Goal: Task Accomplishment & Management: Manage account settings

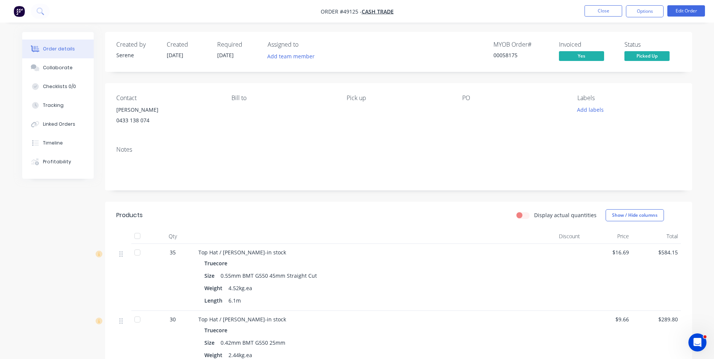
drag, startPoint x: 596, startPoint y: 19, endPoint x: 601, endPoint y: 1, distance: 18.7
click at [596, 19] on nav "Order #49125 - Cash Trade Close Options Edit Order" at bounding box center [357, 11] width 714 height 23
click at [601, 1] on nav "Order #49125 - Cash Trade Close Options Edit Order" at bounding box center [357, 11] width 714 height 23
click at [590, 8] on button "Close" at bounding box center [604, 10] width 38 height 11
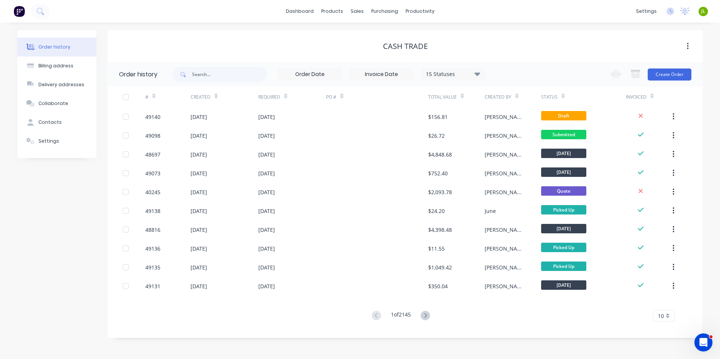
click at [590, 8] on div "dashboard products sales purchasing productivity dashboard products Product Cat…" at bounding box center [360, 11] width 720 height 23
click at [550, 73] on div "15 Statuses Invoice Status Invoiced Not Invoiced Partial Order Status All Archi…" at bounding box center [437, 74] width 530 height 24
click at [525, 326] on div "# Created Required PO # Total Value Created By Status Invoiced 49140 [DATE] [DA…" at bounding box center [401, 209] width 586 height 244
click at [81, 236] on div "Order history Billing address Delivery addresses Collaborate Contacts Settings" at bounding box center [56, 184] width 79 height 308
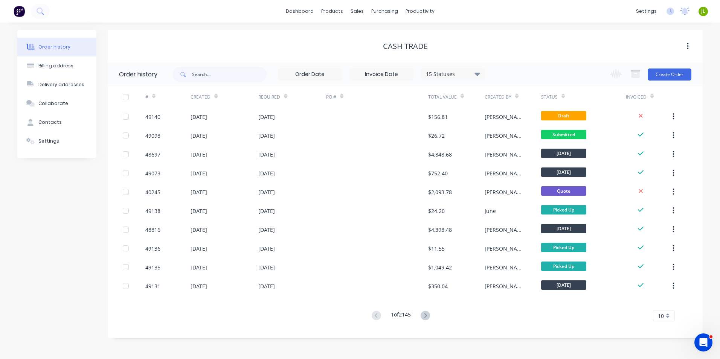
click at [261, 322] on div "# Created Required PO # Total Value Created By Status Invoiced 49140 [DATE] [DA…" at bounding box center [401, 209] width 586 height 244
click at [368, 42] on link "Sales Orders" at bounding box center [397, 35] width 100 height 15
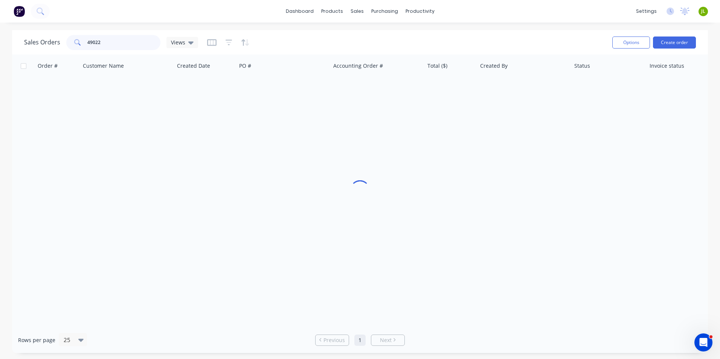
drag, startPoint x: 154, startPoint y: 37, endPoint x: 76, endPoint y: 43, distance: 78.9
click at [12, 37] on div "Sales Orders 49022 Views Options Create order" at bounding box center [360, 42] width 696 height 24
paste input "[EMAIL_ADDRESS][DOMAIN_NAME]"
type input "[EMAIL_ADDRESS][DOMAIN_NAME]"
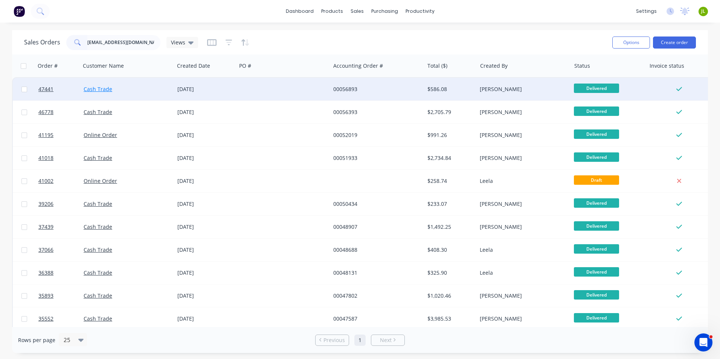
click at [90, 90] on link "Cash Trade" at bounding box center [98, 88] width 29 height 7
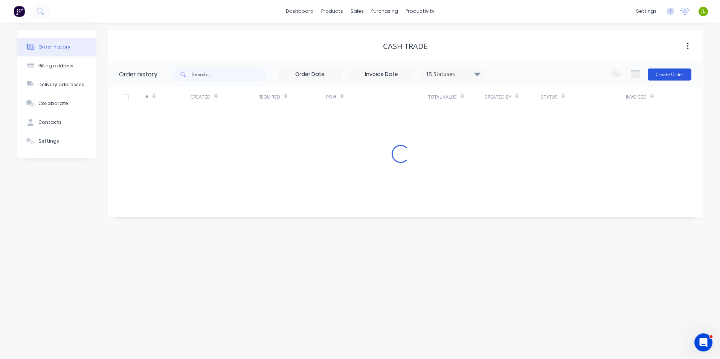
click at [670, 74] on button "Create Order" at bounding box center [670, 75] width 44 height 12
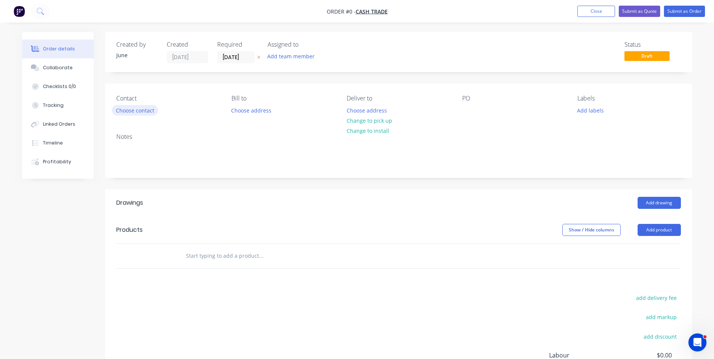
click at [153, 113] on button "Choose contact" at bounding box center [135, 110] width 46 height 10
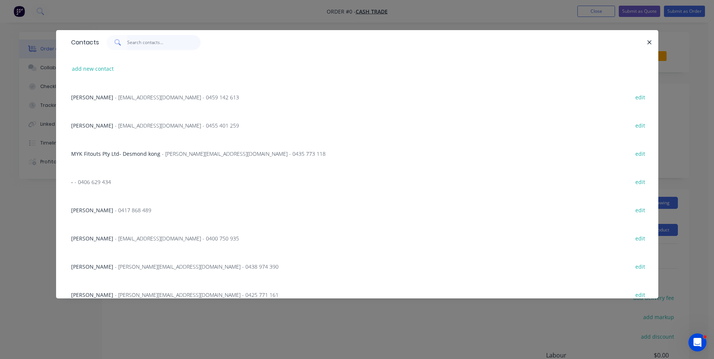
click at [183, 42] on input "text" at bounding box center [163, 42] width 73 height 15
paste input "[EMAIL_ADDRESS][DOMAIN_NAME]"
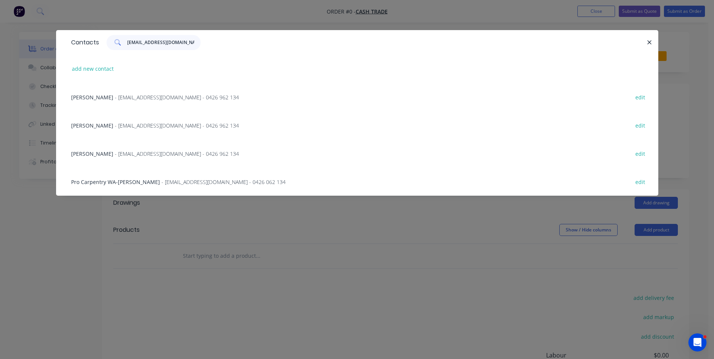
type input "[EMAIL_ADDRESS][DOMAIN_NAME]"
click at [172, 102] on div "[PERSON_NAME] - [EMAIL_ADDRESS][DOMAIN_NAME] - 0426 962 134 edit" at bounding box center [357, 97] width 580 height 28
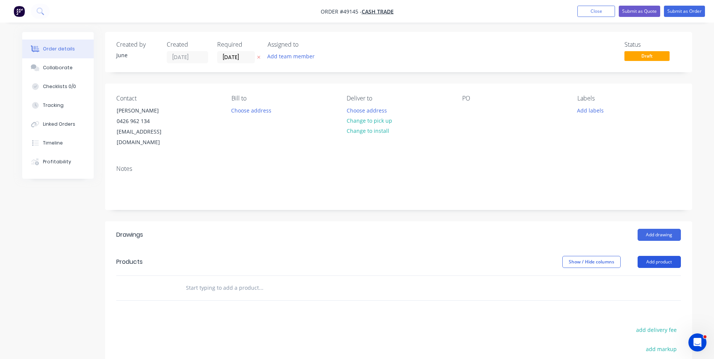
click at [657, 256] on button "Add product" at bounding box center [659, 262] width 43 height 12
click at [657, 276] on div "Product catalogue" at bounding box center [645, 281] width 58 height 11
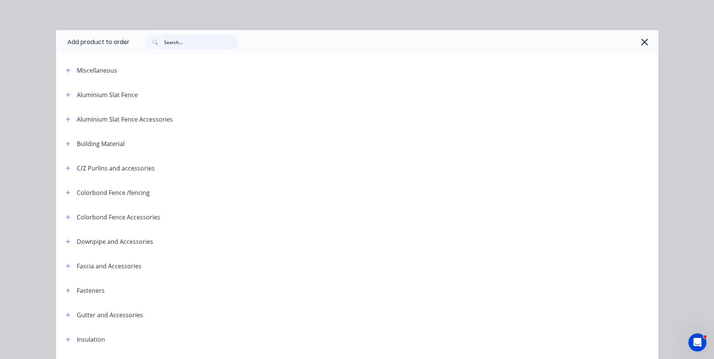
click at [182, 40] on input "text" at bounding box center [201, 42] width 75 height 15
type input "roof"
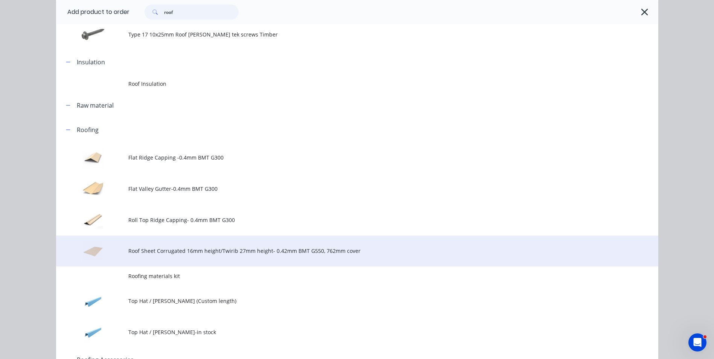
scroll to position [226, 0]
click at [155, 252] on span "Roof Sheet Corrugated 16mm height/Twirib 27mm height- 0.42mm BMT G550, 762mm co…" at bounding box center [340, 251] width 424 height 8
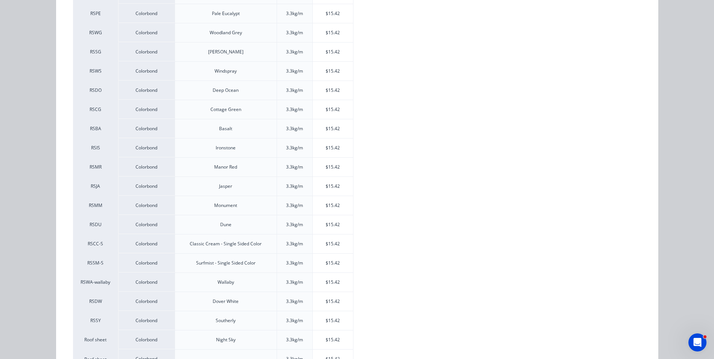
scroll to position [215, 0]
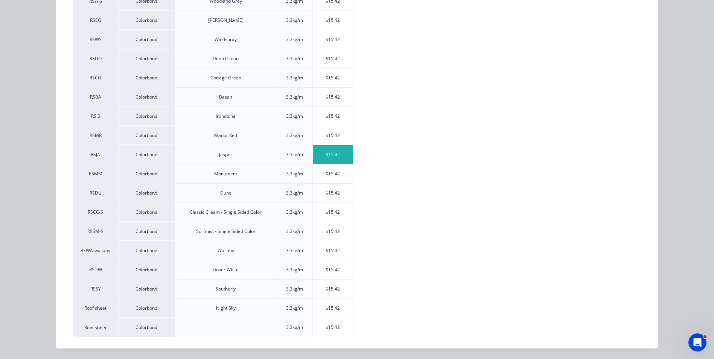
click at [340, 151] on div "$15.42" at bounding box center [333, 154] width 40 height 19
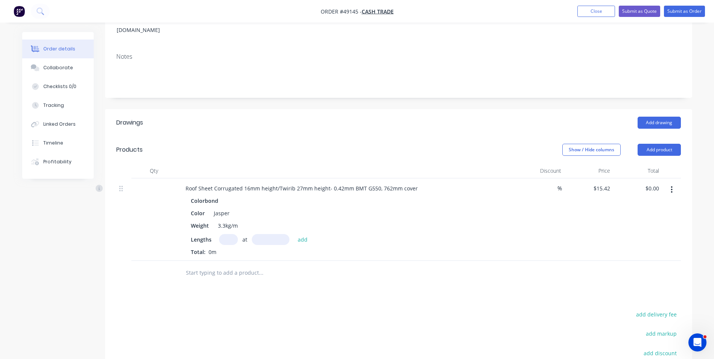
scroll to position [113, 0]
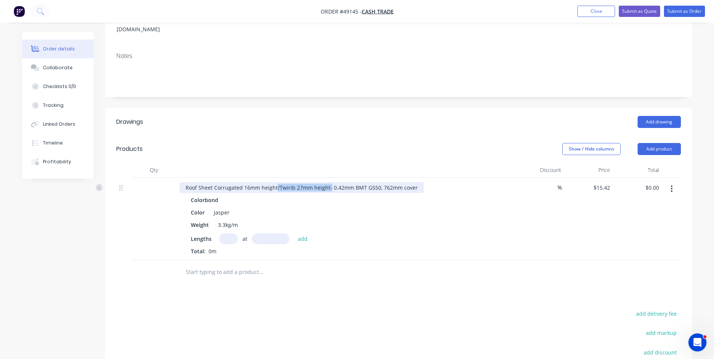
drag, startPoint x: 276, startPoint y: 177, endPoint x: 328, endPoint y: 174, distance: 52.0
click at [328, 182] on div "Roof Sheet Corrugated 16mm height/Twirib 27mm height- 0.42mm BMT G550, 762mm co…" at bounding box center [302, 187] width 244 height 11
click at [220, 233] on input "text" at bounding box center [228, 238] width 19 height 11
type input "16"
type input "2800"
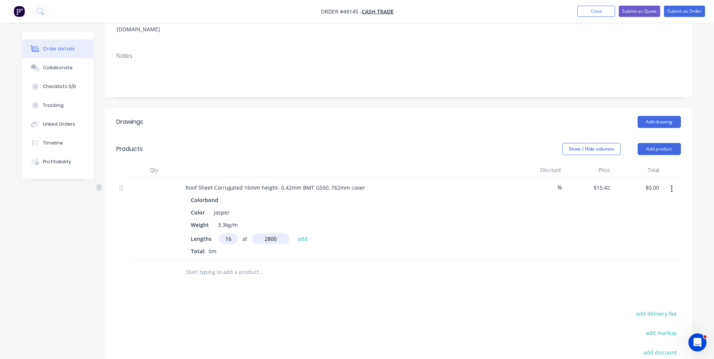
click at [294, 233] on button "add" at bounding box center [303, 238] width 18 height 10
type input "$690.82"
type input "10"
type input "2400"
click at [294, 233] on button "add" at bounding box center [303, 238] width 18 height 10
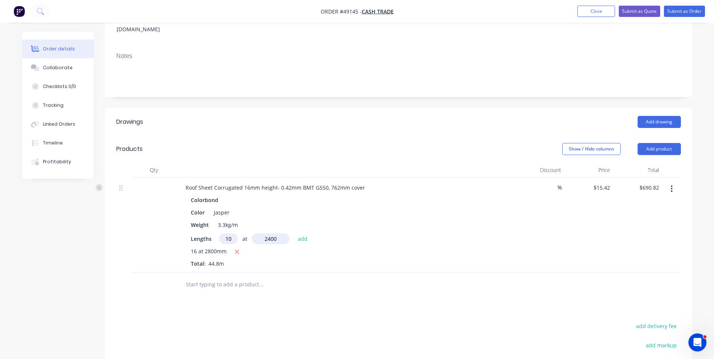
type input "$1,060.90"
click at [480, 247] on div "16 at 2800mm" at bounding box center [346, 251] width 310 height 9
click at [674, 182] on button "button" at bounding box center [672, 189] width 18 height 14
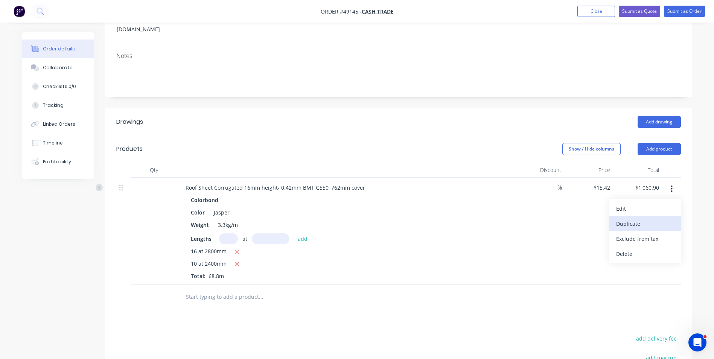
click at [661, 216] on button "Duplicate" at bounding box center [646, 223] width 72 height 15
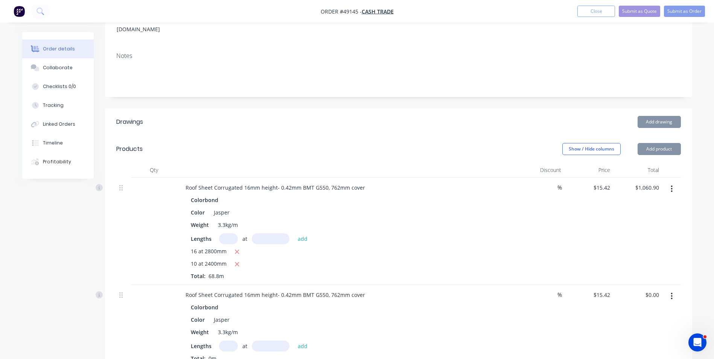
click at [675, 290] on button "button" at bounding box center [672, 297] width 18 height 14
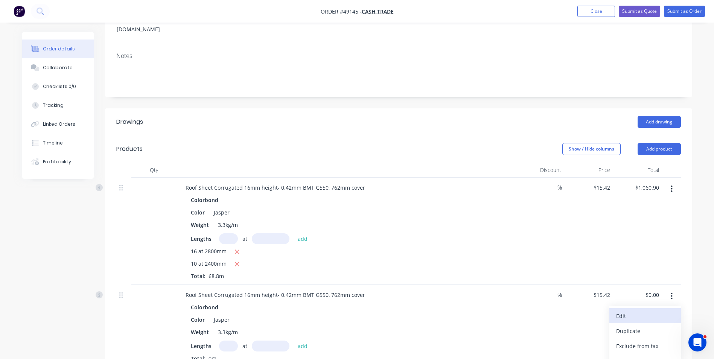
click at [663, 311] on div "Edit" at bounding box center [645, 316] width 58 height 11
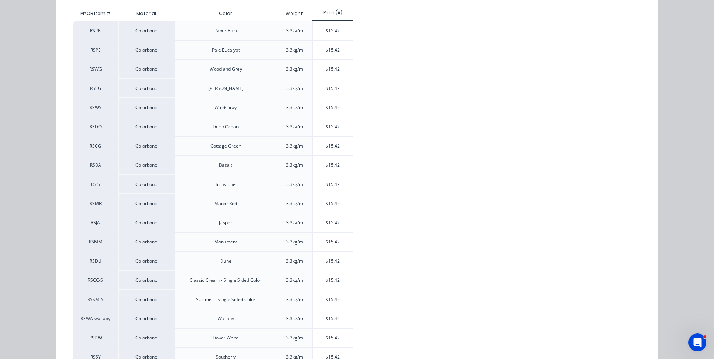
scroll to position [151, 0]
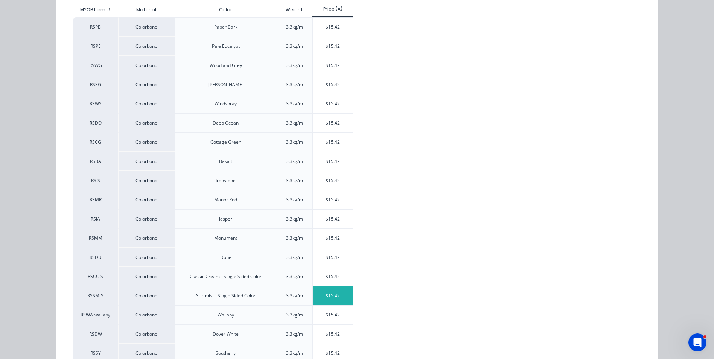
click at [329, 296] on div "$15.42" at bounding box center [333, 296] width 40 height 19
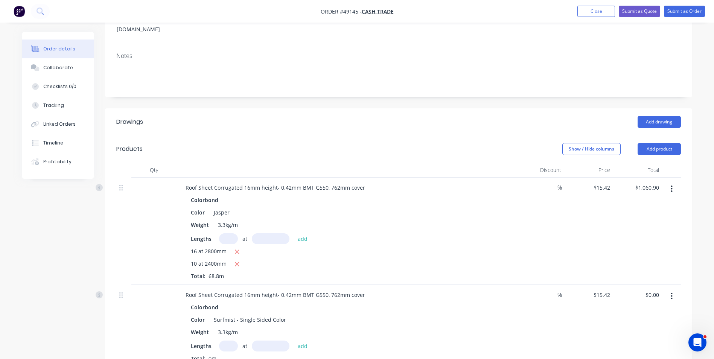
click at [227, 341] on input "text" at bounding box center [228, 346] width 19 height 11
type input "10"
type input "5000"
click at [294, 341] on button "add" at bounding box center [303, 346] width 18 height 10
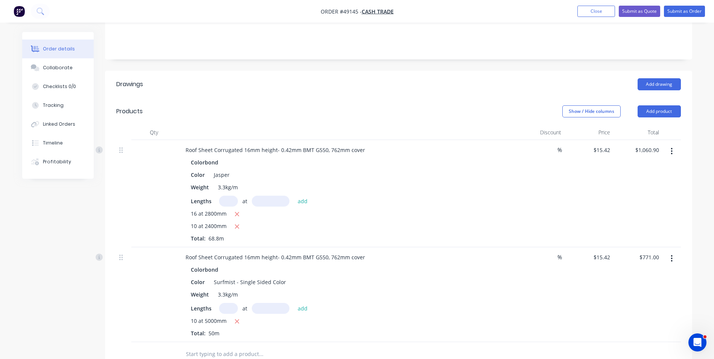
scroll to position [226, 0]
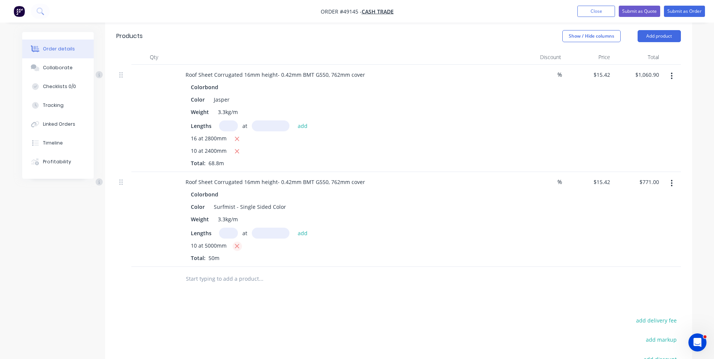
click at [237, 244] on icon "button" at bounding box center [237, 246] width 4 height 4
type input "$0.00"
click at [229, 228] on input "text" at bounding box center [228, 233] width 19 height 11
type input "11"
type input "5000"
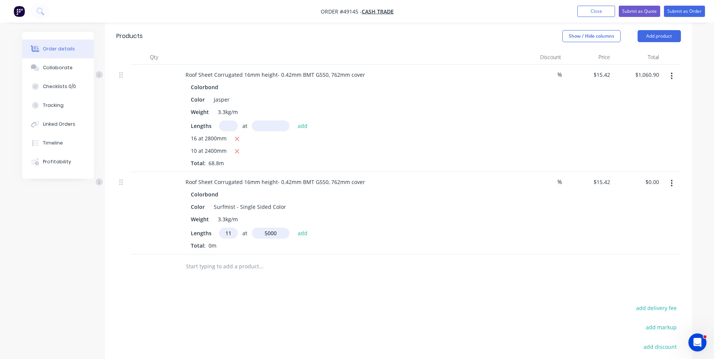
click at [294, 228] on button "add" at bounding box center [303, 233] width 18 height 10
type input "$848.10"
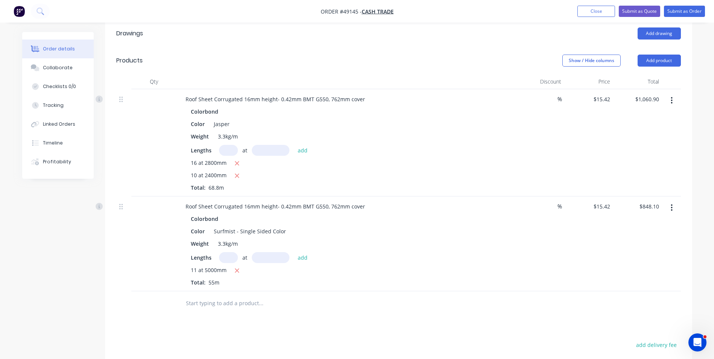
scroll to position [188, 0]
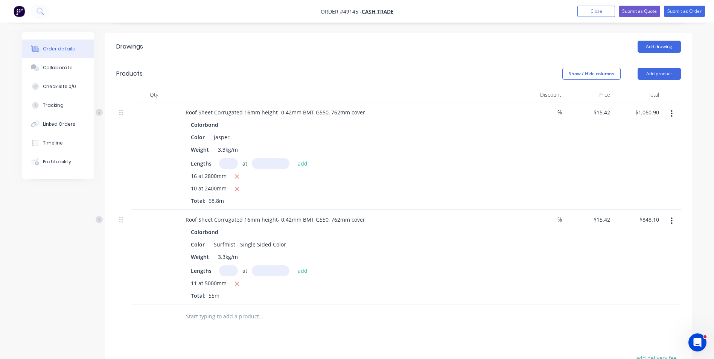
click at [317, 309] on input "text" at bounding box center [261, 316] width 151 height 15
click at [443, 251] on div "Weight 3.3kg/m" at bounding box center [344, 256] width 313 height 11
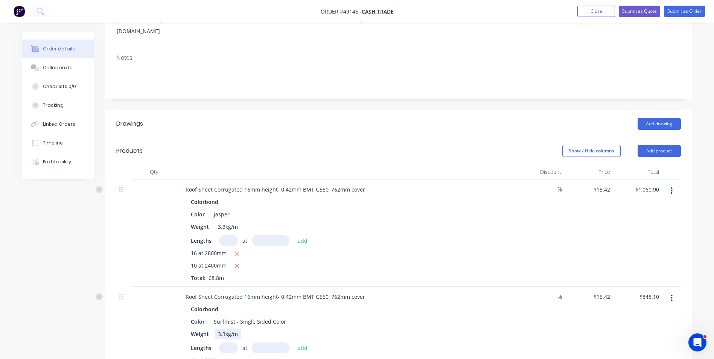
scroll to position [113, 0]
click at [539, 232] on div "%" at bounding box center [539, 231] width 49 height 107
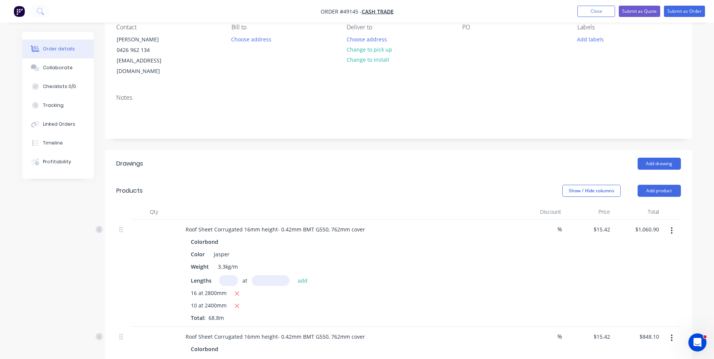
scroll to position [22, 0]
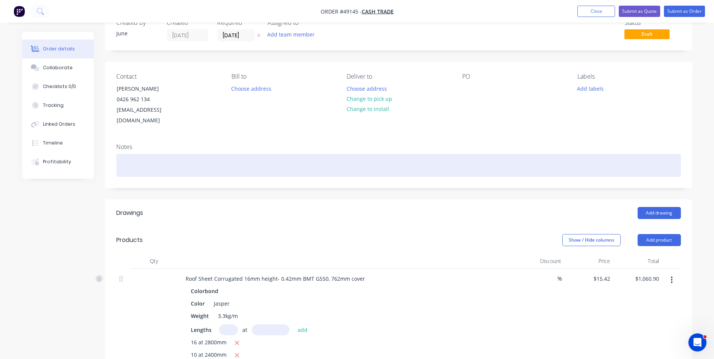
click at [424, 154] on div at bounding box center [398, 165] width 565 height 23
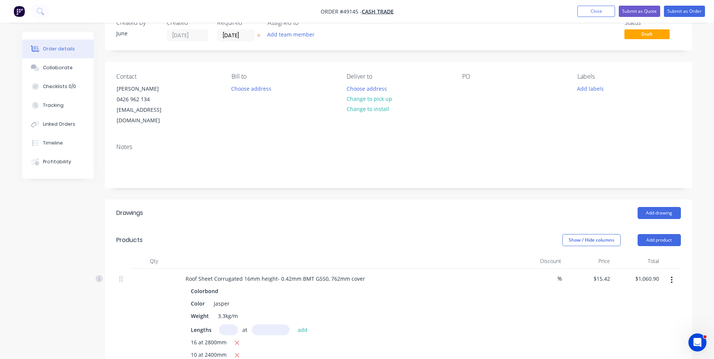
click at [276, 143] on div "Notes" at bounding box center [398, 146] width 565 height 7
click at [639, 13] on button "Submit as Quote" at bounding box center [639, 11] width 41 height 11
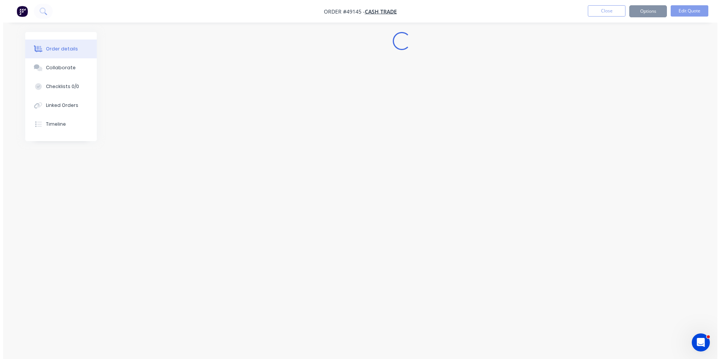
scroll to position [0, 0]
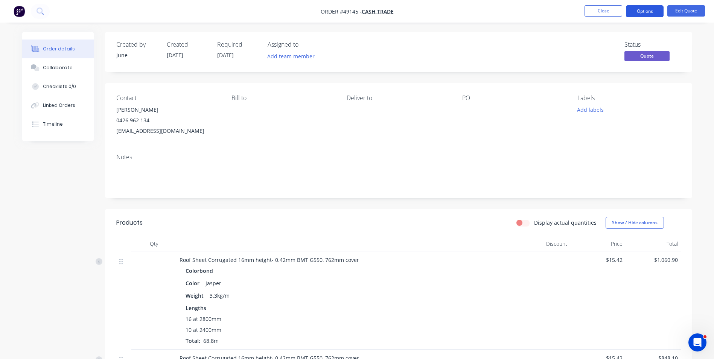
click at [641, 9] on button "Options" at bounding box center [645, 11] width 38 height 12
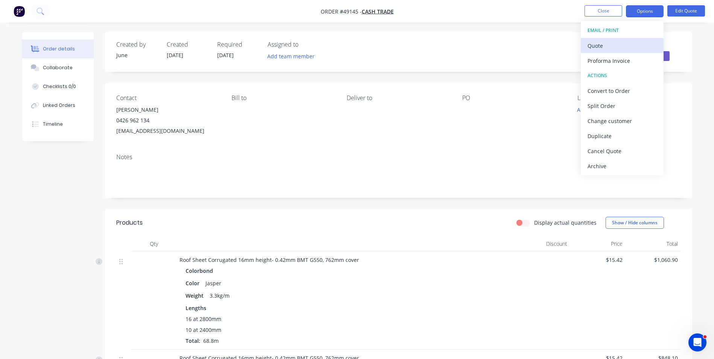
click at [619, 49] on div "Quote" at bounding box center [622, 45] width 69 height 11
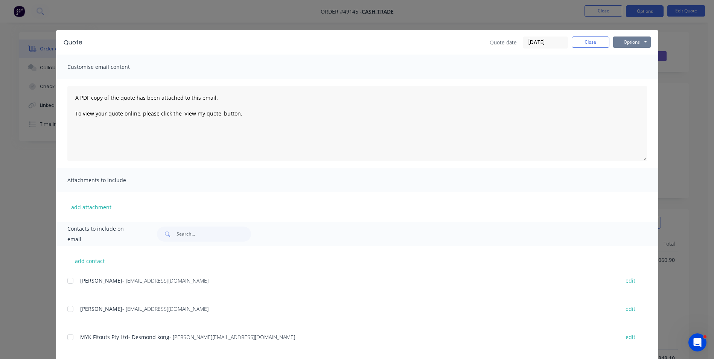
click at [627, 43] on button "Options" at bounding box center [632, 42] width 38 height 11
click at [629, 66] on button "Print" at bounding box center [637, 68] width 48 height 12
click at [582, 41] on button "Close" at bounding box center [591, 42] width 38 height 11
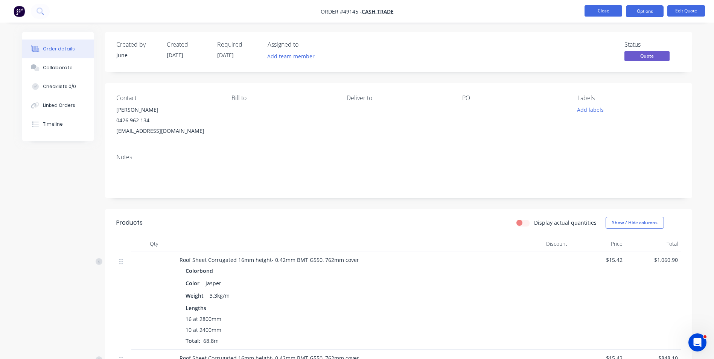
click at [597, 10] on button "Close" at bounding box center [604, 10] width 38 height 11
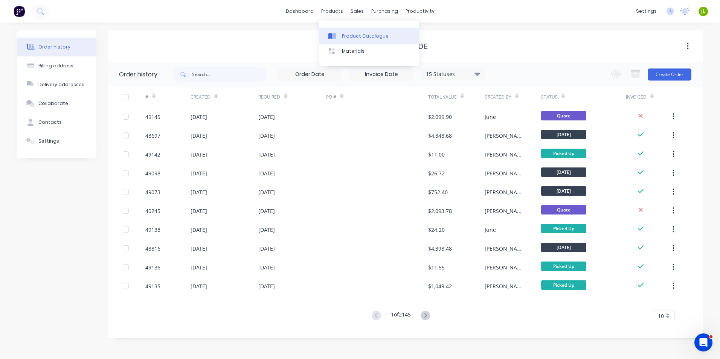
click at [346, 39] on div "Product Catalogue" at bounding box center [365, 36] width 47 height 7
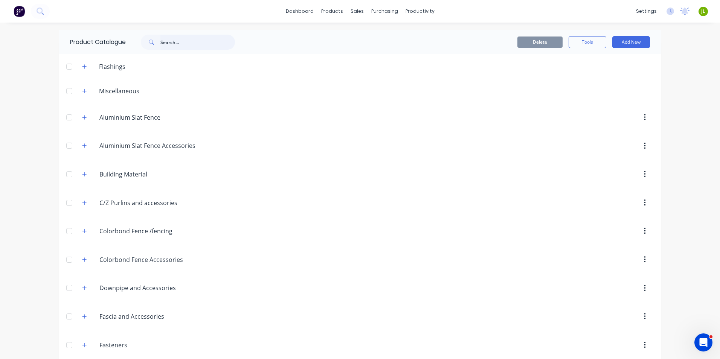
click at [180, 42] on input "text" at bounding box center [197, 42] width 75 height 15
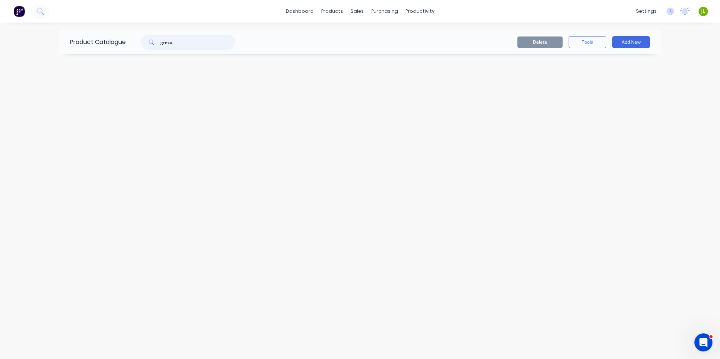
type input "greca"
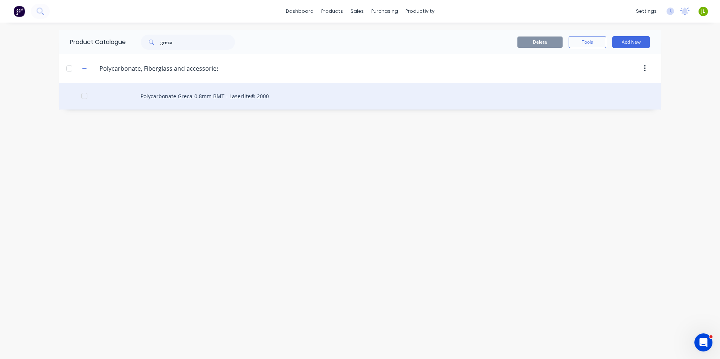
click at [236, 96] on div "Polycarbonate Greca-0.8mm BMT - Laserlite® 2000" at bounding box center [360, 96] width 602 height 27
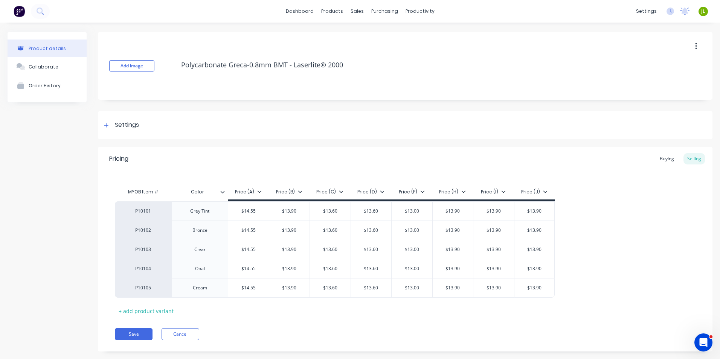
type textarea "x"
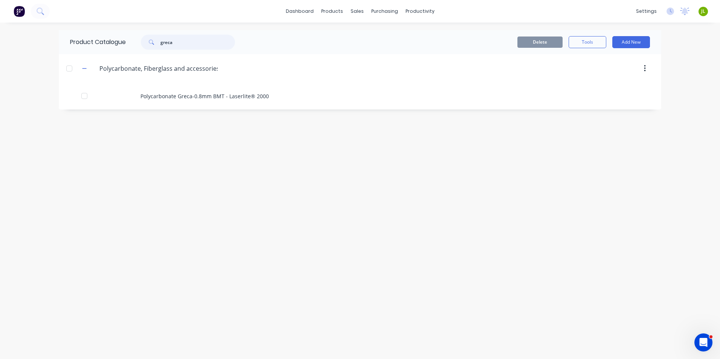
drag, startPoint x: 209, startPoint y: 40, endPoint x: 37, endPoint y: 20, distance: 173.6
click at [37, 20] on div "dashboard products sales purchasing productivity dashboard products Product Cat…" at bounding box center [360, 179] width 720 height 359
type input "3000"
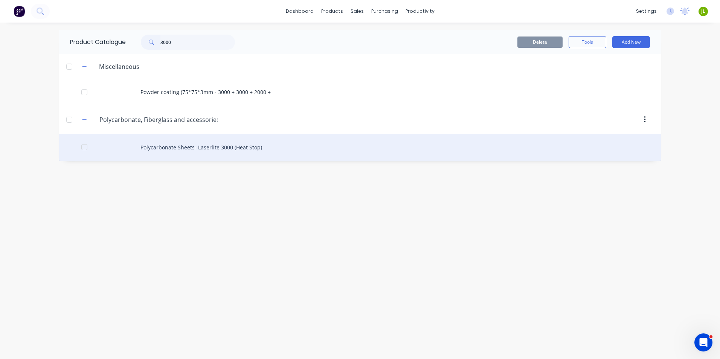
click at [192, 157] on div "Polycarbonate Sheets- Laserlite 3000 (Heat Stop)" at bounding box center [360, 147] width 602 height 27
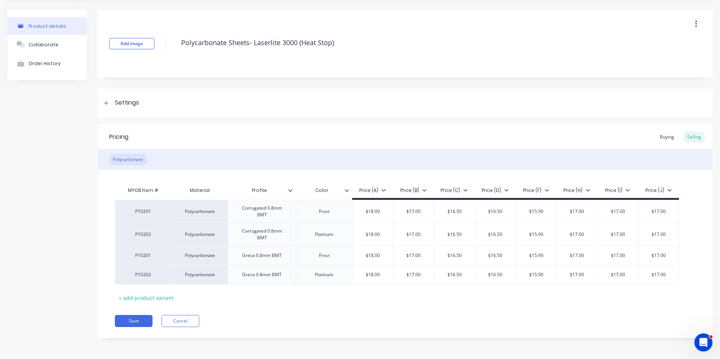
scroll to position [5, 0]
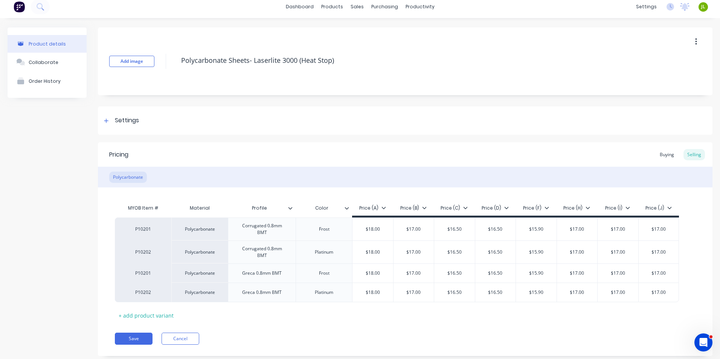
click at [686, 273] on div "P10201 Polycarbonate Corrugated 0.8mm BMT Frost $18.00 $17.00 $16.50 $16.50 $15…" at bounding box center [405, 260] width 581 height 85
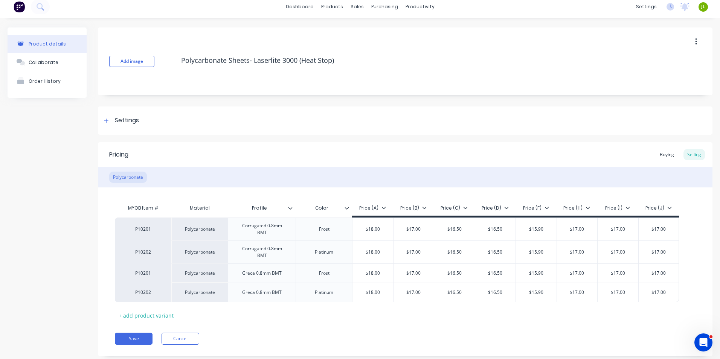
click at [686, 273] on div "P10201 Polycarbonate Corrugated 0.8mm BMT Frost $18.00 $17.00 $16.50 $16.50 $15…" at bounding box center [405, 260] width 581 height 85
drag, startPoint x: 684, startPoint y: 274, endPoint x: 695, endPoint y: 273, distance: 11.7
click at [695, 273] on div "MYOB Item # Material Profile Color Price (A) Price (B) Price (C) Price (D) Pric…" at bounding box center [405, 254] width 614 height 134
drag, startPoint x: 561, startPoint y: 358, endPoint x: 630, endPoint y: 357, distance: 68.9
click at [630, 357] on div "Add image Polycarbonate Sheets- Laserlite 3000 (Heat Stop) Settings Product Opt…" at bounding box center [405, 197] width 614 height 340
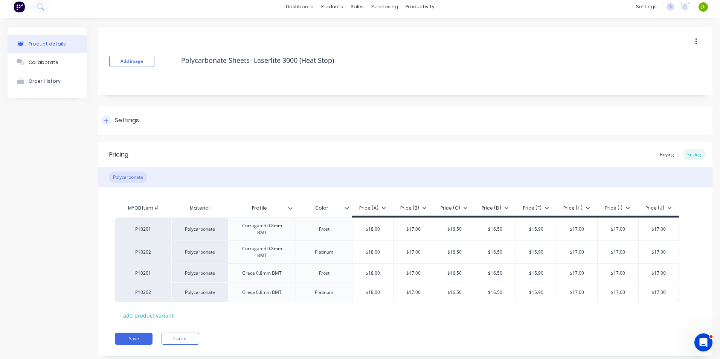
drag, startPoint x: 101, startPoint y: 123, endPoint x: 150, endPoint y: 148, distance: 55.4
click at [102, 123] on div "Settings" at bounding box center [405, 121] width 614 height 28
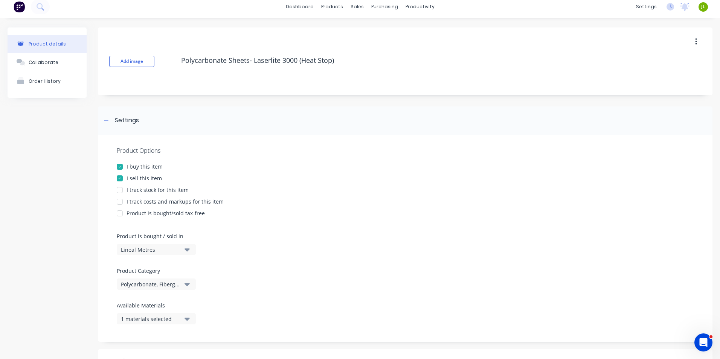
click at [118, 192] on div at bounding box center [119, 190] width 15 height 15
click at [105, 120] on icon at bounding box center [106, 120] width 4 height 0
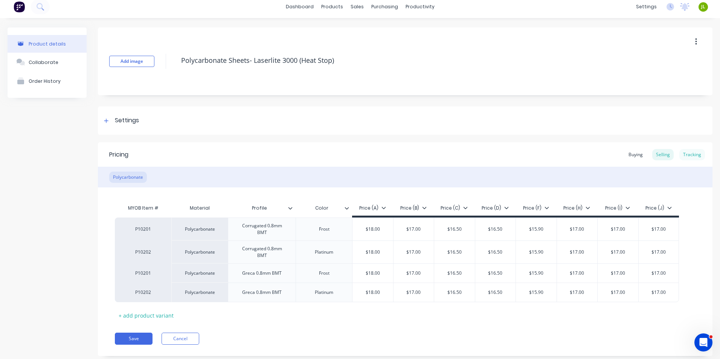
click at [690, 155] on div "Tracking" at bounding box center [692, 154] width 26 height 11
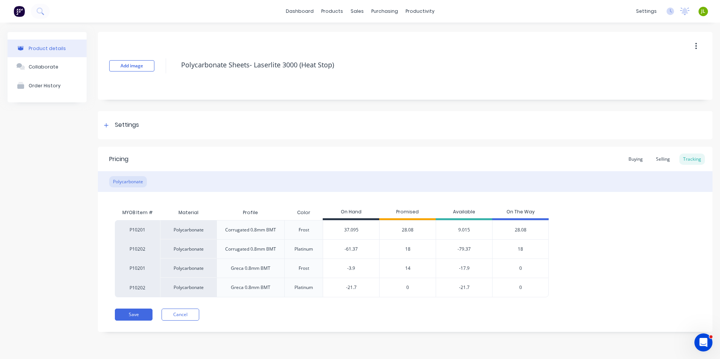
click at [408, 269] on span "14" at bounding box center [407, 268] width 5 height 7
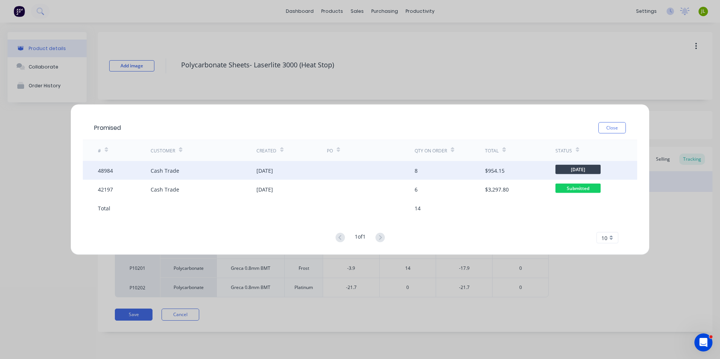
drag, startPoint x: 168, startPoint y: 170, endPoint x: 165, endPoint y: 175, distance: 6.0
click at [165, 175] on div "Cash Trade" at bounding box center [203, 170] width 105 height 19
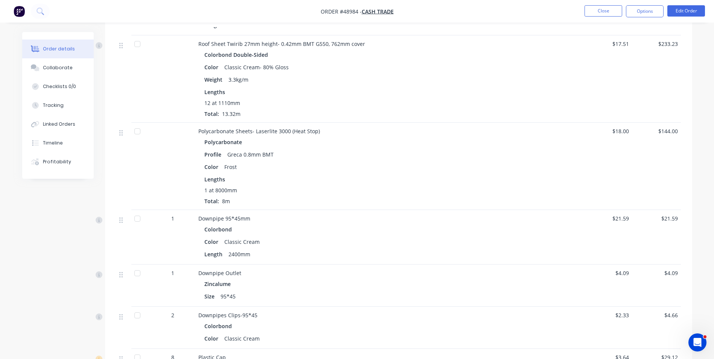
scroll to position [640, 0]
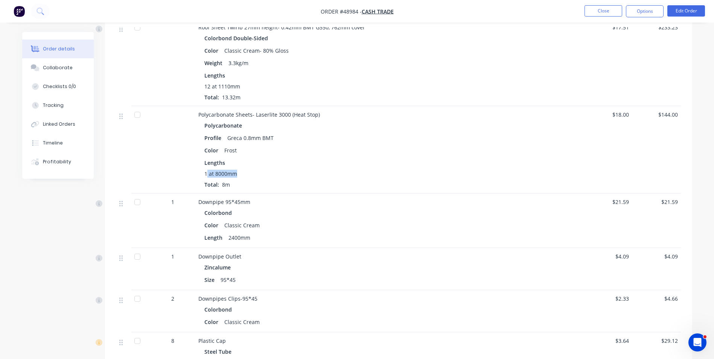
drag, startPoint x: 206, startPoint y: 165, endPoint x: 278, endPoint y: 165, distance: 71.5
click at [278, 170] on div "1 at 8000mm" at bounding box center [364, 174] width 321 height 8
click at [302, 159] on div "Lengths 1 at 8000mm Total: 8m" at bounding box center [364, 174] width 321 height 30
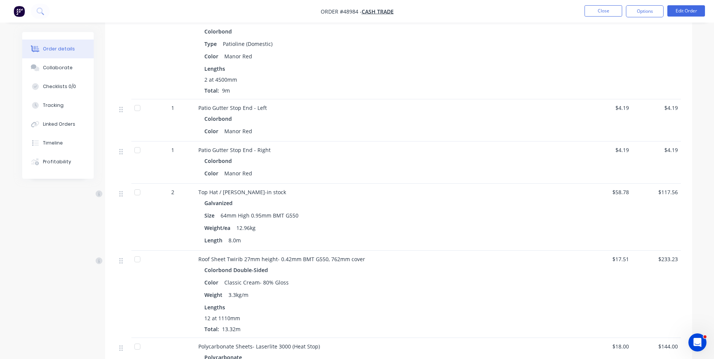
scroll to position [339, 0]
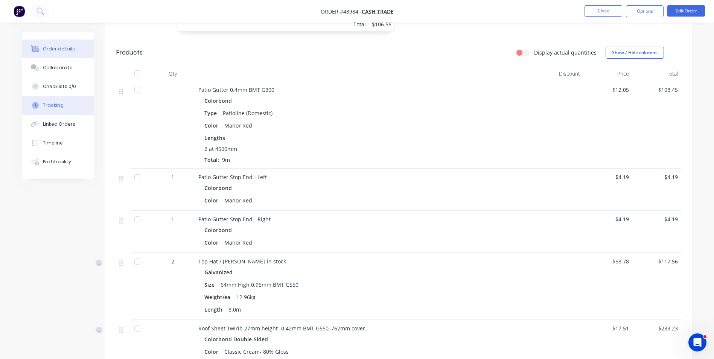
click at [60, 110] on button "Tracking" at bounding box center [58, 105] width 72 height 19
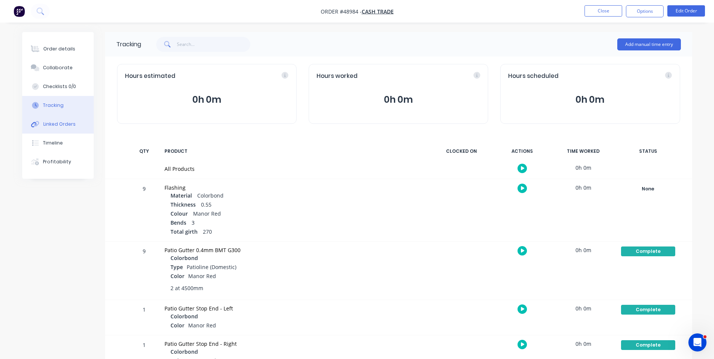
click at [62, 123] on div "Linked Orders" at bounding box center [59, 124] width 32 height 7
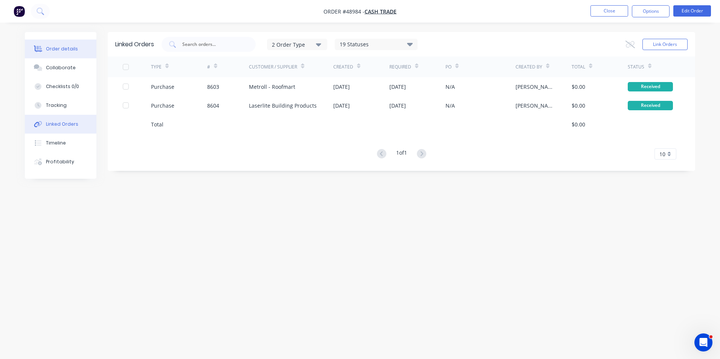
click at [79, 49] on button "Order details" at bounding box center [61, 49] width 72 height 19
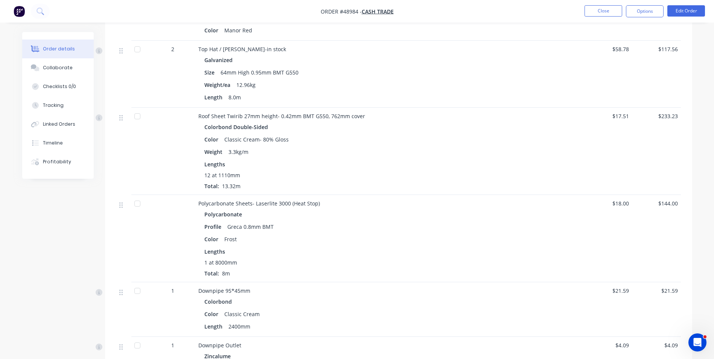
scroll to position [565, 0]
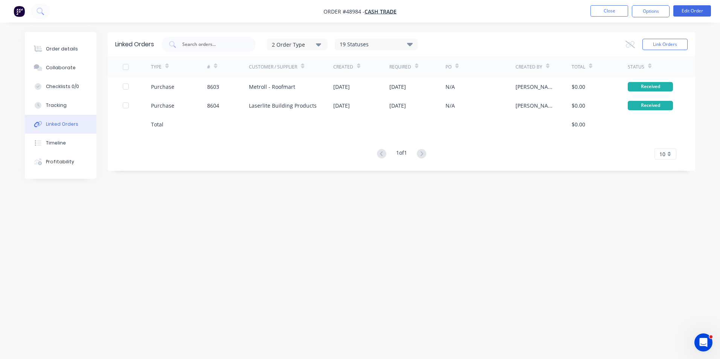
click at [600, 4] on nav "Order #48984 - Cash Trade Close Options Edit Order" at bounding box center [360, 11] width 720 height 23
click at [600, 5] on button "Close" at bounding box center [609, 10] width 38 height 11
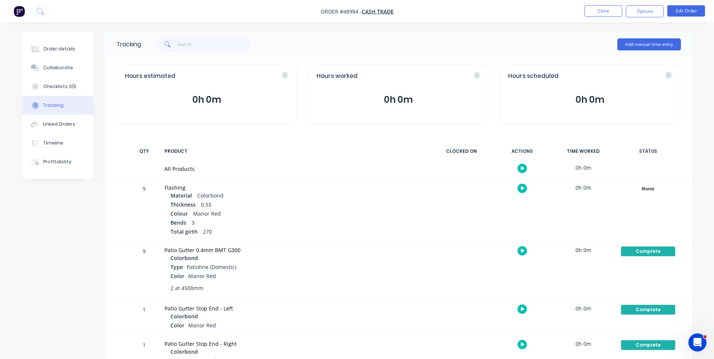
scroll to position [339, 0]
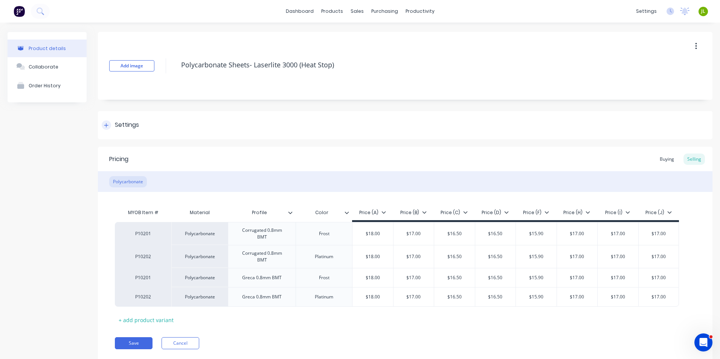
click at [109, 129] on div at bounding box center [106, 124] width 9 height 9
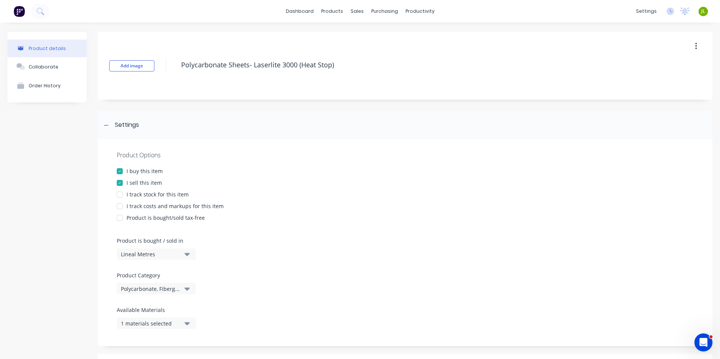
click at [122, 197] on div at bounding box center [119, 194] width 15 height 15
click at [110, 126] on div at bounding box center [106, 124] width 9 height 9
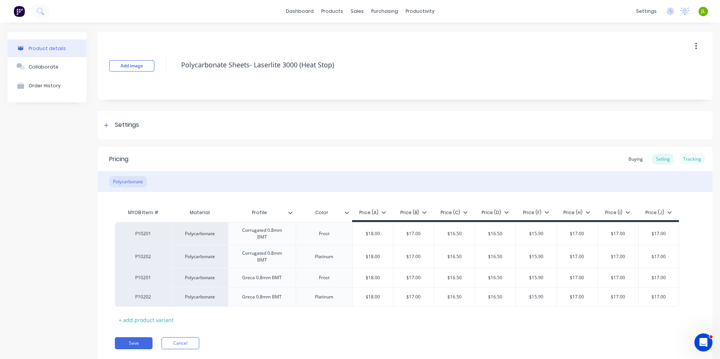
click at [688, 159] on div "Tracking" at bounding box center [692, 159] width 26 height 11
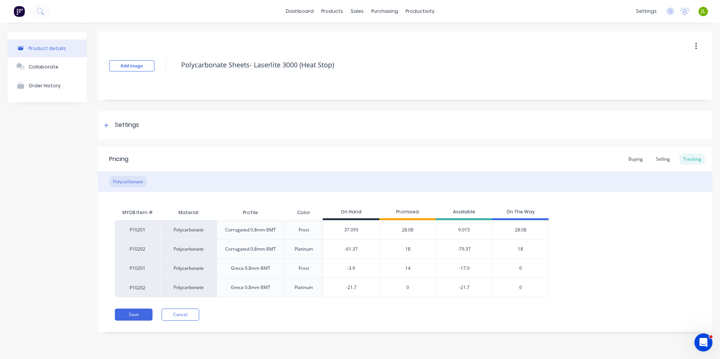
click at [406, 268] on span "14" at bounding box center [407, 268] width 5 height 7
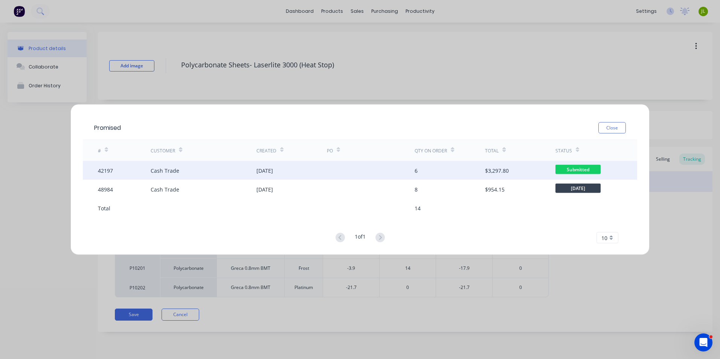
click at [108, 171] on div "42197" at bounding box center [105, 170] width 15 height 8
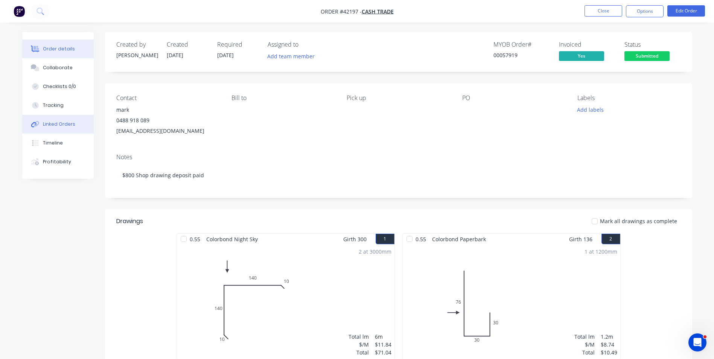
click at [64, 130] on button "Linked Orders" at bounding box center [58, 124] width 72 height 19
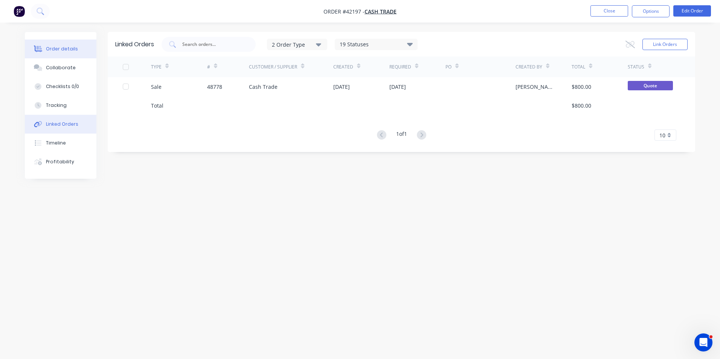
click at [76, 47] on button "Order details" at bounding box center [61, 49] width 72 height 19
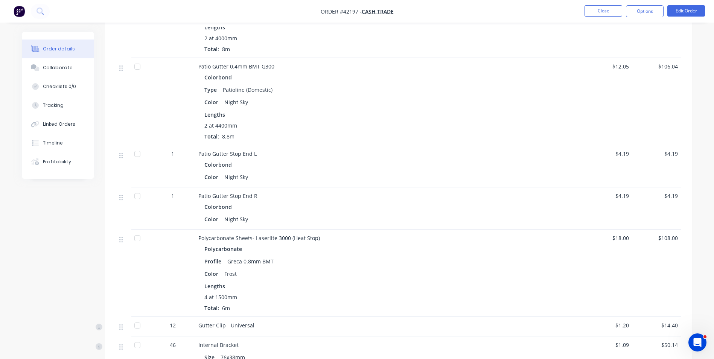
scroll to position [828, 0]
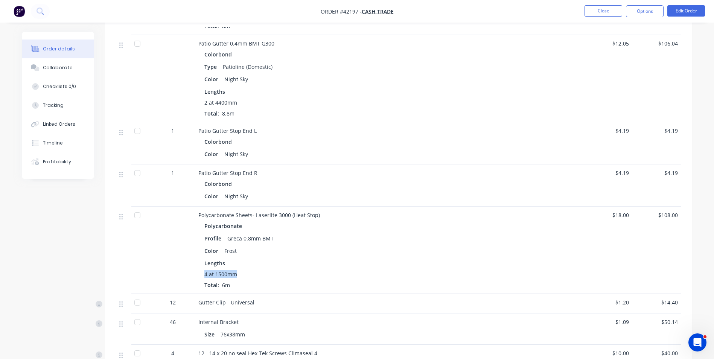
drag, startPoint x: 238, startPoint y: 274, endPoint x: 200, endPoint y: 277, distance: 38.1
click at [200, 277] on div "Polycarbonate Profile Greca 0.8mm BMT Color Frost Lengths 4 at 1500mm Total: 6m" at bounding box center [364, 255] width 333 height 69
click at [282, 277] on div "4 at 1500mm" at bounding box center [364, 274] width 321 height 8
click at [62, 110] on button "Tracking" at bounding box center [58, 105] width 72 height 19
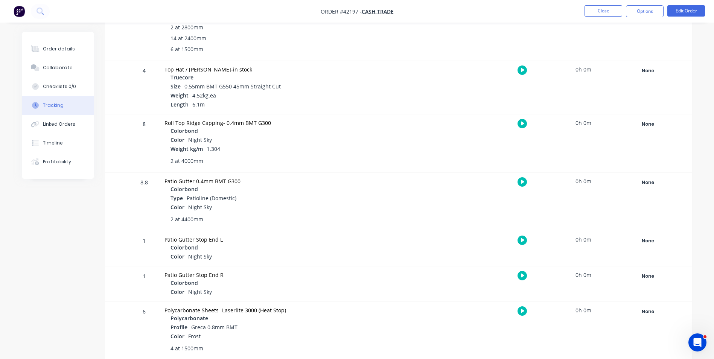
scroll to position [527, 0]
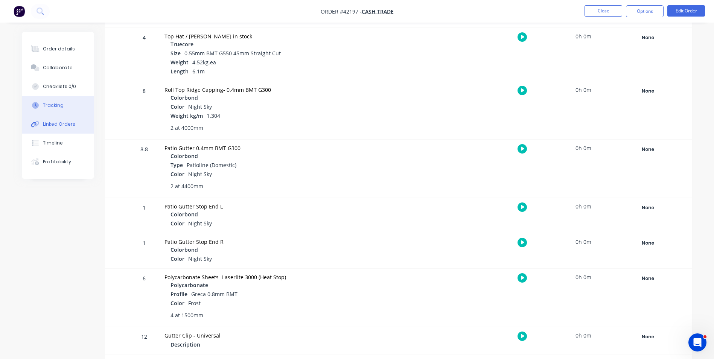
click at [70, 125] on div "Linked Orders" at bounding box center [59, 124] width 32 height 7
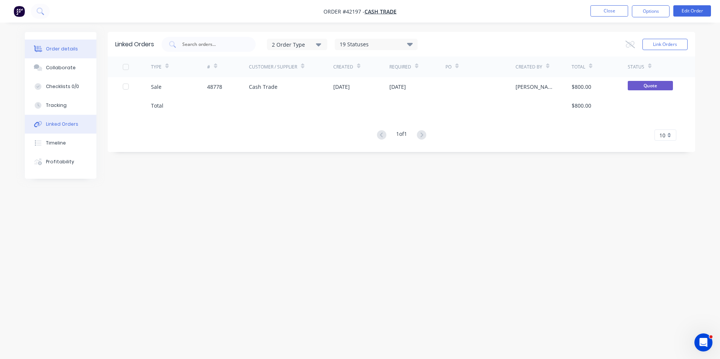
click at [62, 45] on button "Order details" at bounding box center [61, 49] width 72 height 19
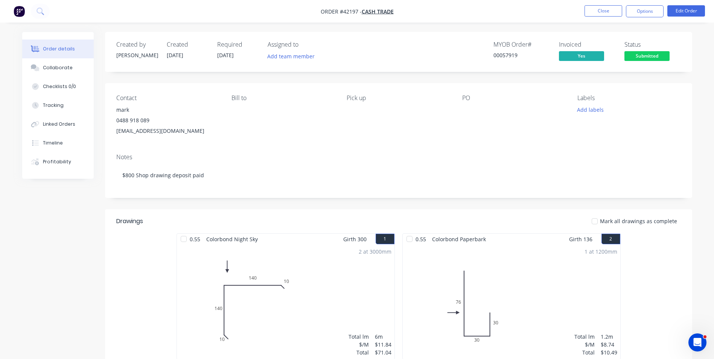
click at [399, 123] on div "Pick up" at bounding box center [398, 115] width 103 height 42
click at [587, 12] on button "Close" at bounding box center [604, 10] width 38 height 11
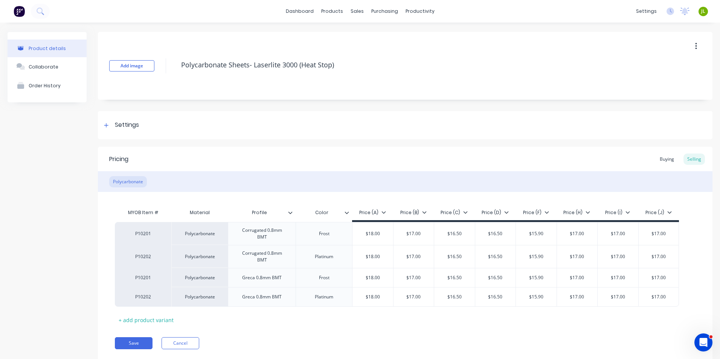
type textarea "x"
click at [355, 52] on icon at bounding box center [357, 51] width 4 height 3
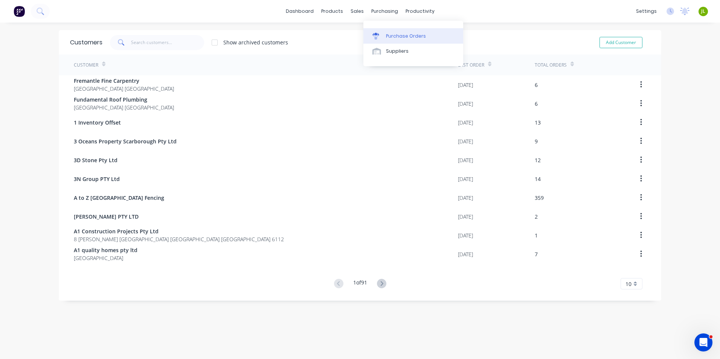
click at [388, 29] on link "Purchase Orders" at bounding box center [413, 35] width 100 height 15
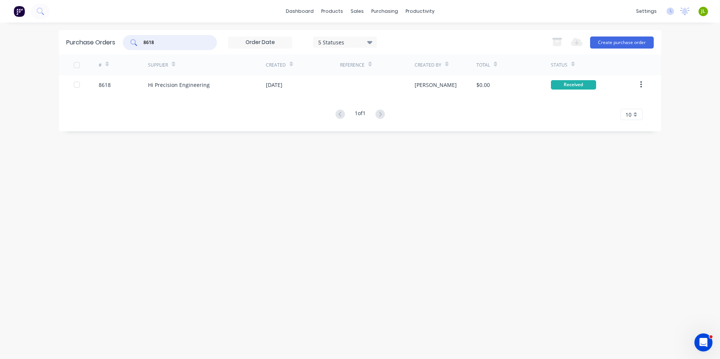
drag, startPoint x: 146, startPoint y: 47, endPoint x: 134, endPoint y: 37, distance: 16.0
click at [120, 46] on div "Purchase Orders 8618 5 Statuses 5 Statuses Export to Excel (XLSX) Create purcha…" at bounding box center [360, 42] width 602 height 24
type input "8590"
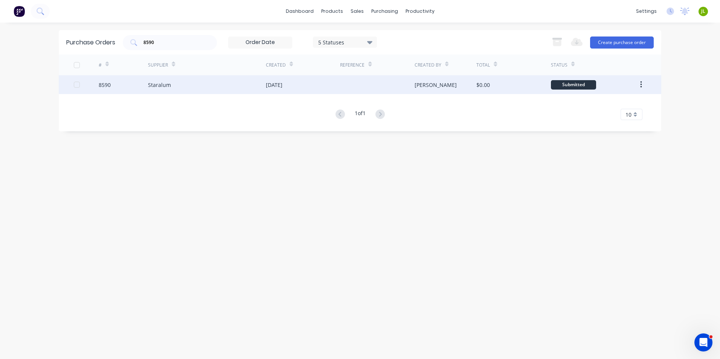
click at [205, 91] on div "Staralum" at bounding box center [207, 84] width 118 height 19
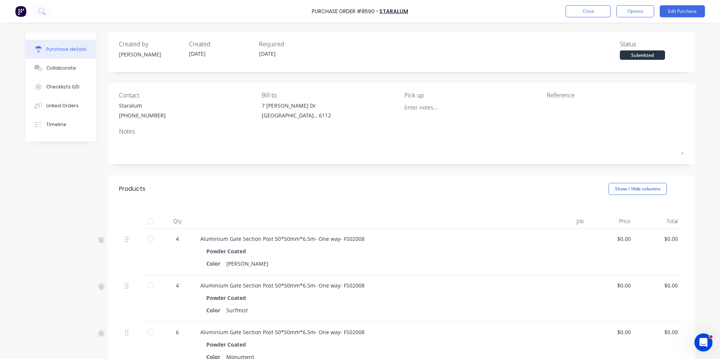
click at [146, 223] on div at bounding box center [150, 221] width 15 height 15
click at [147, 220] on div at bounding box center [150, 221] width 15 height 15
click at [148, 242] on div at bounding box center [150, 238] width 15 height 15
click at [150, 286] on div at bounding box center [150, 285] width 15 height 15
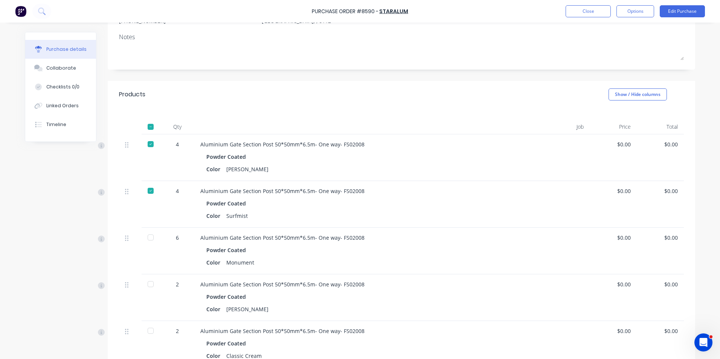
scroll to position [113, 0]
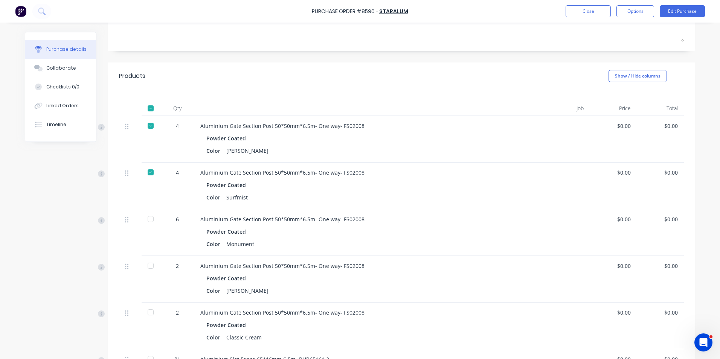
click at [135, 269] on div at bounding box center [130, 279] width 23 height 47
click at [142, 268] on div at bounding box center [151, 279] width 19 height 47
click at [146, 266] on div at bounding box center [150, 265] width 15 height 15
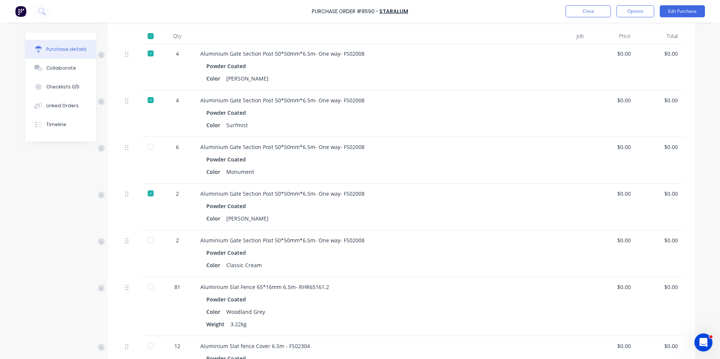
scroll to position [188, 0]
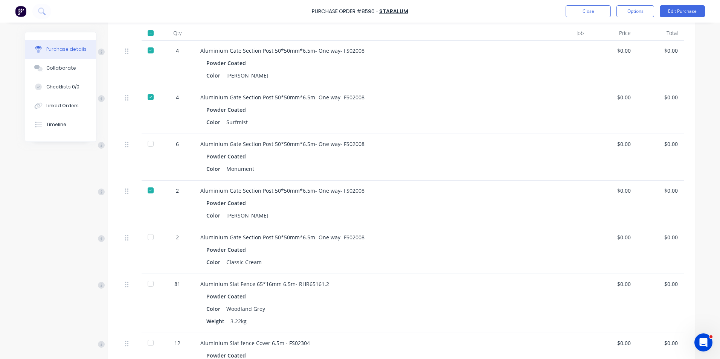
click at [151, 284] on div at bounding box center [150, 283] width 15 height 15
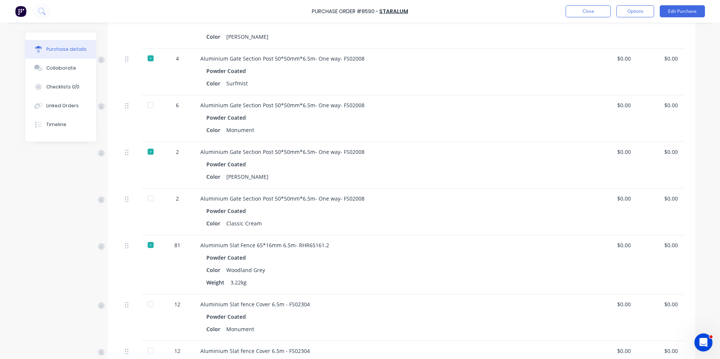
scroll to position [264, 0]
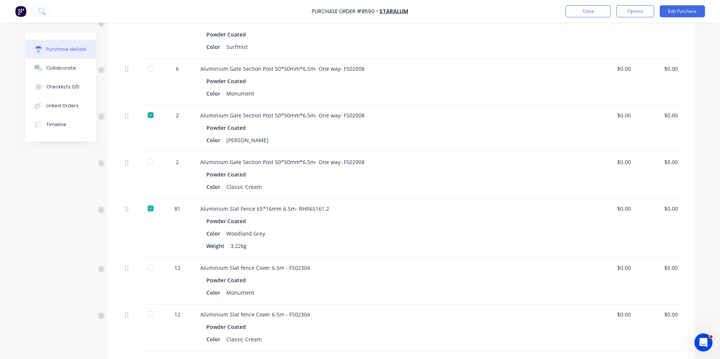
click at [148, 271] on div at bounding box center [150, 267] width 15 height 15
click at [144, 313] on div at bounding box center [150, 314] width 15 height 15
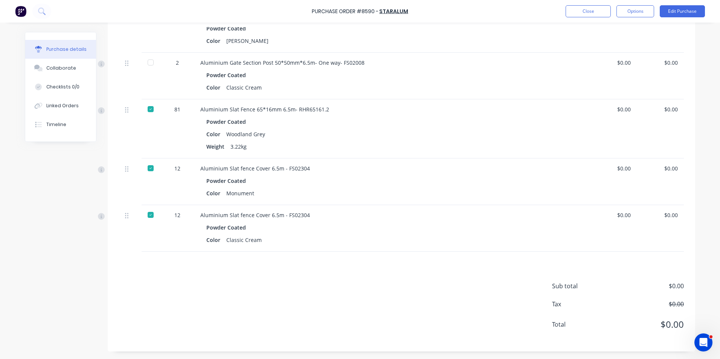
click at [245, 287] on div "Sub total $0.00 Tax $0.00 Total $0.00" at bounding box center [401, 302] width 587 height 100
click at [582, 8] on button "Close" at bounding box center [587, 11] width 45 height 12
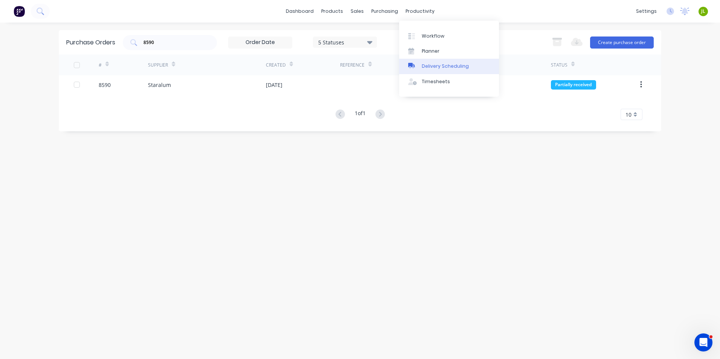
click at [433, 62] on link "Delivery Scheduling" at bounding box center [449, 66] width 100 height 15
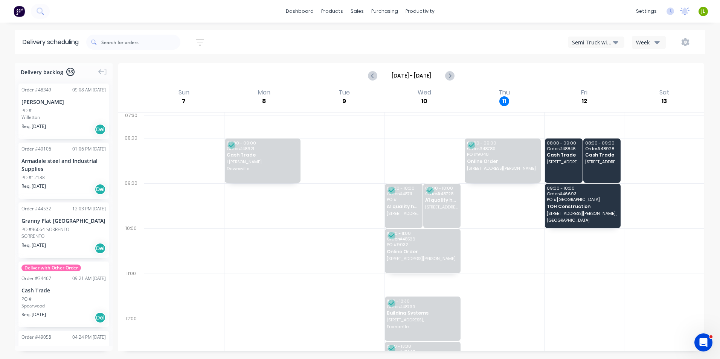
click at [621, 41] on button "Semi-Truck with Hiab" at bounding box center [596, 42] width 56 height 11
click at [607, 87] on div "Utes Delivery" at bounding box center [605, 91] width 75 height 15
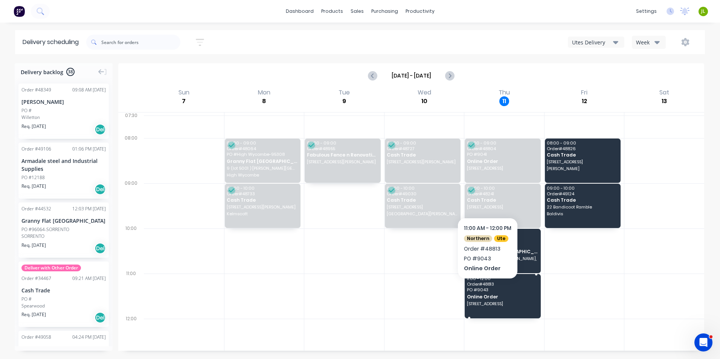
click at [487, 290] on span "PO # 9043" at bounding box center [502, 290] width 71 height 5
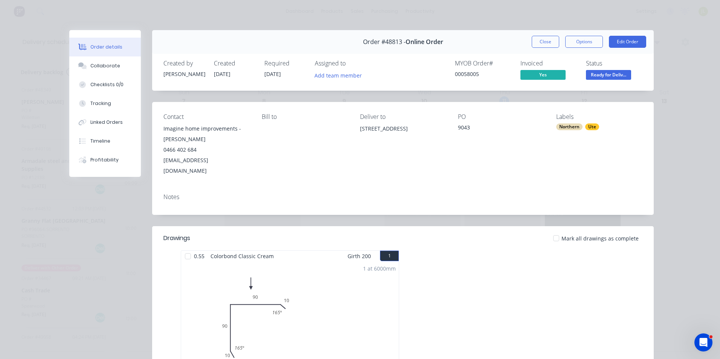
drag, startPoint x: 378, startPoint y: 142, endPoint x: 351, endPoint y: 132, distance: 29.1
click at [351, 132] on div "Contact Imagine home improvements - [PERSON_NAME] 0466 402 684 [EMAIL_ADDRESS][…" at bounding box center [402, 144] width 501 height 85
copy div "[STREET_ADDRESS]"
click at [414, 187] on div "Notes" at bounding box center [402, 200] width 501 height 27
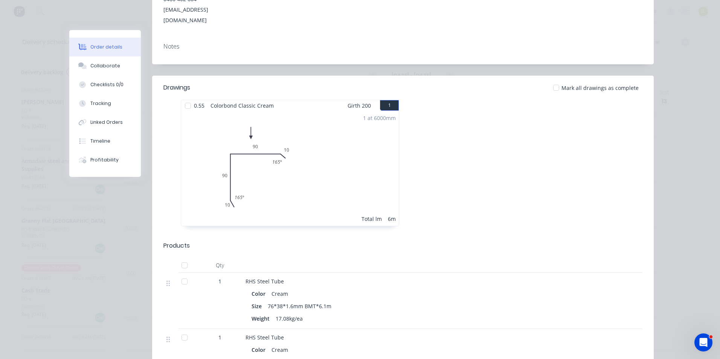
scroll to position [38, 0]
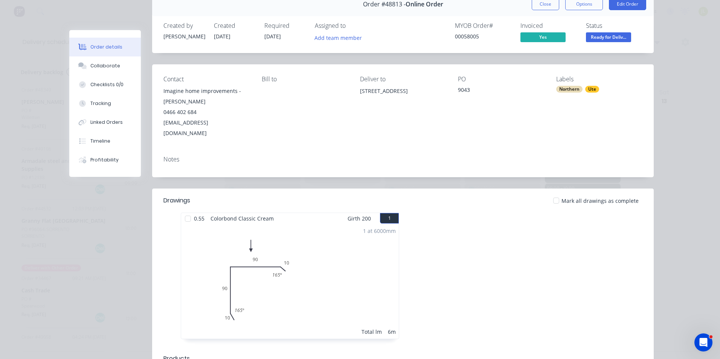
drag, startPoint x: 369, startPoint y: 101, endPoint x: 356, endPoint y: 91, distance: 16.9
click at [356, 91] on div "Contact Imagine home improvements - [PERSON_NAME] 0466 402 684 [EMAIL_ADDRESS][…" at bounding box center [402, 106] width 501 height 85
copy div "[STREET_ADDRESS]"
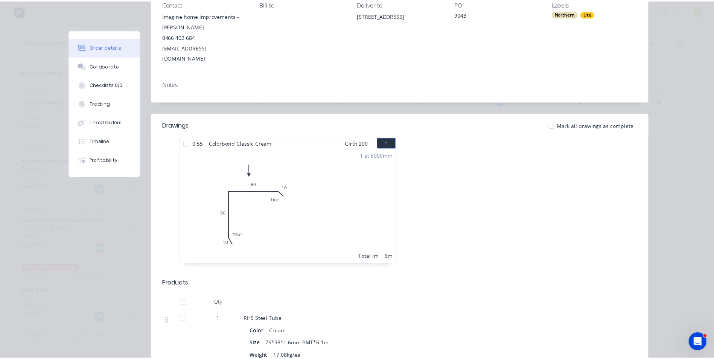
scroll to position [0, 0]
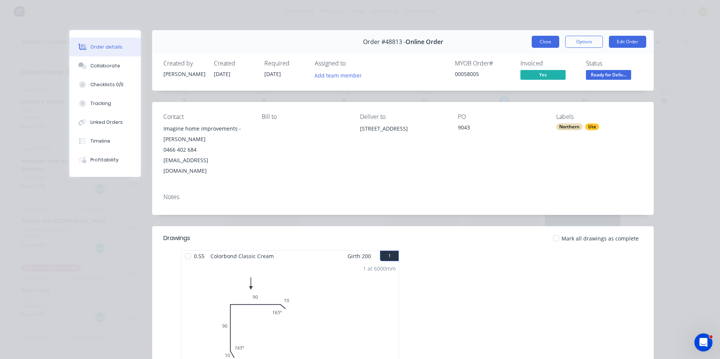
click at [544, 46] on button "Close" at bounding box center [545, 42] width 27 height 12
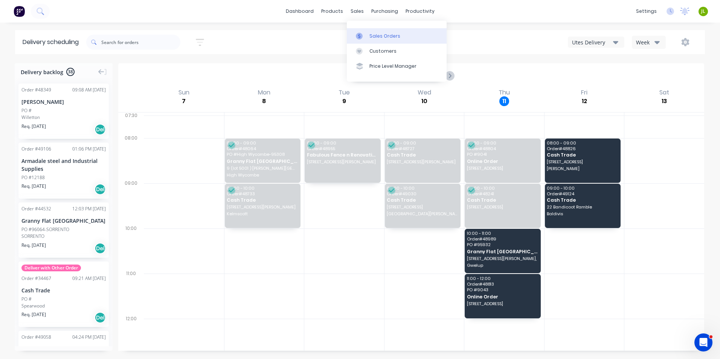
click at [377, 37] on div "Sales Orders" at bounding box center [384, 36] width 31 height 7
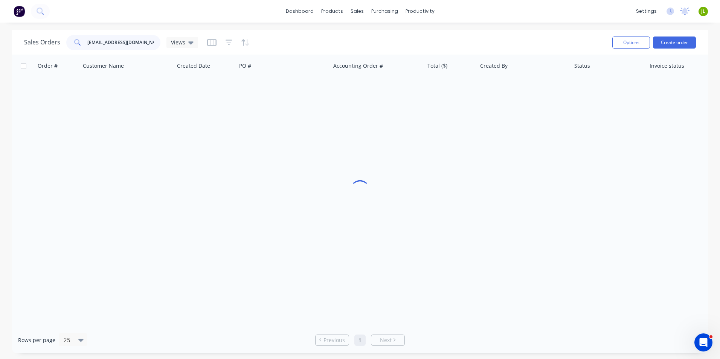
click at [133, 43] on input "[EMAIL_ADDRESS][DOMAIN_NAME]" at bounding box center [123, 42] width 73 height 15
drag, startPoint x: 158, startPoint y: 43, endPoint x: 47, endPoint y: 47, distance: 110.4
click at [47, 47] on div "Sales Orders [EMAIL_ADDRESS][DOMAIN_NAME] Views" at bounding box center [111, 42] width 174 height 15
type input "9070"
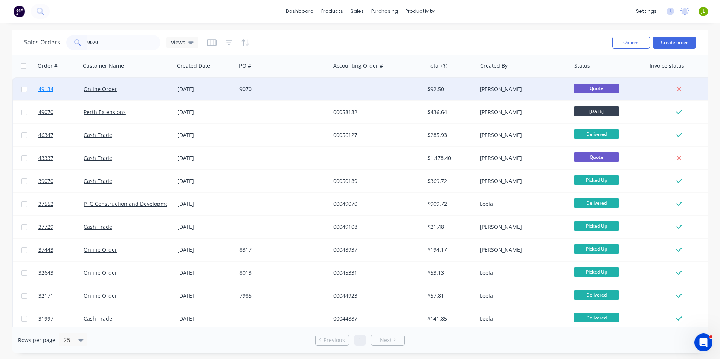
click at [46, 90] on span "49134" at bounding box center [45, 89] width 15 height 8
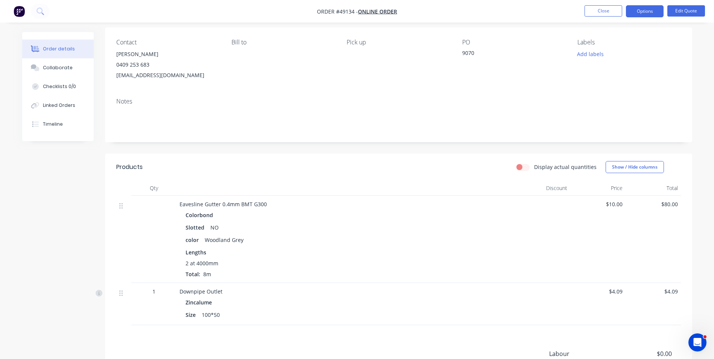
scroll to position [113, 0]
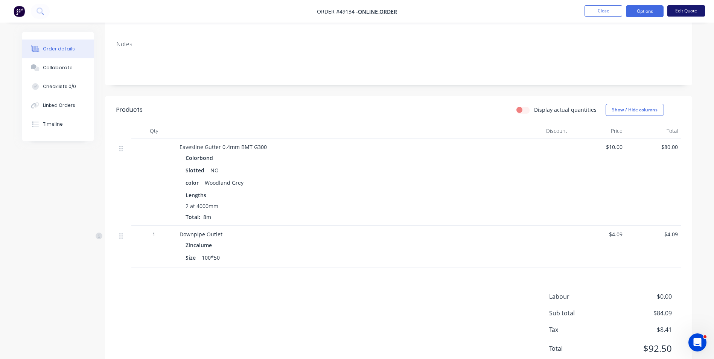
click at [679, 12] on button "Edit Quote" at bounding box center [687, 10] width 38 height 11
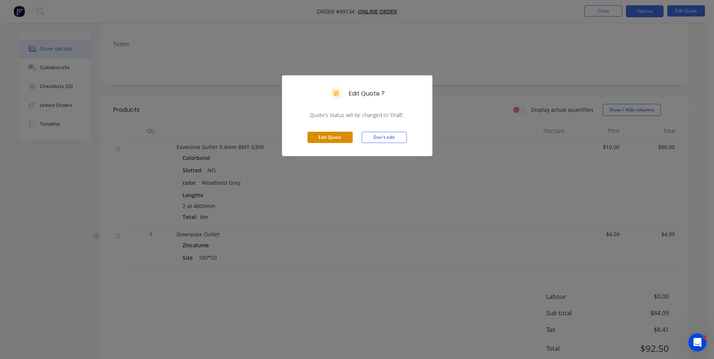
click at [317, 134] on button "Edit Quote" at bounding box center [330, 137] width 45 height 11
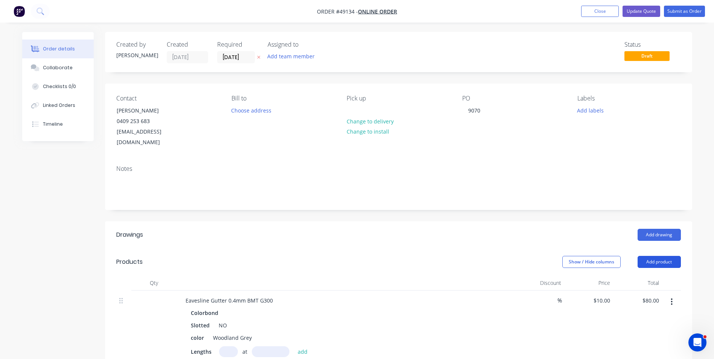
click at [662, 256] on button "Add product" at bounding box center [659, 262] width 43 height 12
click at [636, 276] on div "Product catalogue" at bounding box center [645, 281] width 58 height 11
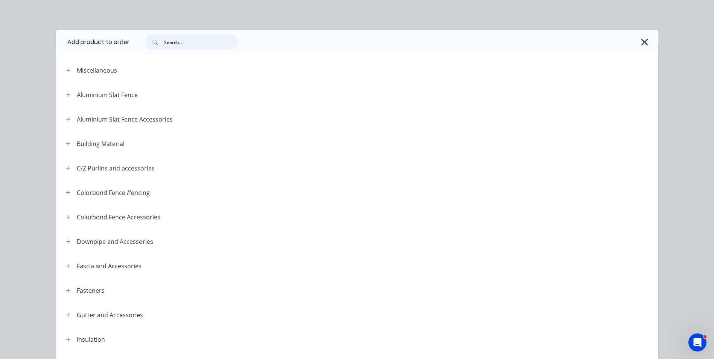
click at [186, 37] on input "text" at bounding box center [201, 42] width 75 height 15
type input "eav"
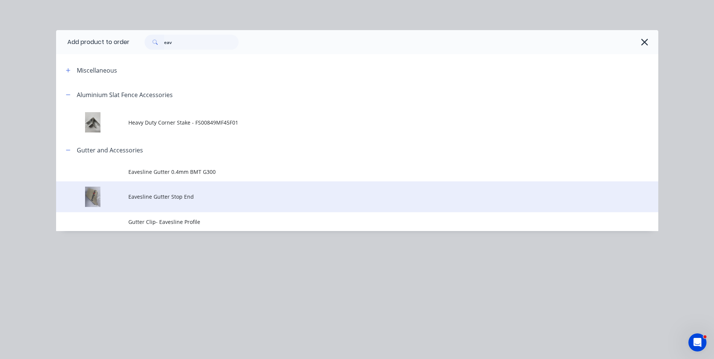
click at [232, 206] on td "Eavesline Gutter Stop End" at bounding box center [393, 196] width 530 height 31
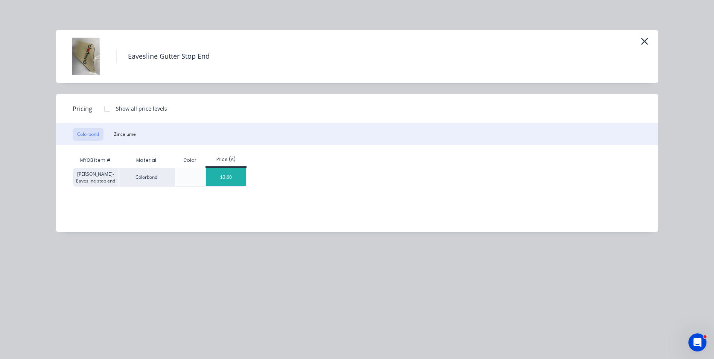
click at [228, 183] on div "$3.60" at bounding box center [226, 177] width 40 height 18
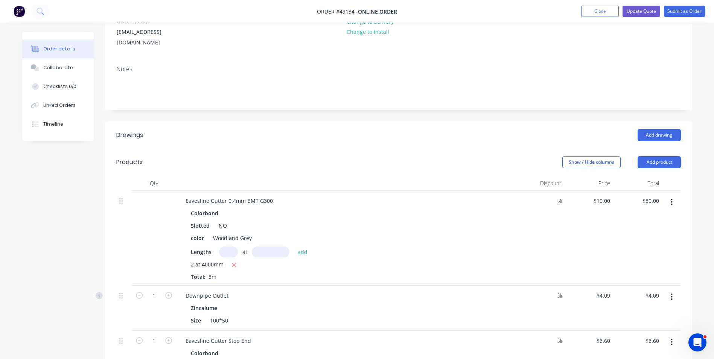
scroll to position [151, 0]
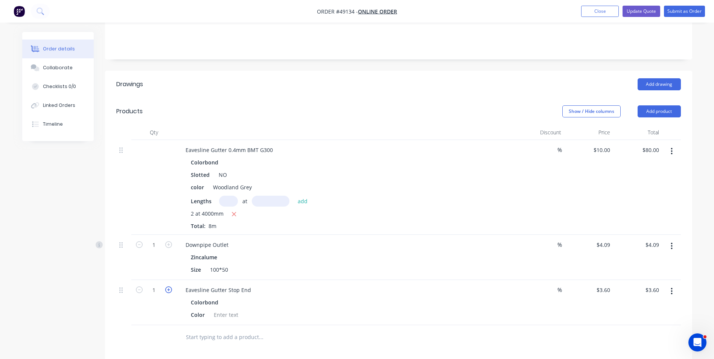
click at [169, 287] on icon "button" at bounding box center [168, 290] width 7 height 7
type input "2"
type input "$7.20"
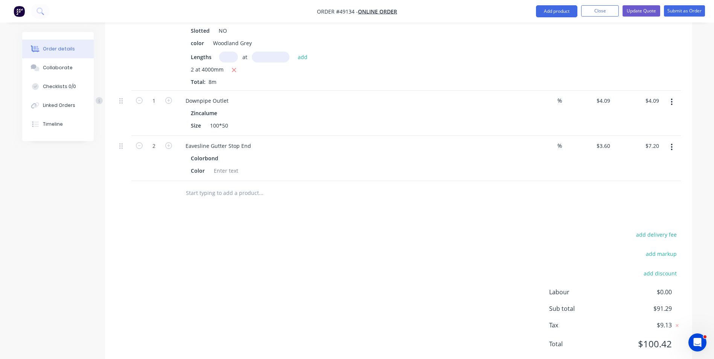
scroll to position [301, 0]
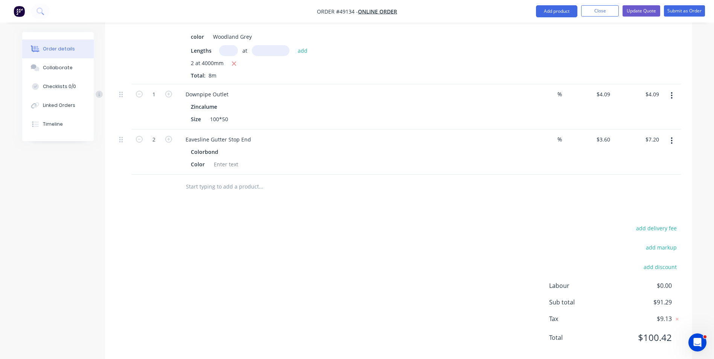
click at [397, 206] on div "Drawings Add drawing Products Show / Hide columns Add product Qty Discount Pric…" at bounding box center [398, 141] width 587 height 443
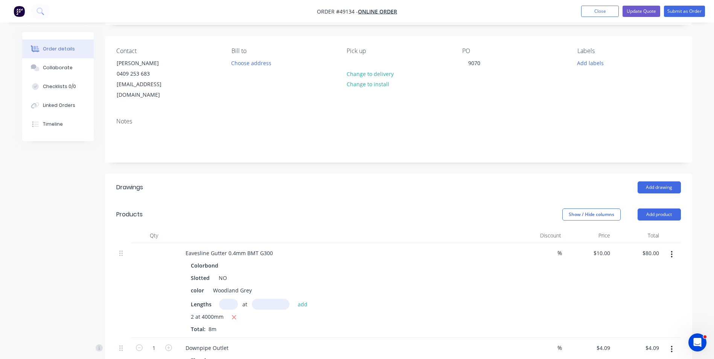
scroll to position [0, 0]
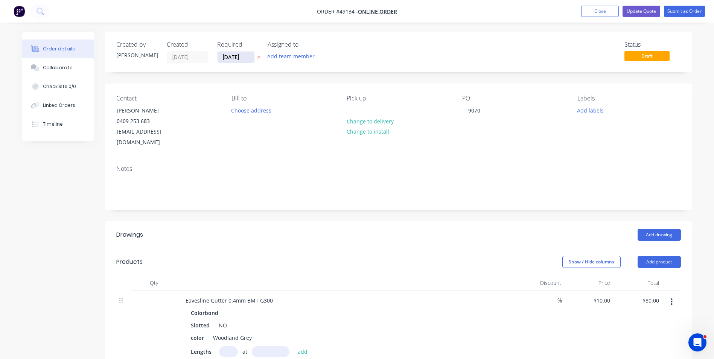
click at [236, 55] on input "[DATE]" at bounding box center [236, 57] width 37 height 11
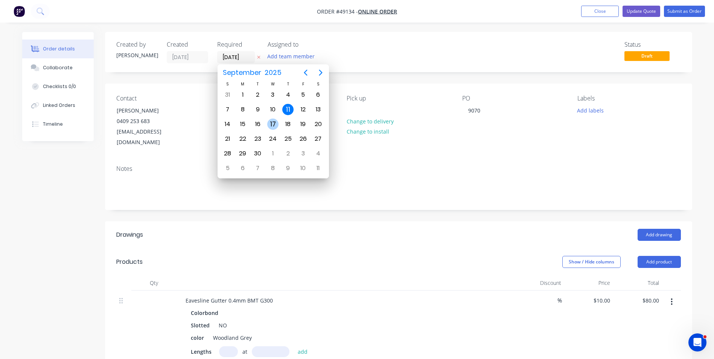
click at [272, 123] on div "17" at bounding box center [272, 124] width 11 height 11
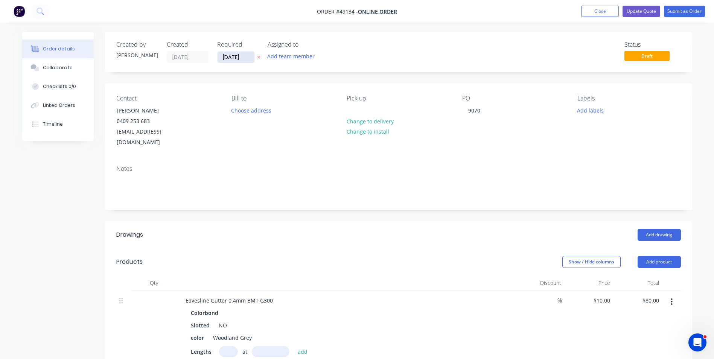
click at [240, 56] on input "[DATE]" at bounding box center [236, 57] width 37 height 11
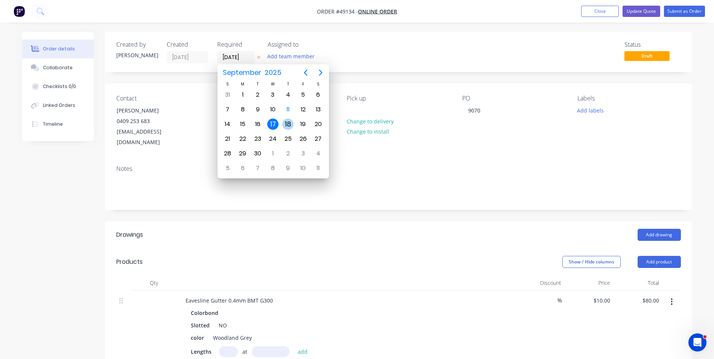
click at [290, 124] on div "18" at bounding box center [287, 124] width 11 height 11
type input "[DATE]"
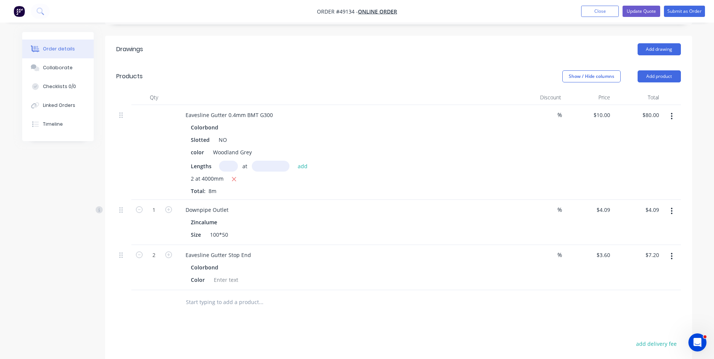
scroll to position [226, 0]
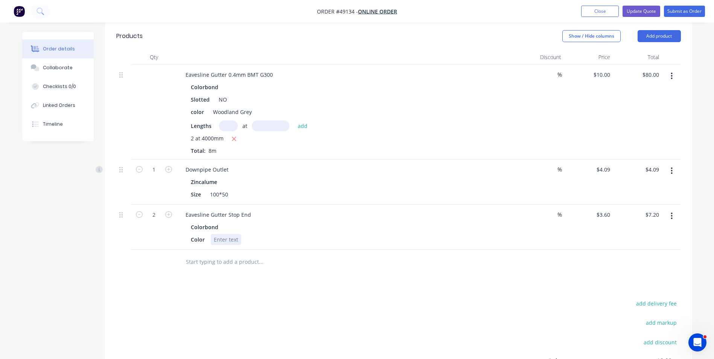
click at [214, 234] on div at bounding box center [226, 239] width 30 height 11
click at [255, 209] on div "Eavesline Gutter Stop End" at bounding box center [346, 214] width 333 height 11
click at [253, 209] on div "Eavesline Gutter Stop End" at bounding box center [219, 214] width 78 height 11
click at [263, 250] on div at bounding box center [312, 262] width 271 height 24
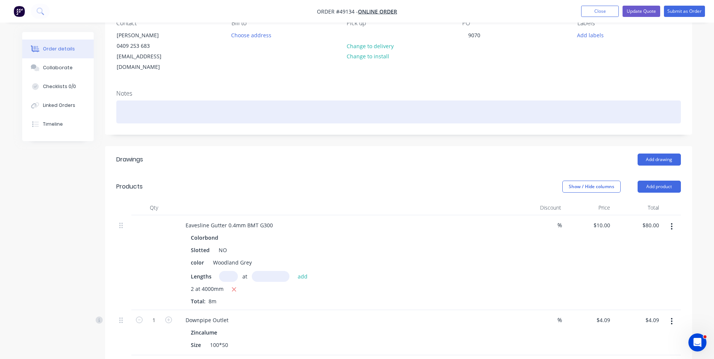
scroll to position [0, 0]
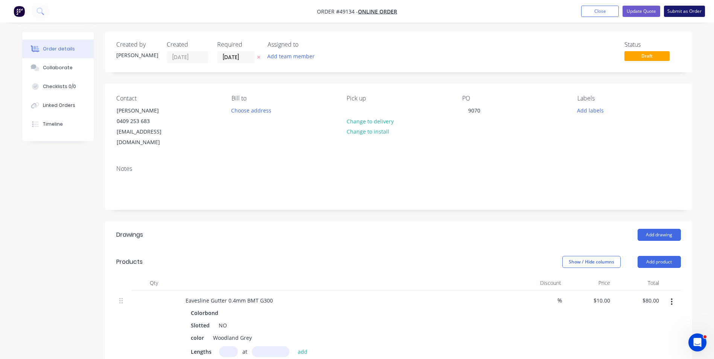
click at [691, 15] on button "Submit as Order" at bounding box center [684, 11] width 41 height 11
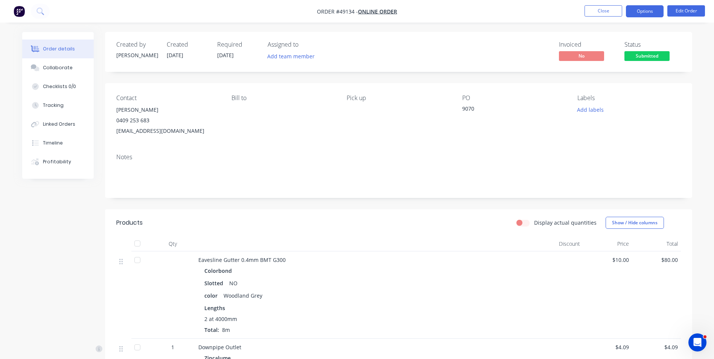
click at [648, 13] on button "Options" at bounding box center [645, 11] width 38 height 12
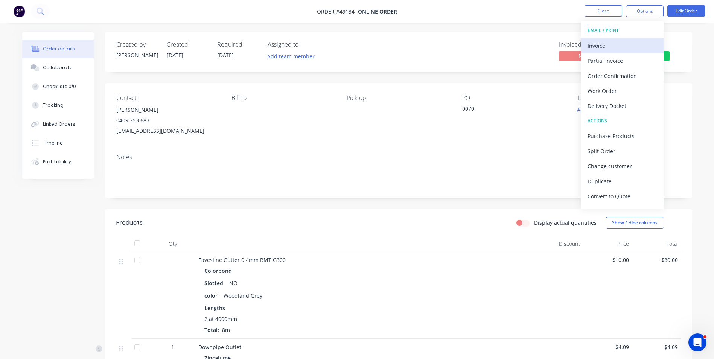
click at [639, 43] on div "Invoice" at bounding box center [622, 45] width 69 height 11
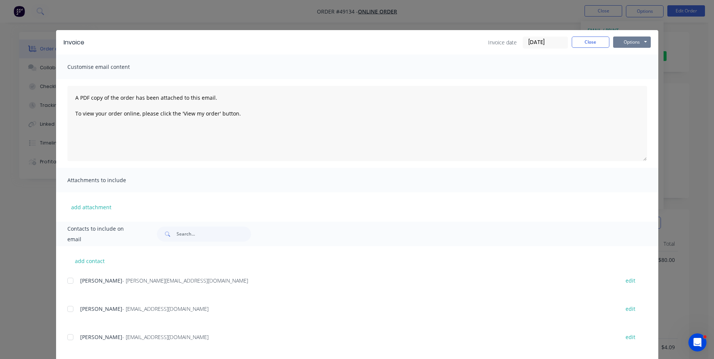
click at [629, 41] on button "Options" at bounding box center [632, 42] width 38 height 11
click at [637, 65] on button "Print" at bounding box center [637, 68] width 48 height 12
click at [583, 47] on button "Close" at bounding box center [591, 42] width 38 height 11
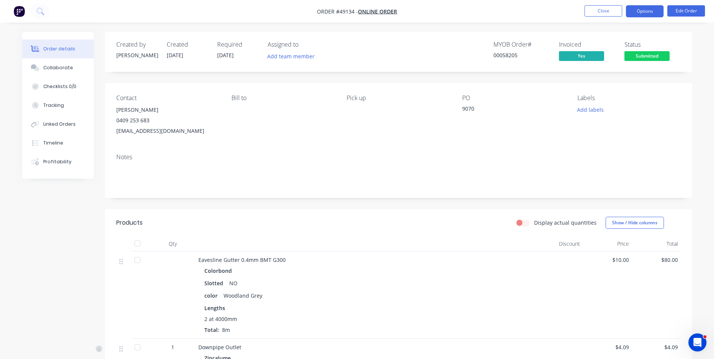
click at [639, 15] on button "Options" at bounding box center [645, 11] width 38 height 12
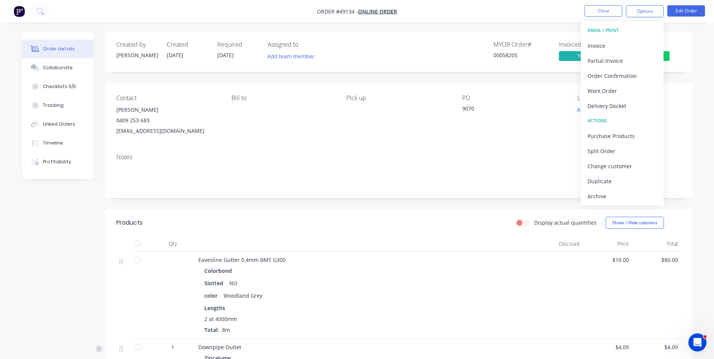
click at [627, 128] on button "ACTIONS" at bounding box center [622, 120] width 83 height 15
click at [627, 131] on div "Purchase Products" at bounding box center [622, 136] width 69 height 11
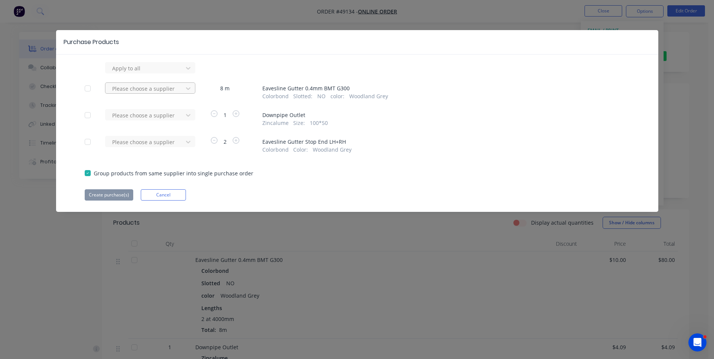
click at [175, 91] on div at bounding box center [145, 88] width 68 height 9
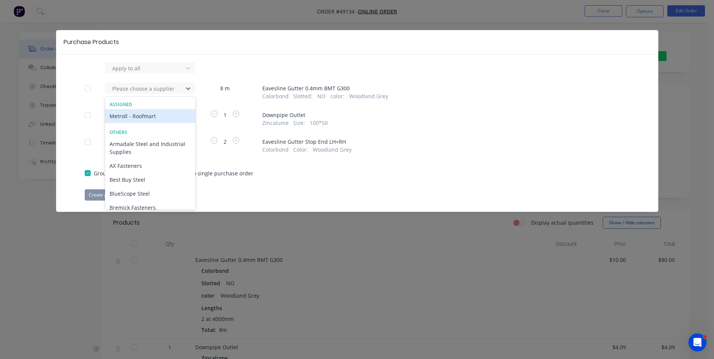
click at [163, 117] on div "Metroll - Roofmart" at bounding box center [150, 116] width 90 height 14
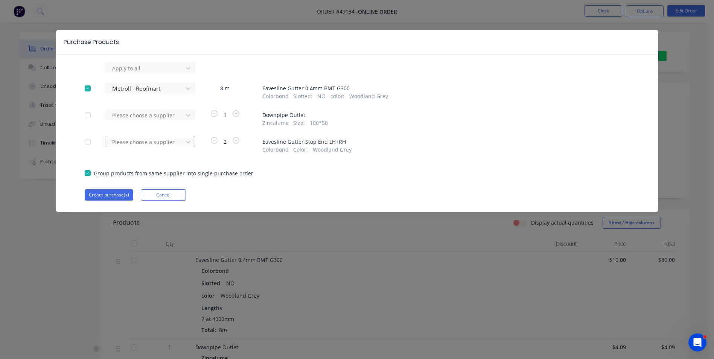
click at [172, 145] on div at bounding box center [145, 141] width 68 height 9
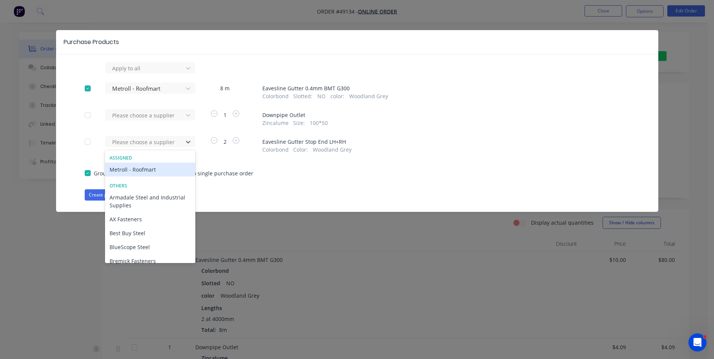
click at [164, 169] on div "Metroll - Roofmart" at bounding box center [150, 170] width 90 height 14
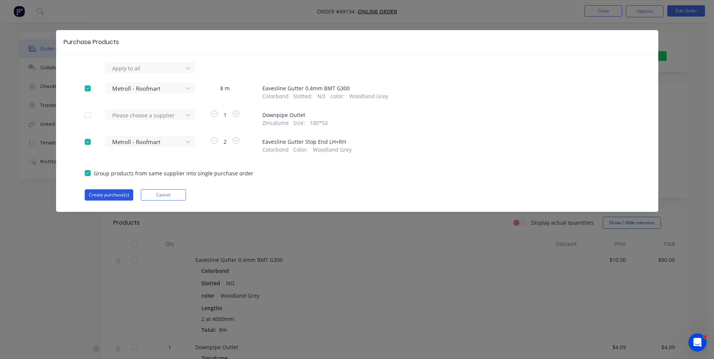
click at [114, 196] on button "Create purchase(s)" at bounding box center [109, 194] width 49 height 11
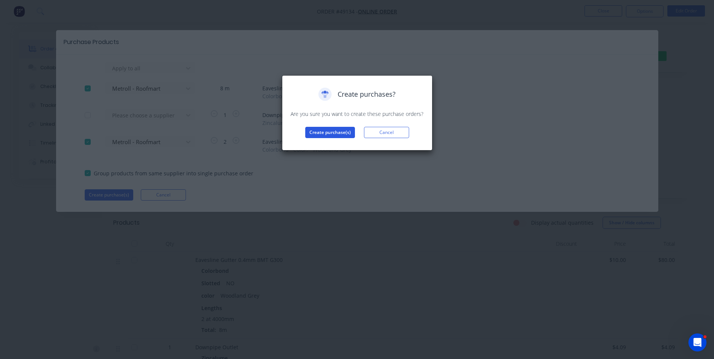
click at [324, 133] on button "Create purchase(s)" at bounding box center [330, 132] width 50 height 11
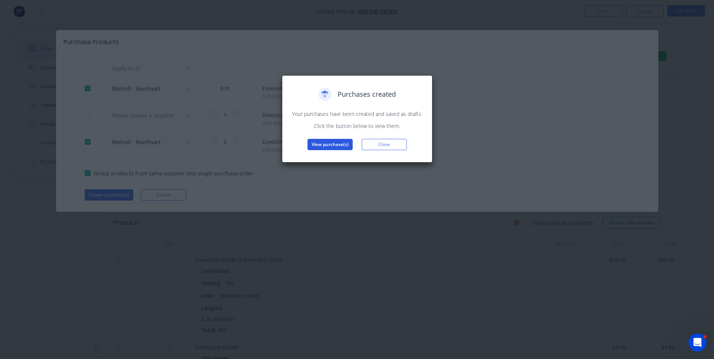
click at [325, 145] on button "View purchase(s)" at bounding box center [330, 144] width 45 height 11
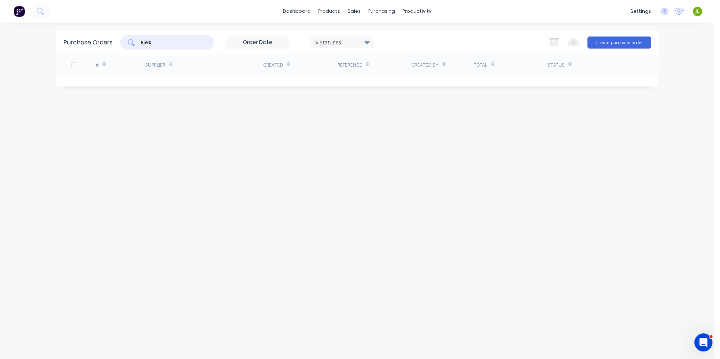
drag, startPoint x: 148, startPoint y: 45, endPoint x: 119, endPoint y: 45, distance: 29.4
click at [119, 45] on div "Purchase Orders 8590 5 Statuses 5 Statuses Export to Excel (XLSX) Create purcha…" at bounding box center [357, 42] width 602 height 24
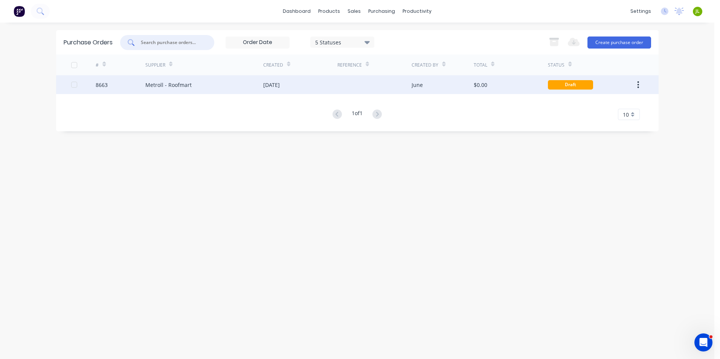
click at [195, 85] on div "Metroll - Roofmart" at bounding box center [204, 84] width 118 height 19
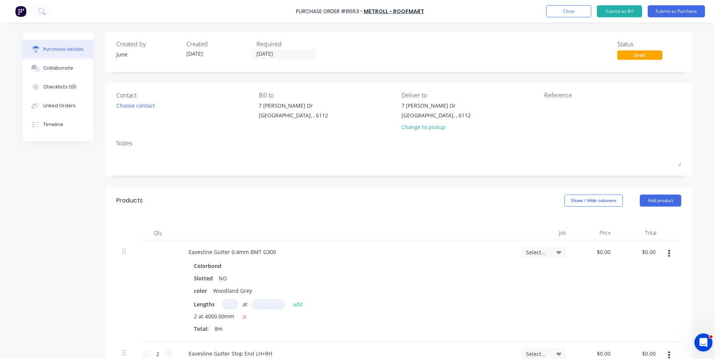
click at [265, 62] on div "Created by June Created [DATE] Required [DATE] Status Draft" at bounding box center [398, 52] width 587 height 40
click at [268, 55] on input "[DATE]" at bounding box center [283, 54] width 63 height 9
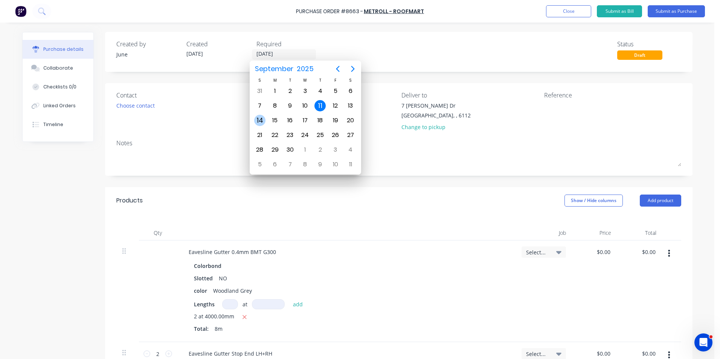
click at [258, 119] on div "14" at bounding box center [259, 120] width 11 height 11
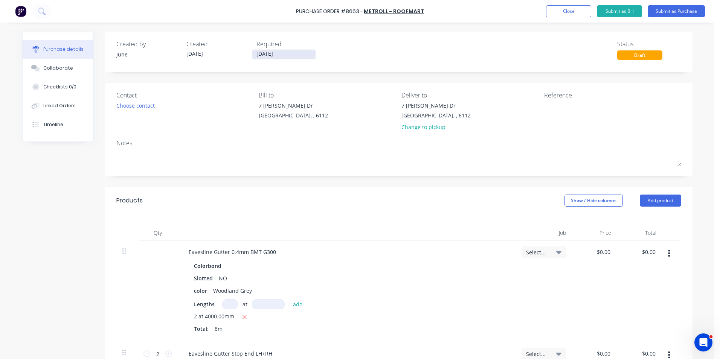
click at [256, 54] on input "[DATE]" at bounding box center [283, 54] width 63 height 9
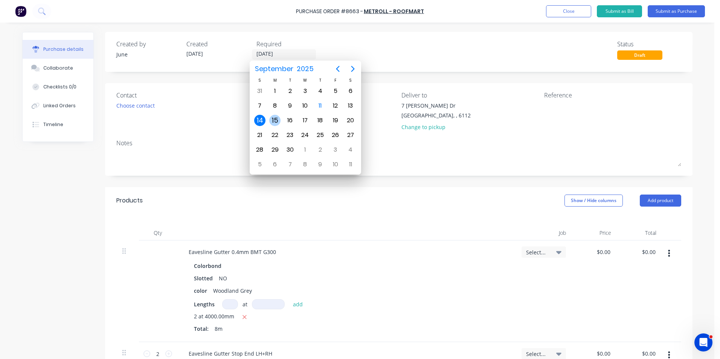
click at [271, 117] on div "15" at bounding box center [274, 120] width 11 height 11
type input "[DATE]"
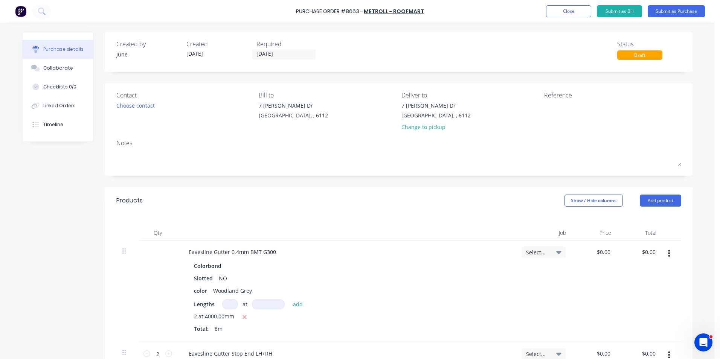
click at [337, 47] on div "Created by June Created [DATE] Required [DATE] Status Draft" at bounding box center [398, 50] width 565 height 20
click at [687, 12] on button "Submit as Purchase" at bounding box center [676, 11] width 57 height 12
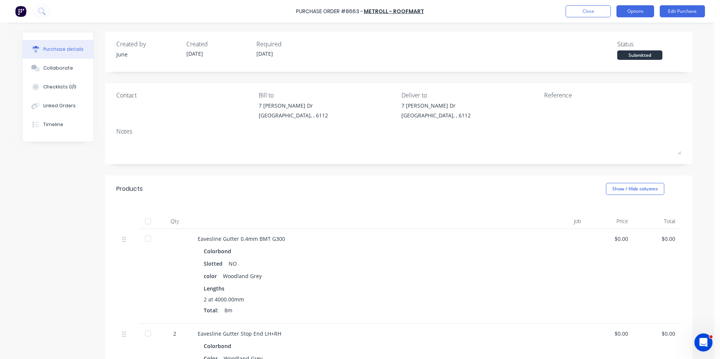
click at [636, 8] on button "Options" at bounding box center [635, 11] width 38 height 12
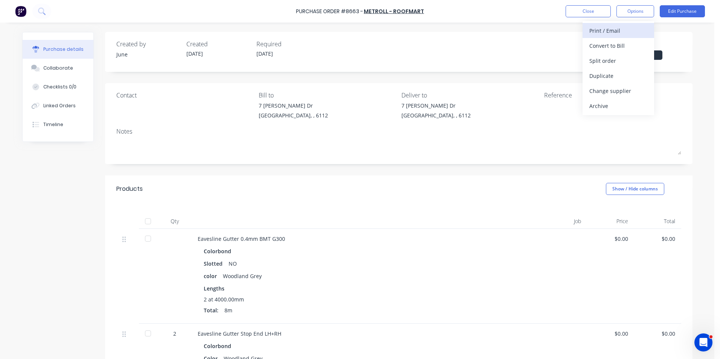
click at [626, 32] on div "Print / Email" at bounding box center [618, 30] width 58 height 11
click at [617, 66] on button "Without pricing" at bounding box center [618, 60] width 72 height 15
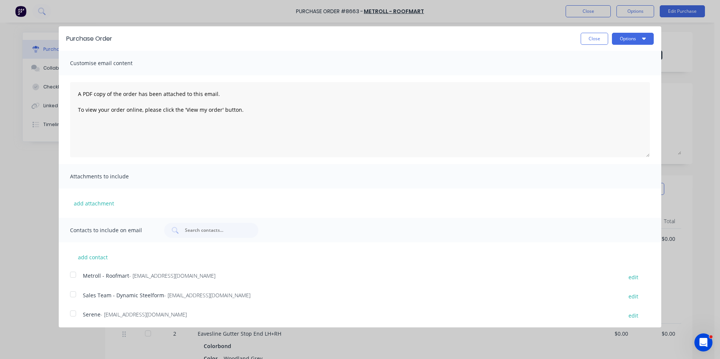
click at [72, 275] on div at bounding box center [73, 274] width 15 height 15
click at [647, 37] on button "Options" at bounding box center [633, 39] width 42 height 12
click at [625, 74] on div "Email" at bounding box center [618, 72] width 58 height 11
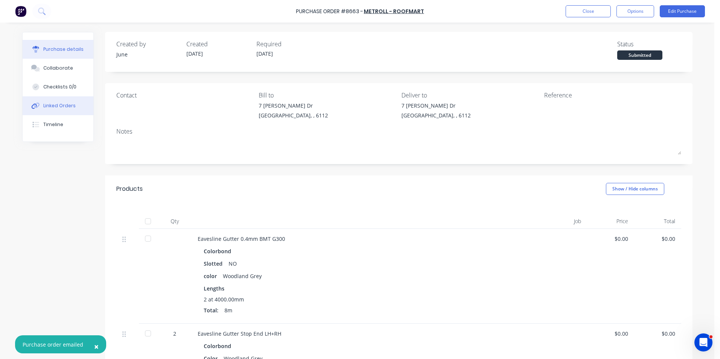
click at [53, 103] on div "Linked Orders" at bounding box center [59, 105] width 32 height 7
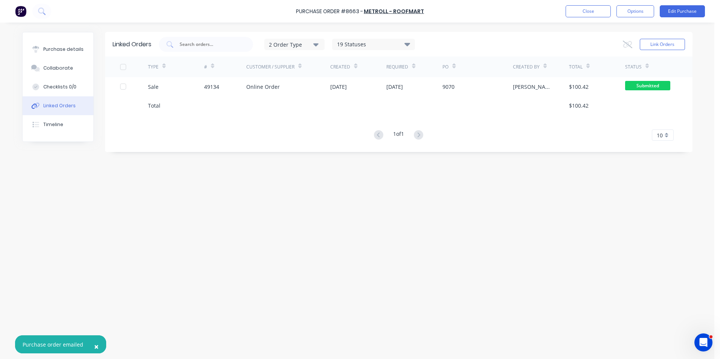
click at [278, 76] on div "Customer / Supplier" at bounding box center [288, 66] width 84 height 21
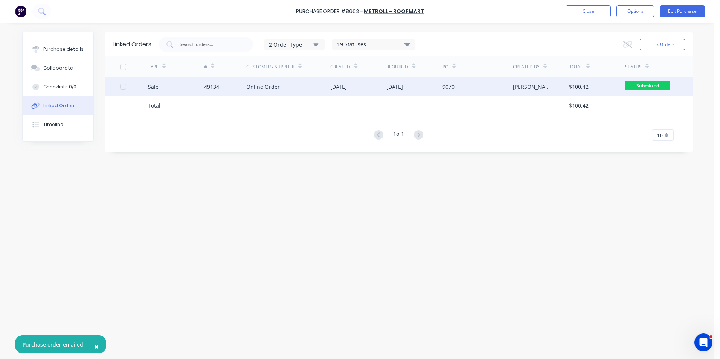
click at [276, 83] on div "Online Order" at bounding box center [263, 87] width 34 height 8
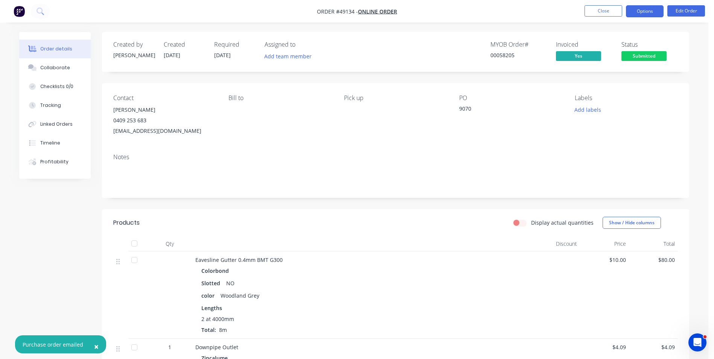
click at [653, 8] on button "Options" at bounding box center [645, 11] width 38 height 12
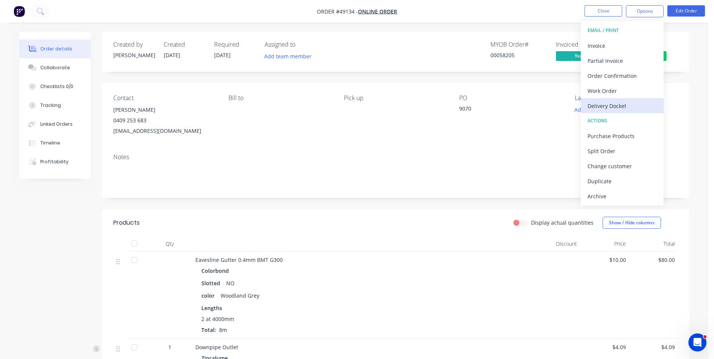
click at [614, 102] on div "Delivery Docket" at bounding box center [622, 106] width 69 height 11
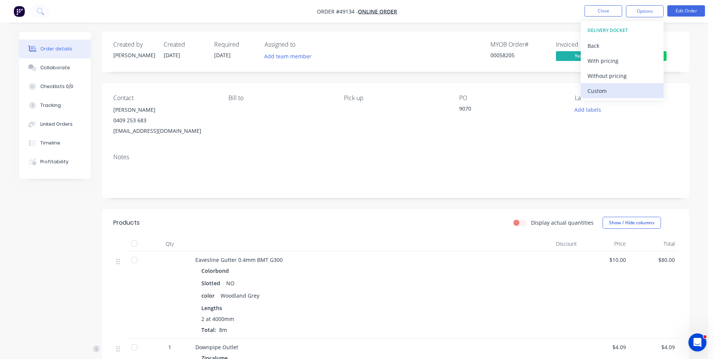
click at [616, 93] on div "Custom" at bounding box center [622, 90] width 69 height 11
click at [590, 43] on div "Back" at bounding box center [622, 45] width 69 height 11
click at [601, 82] on button "Without pricing" at bounding box center [622, 75] width 83 height 15
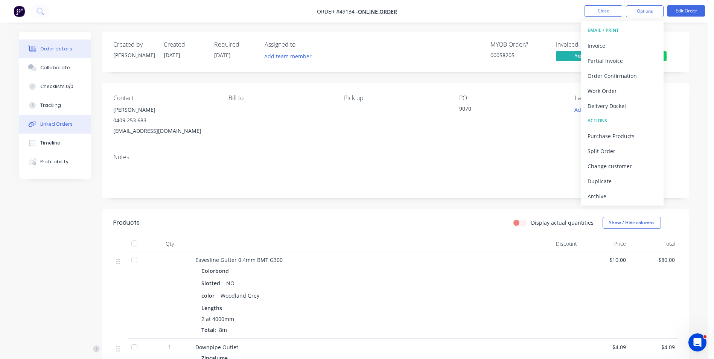
click at [56, 127] on div "Linked Orders" at bounding box center [56, 124] width 32 height 7
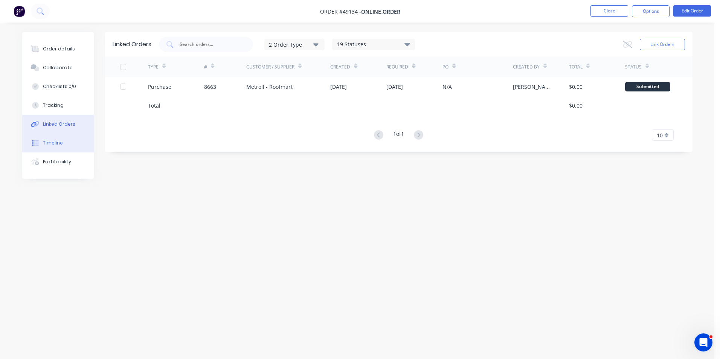
drag, startPoint x: 56, startPoint y: 127, endPoint x: 54, endPoint y: 140, distance: 14.1
click at [54, 140] on div "Order details Collaborate Checklists 0/0 Tracking Linked Orders Timeline Profit…" at bounding box center [58, 105] width 72 height 147
click at [54, 140] on div "Timeline" at bounding box center [53, 143] width 20 height 7
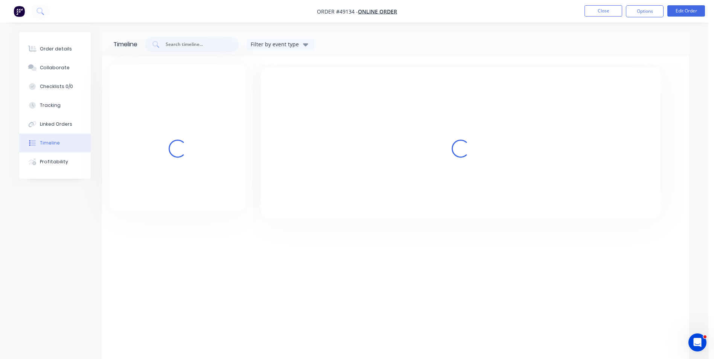
click at [54, 140] on div "Timeline" at bounding box center [50, 143] width 20 height 7
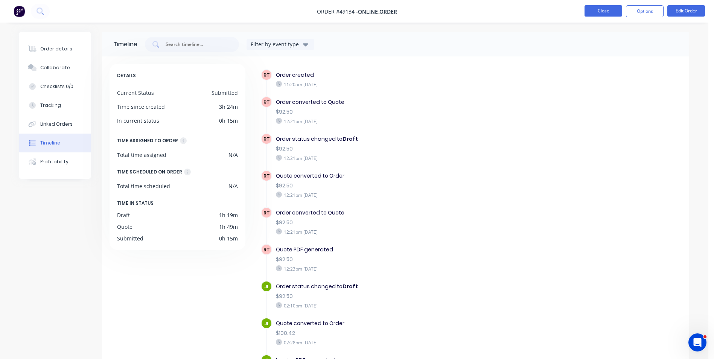
click at [615, 16] on button "Close" at bounding box center [604, 10] width 38 height 11
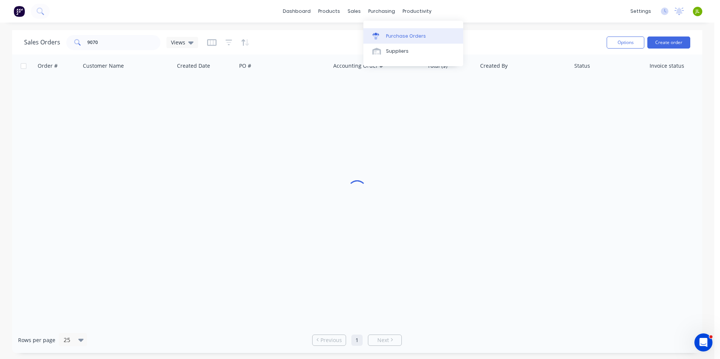
click at [376, 35] on icon at bounding box center [375, 34] width 7 height 3
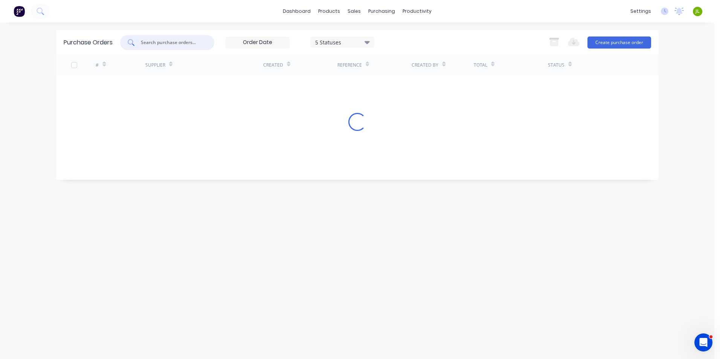
click at [177, 41] on input "text" at bounding box center [171, 43] width 62 height 8
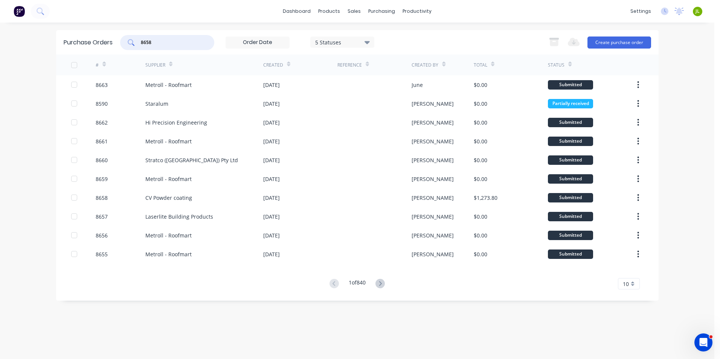
type input "8658"
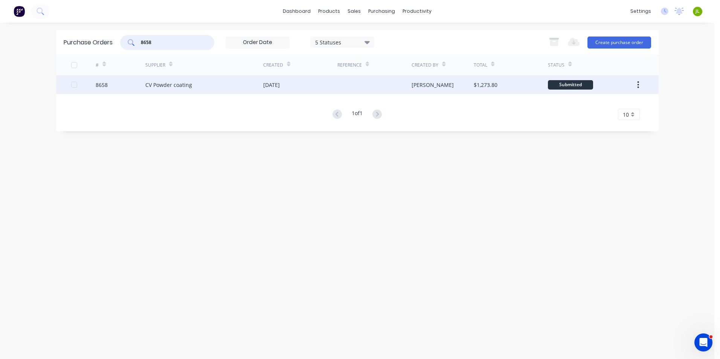
click at [195, 90] on div "CV Powder coating" at bounding box center [204, 84] width 118 height 19
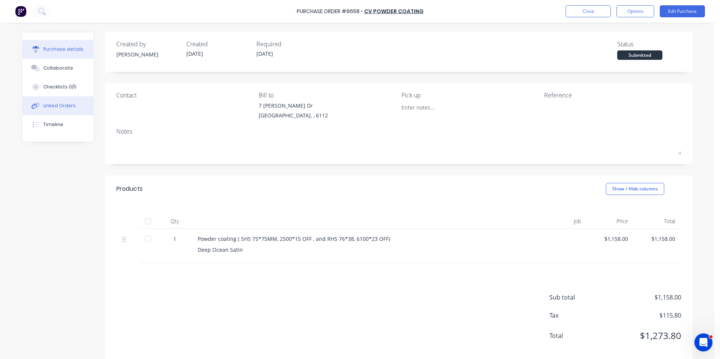
click at [57, 107] on div "Linked Orders" at bounding box center [59, 105] width 32 height 7
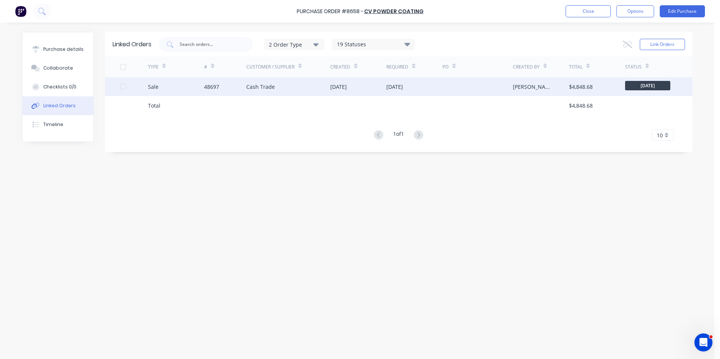
click at [271, 85] on div "Cash Trade" at bounding box center [260, 87] width 29 height 8
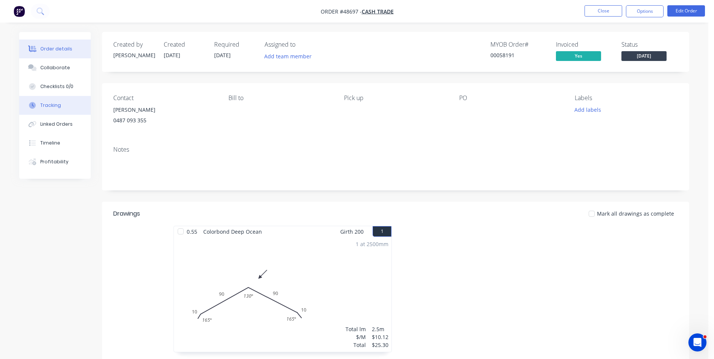
click at [65, 111] on button "Tracking" at bounding box center [55, 105] width 72 height 19
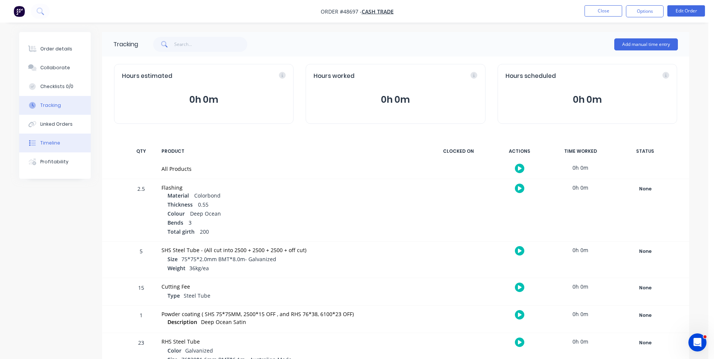
click at [62, 148] on button "Timeline" at bounding box center [55, 143] width 72 height 19
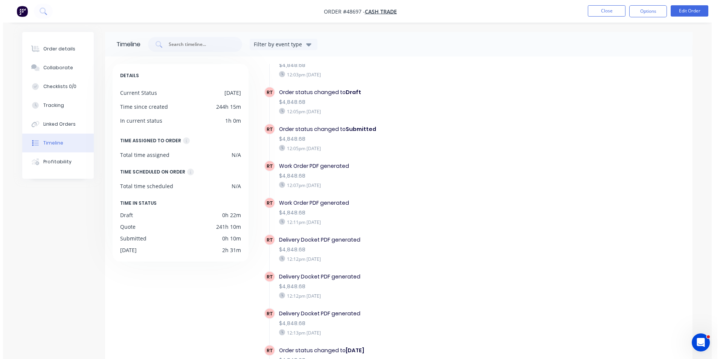
scroll to position [489, 0]
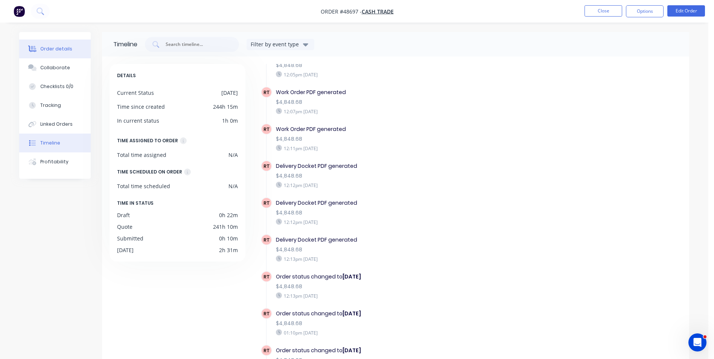
click at [78, 53] on button "Order details" at bounding box center [55, 49] width 72 height 19
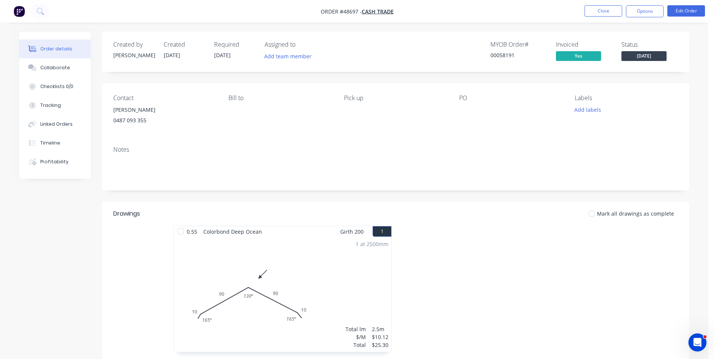
click at [476, 326] on div at bounding box center [509, 293] width 226 height 134
click at [603, 13] on button "Close" at bounding box center [604, 10] width 38 height 11
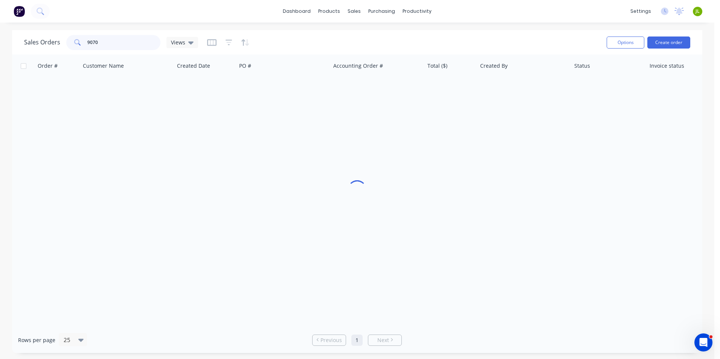
drag, startPoint x: 105, startPoint y: 47, endPoint x: 47, endPoint y: 49, distance: 57.2
click at [46, 49] on div "Sales Orders 9070 Views" at bounding box center [111, 42] width 174 height 15
type input "49029"
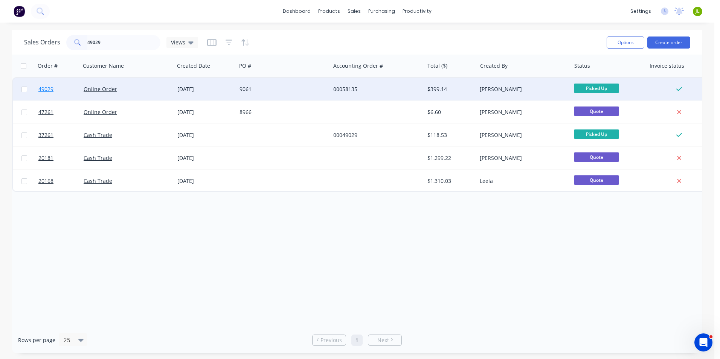
click at [45, 86] on span "49029" at bounding box center [45, 89] width 15 height 8
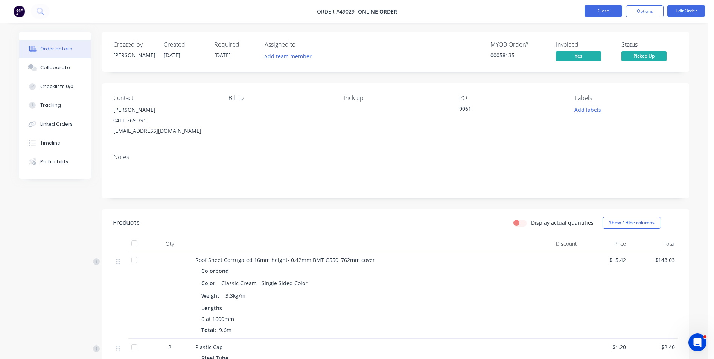
click at [596, 10] on button "Close" at bounding box center [604, 10] width 38 height 11
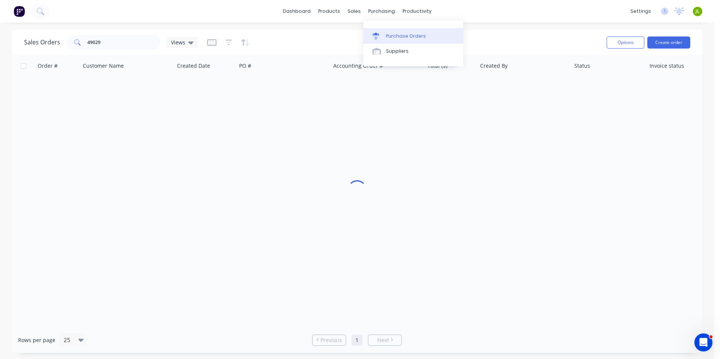
click at [386, 37] on div "Purchase Orders" at bounding box center [406, 36] width 40 height 7
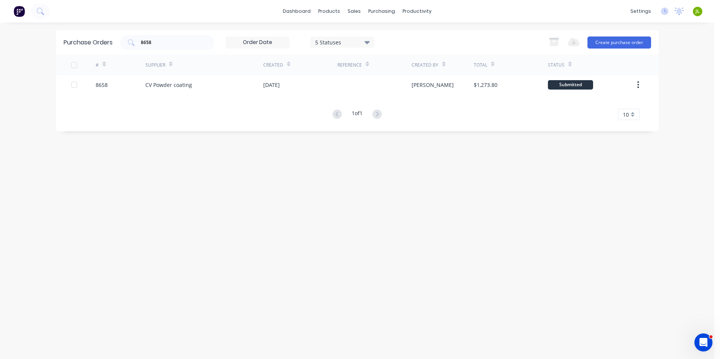
click at [471, 245] on div "Purchase Orders 8658 5 Statuses 5 Statuses Export to Excel (XLSX) Create purcha…" at bounding box center [357, 191] width 602 height 322
click at [401, 50] on div "Suppliers" at bounding box center [397, 51] width 23 height 7
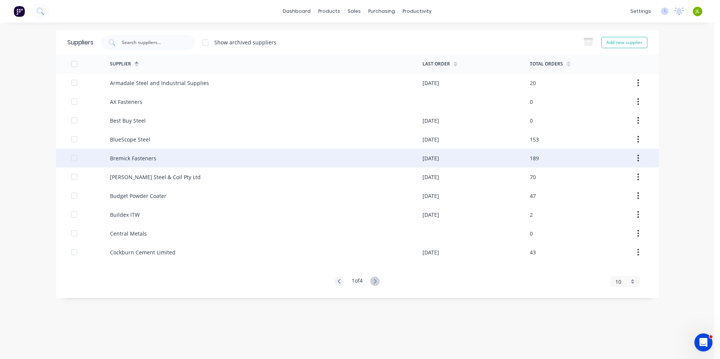
click at [139, 165] on div "Bremick Fasteners" at bounding box center [266, 158] width 312 height 19
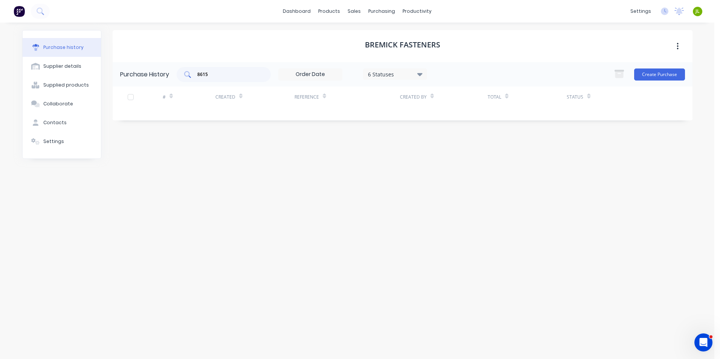
drag, startPoint x: 226, startPoint y: 67, endPoint x: 191, endPoint y: 75, distance: 35.5
click at [191, 75] on div "8615" at bounding box center [224, 74] width 94 height 15
drag, startPoint x: 225, startPoint y: 75, endPoint x: 180, endPoint y: 75, distance: 45.6
click at [180, 75] on div "8615" at bounding box center [224, 74] width 94 height 15
type input "8529"
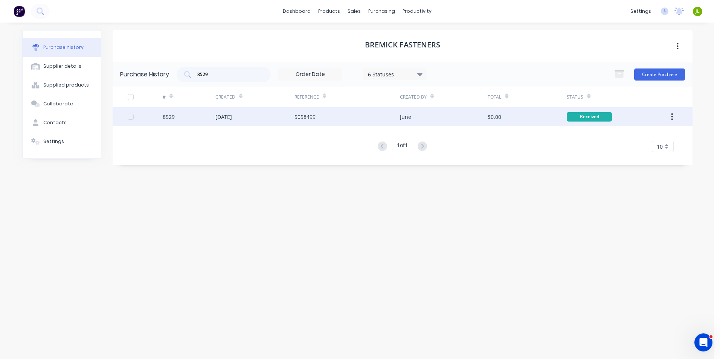
click at [189, 111] on div "8529" at bounding box center [189, 116] width 53 height 19
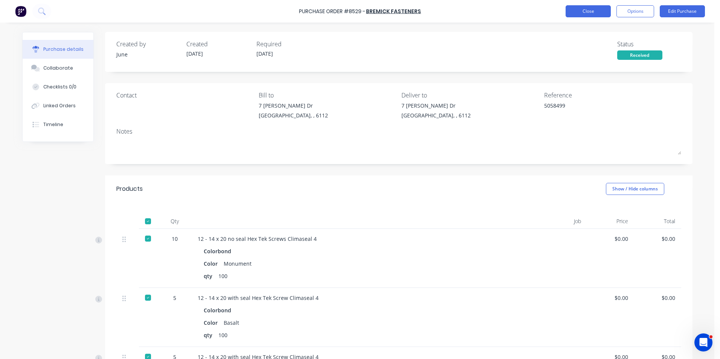
click at [570, 11] on button "Close" at bounding box center [587, 11] width 45 height 12
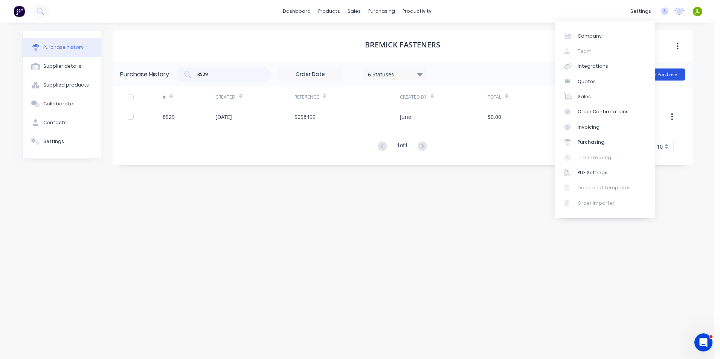
click at [678, 75] on button "Create Purchase" at bounding box center [659, 75] width 51 height 12
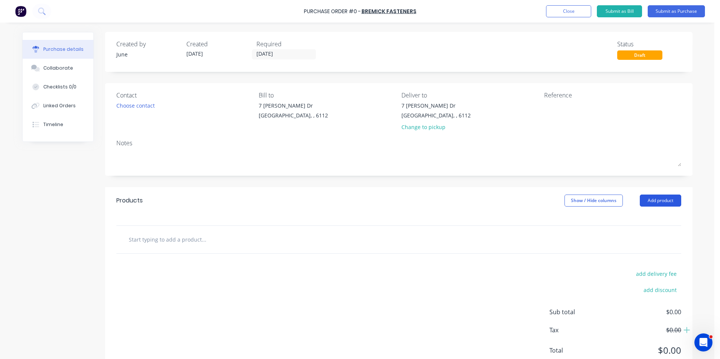
click at [662, 202] on button "Add product" at bounding box center [660, 201] width 41 height 12
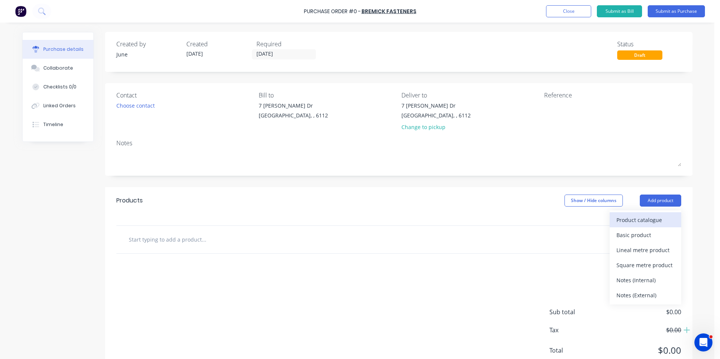
click at [637, 219] on div "Product catalogue" at bounding box center [645, 220] width 58 height 11
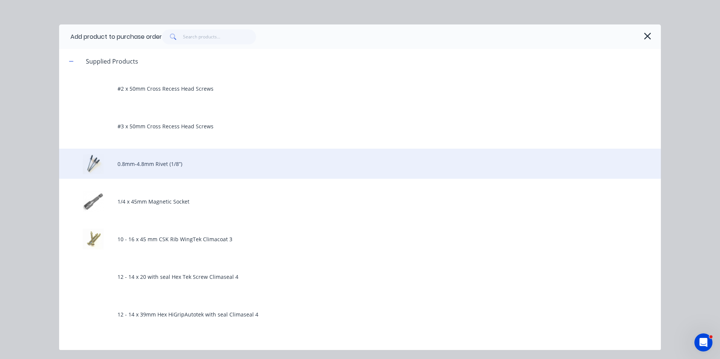
click at [151, 166] on div "0.8mm-4.8mm Rivet (1/8”)" at bounding box center [360, 164] width 602 height 30
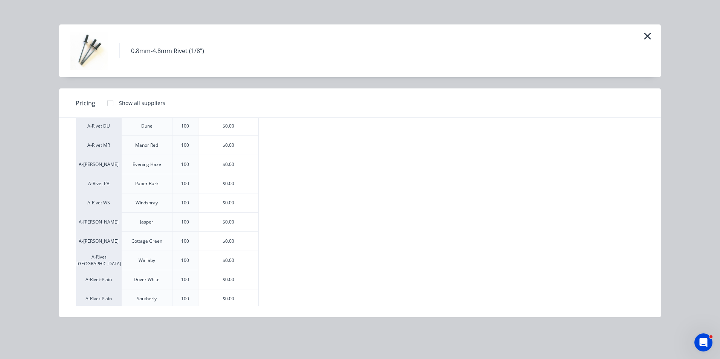
scroll to position [264, 0]
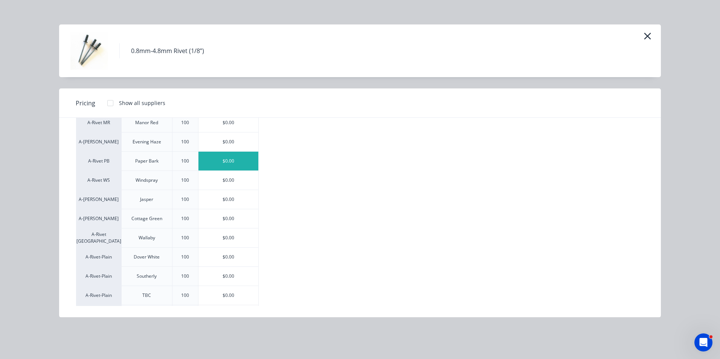
click at [219, 157] on div "$0.00" at bounding box center [228, 161] width 60 height 19
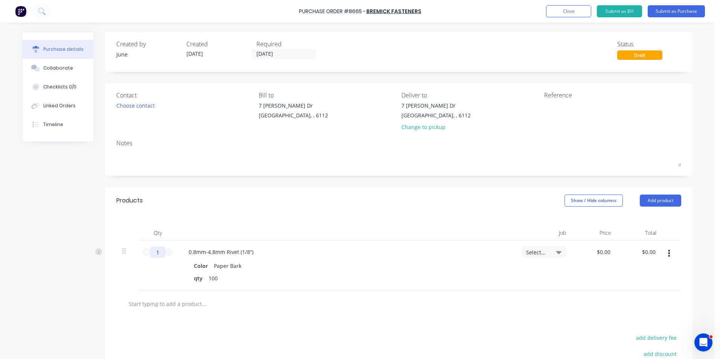
click at [161, 252] on input "1" at bounding box center [157, 252] width 15 height 11
type input "10"
click at [234, 210] on div "Products Show / Hide columns Add product" at bounding box center [398, 200] width 587 height 27
click at [240, 196] on div "Products Show / Hide columns Add product" at bounding box center [398, 200] width 587 height 27
click at [550, 114] on textarea at bounding box center [591, 110] width 94 height 17
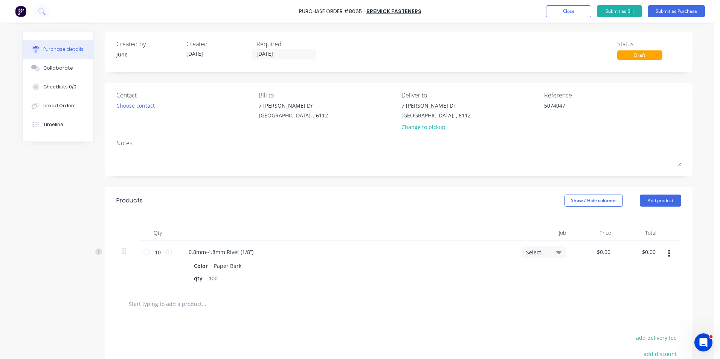
type textarea "5074047"
click at [553, 146] on div "Notes" at bounding box center [398, 143] width 565 height 9
click at [667, 205] on button "Add product" at bounding box center [660, 201] width 41 height 12
click at [651, 220] on div "Product catalogue" at bounding box center [645, 220] width 58 height 11
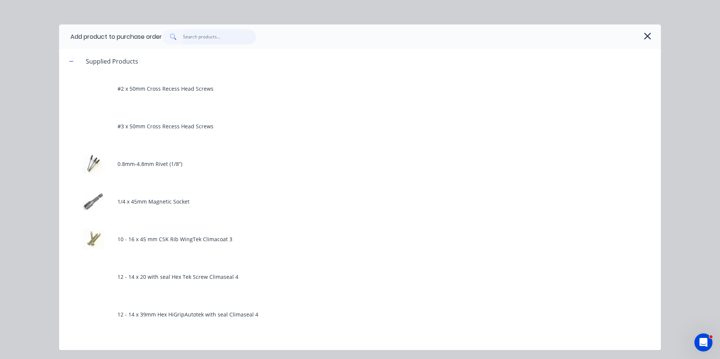
click at [220, 37] on input "text" at bounding box center [219, 36] width 73 height 15
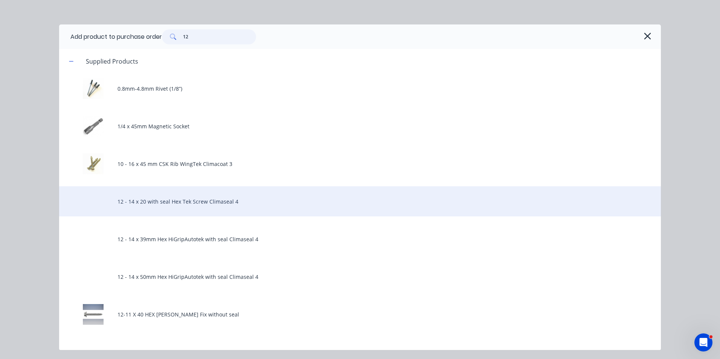
type input "12"
click at [180, 210] on div "12 - 14 x 20 with seal Hex Tek Screw Climaseal 4" at bounding box center [360, 201] width 602 height 30
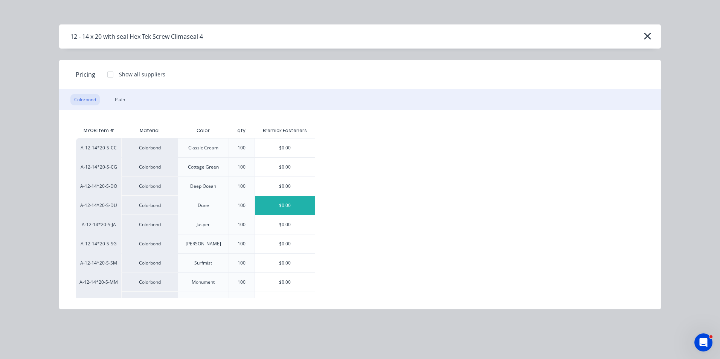
click at [299, 209] on div "$0.00" at bounding box center [285, 205] width 60 height 19
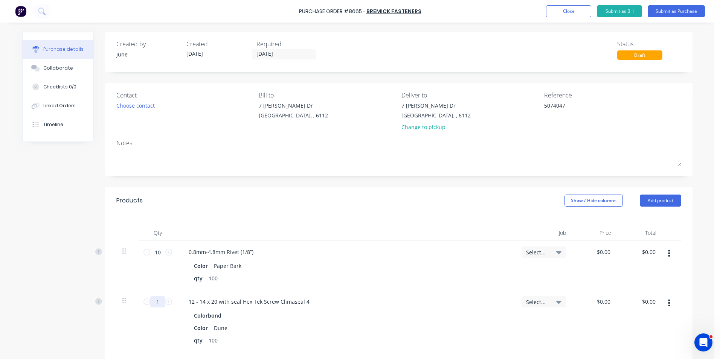
click at [157, 301] on input "1" at bounding box center [157, 301] width 15 height 11
type input "10"
click at [160, 319] on div "10 10" at bounding box center [158, 321] width 38 height 62
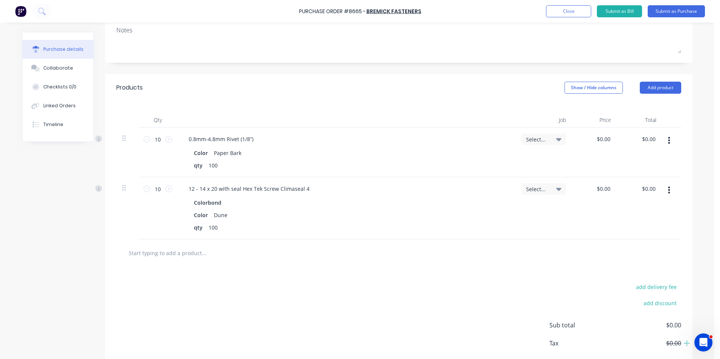
click at [668, 189] on icon "button" at bounding box center [669, 190] width 2 height 8
click at [659, 223] on button "Duplicate" at bounding box center [646, 225] width 64 height 15
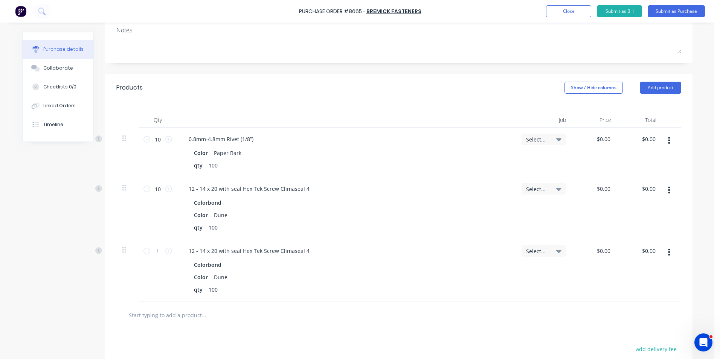
click at [670, 258] on button "button" at bounding box center [669, 252] width 18 height 14
click at [653, 269] on button "Edit" at bounding box center [646, 272] width 64 height 15
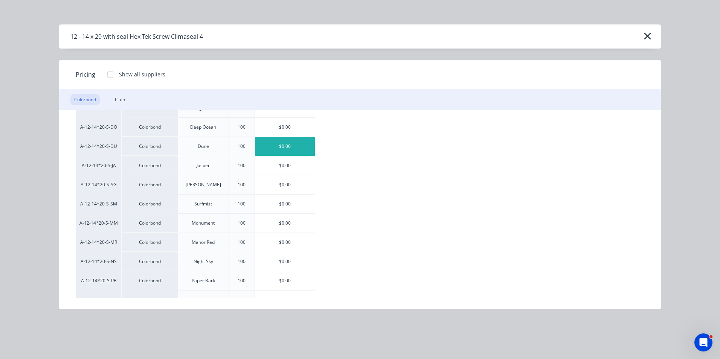
scroll to position [55, 0]
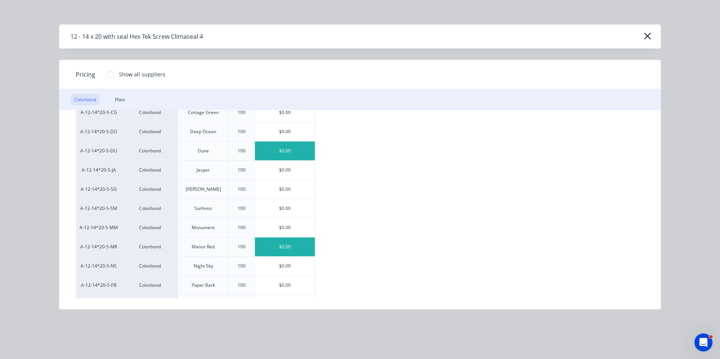
click at [308, 248] on div "$0.00" at bounding box center [285, 247] width 60 height 19
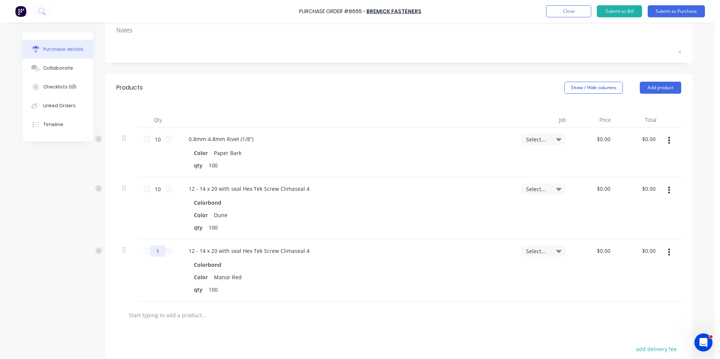
click at [152, 248] on input "1" at bounding box center [157, 250] width 15 height 11
type input "5"
drag, startPoint x: 671, startPoint y: 247, endPoint x: 666, endPoint y: 259, distance: 12.4
click at [671, 247] on button "button" at bounding box center [669, 252] width 18 height 14
click at [657, 286] on button "Duplicate" at bounding box center [646, 287] width 64 height 15
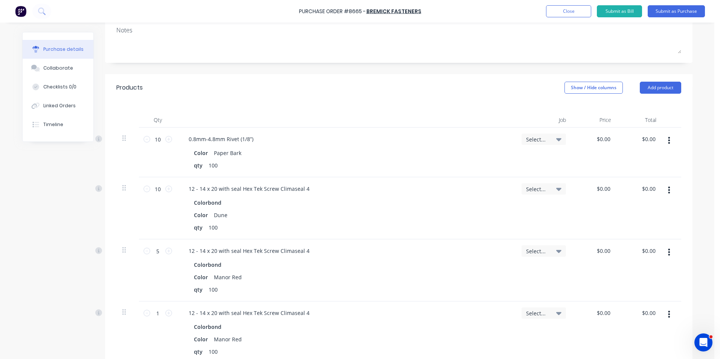
drag, startPoint x: 668, startPoint y: 314, endPoint x: 667, endPoint y: 320, distance: 5.7
click at [667, 320] on button "button" at bounding box center [669, 315] width 18 height 14
click at [660, 341] on button "Edit" at bounding box center [646, 334] width 64 height 15
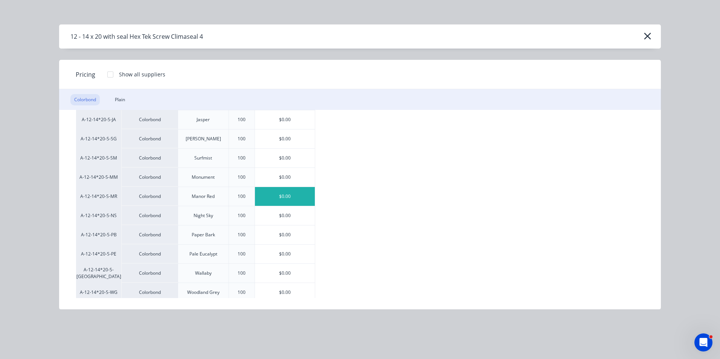
scroll to position [113, 0]
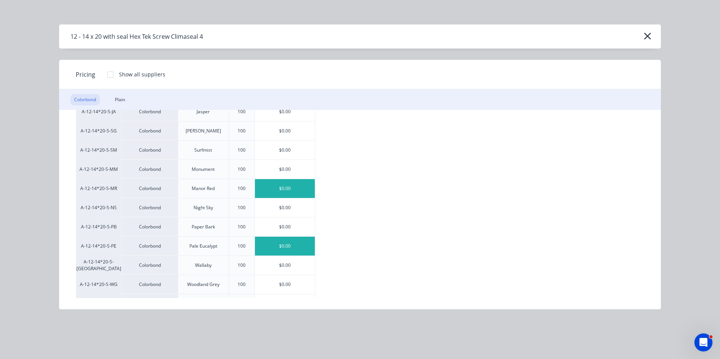
click at [274, 245] on div "$0.00" at bounding box center [285, 246] width 60 height 19
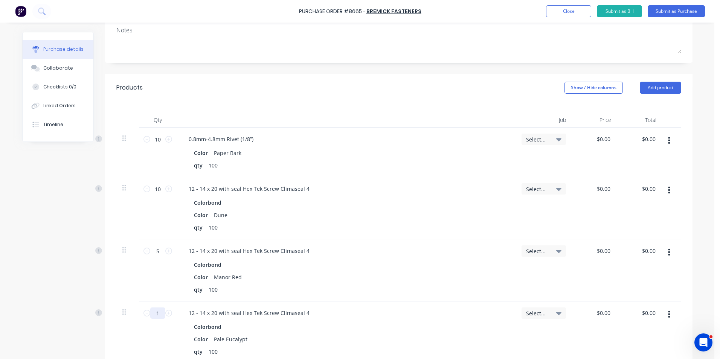
click at [156, 312] on input "1" at bounding box center [157, 313] width 15 height 11
type input "5"
click at [474, 306] on div "12 - 14 x 20 with seal Hex Tek Screw Climaseal 4 Colorbond Color Pale Eucalypt …" at bounding box center [346, 333] width 339 height 62
click at [671, 82] on button "Add product" at bounding box center [660, 88] width 41 height 12
click at [657, 101] on button "Product catalogue" at bounding box center [646, 106] width 72 height 15
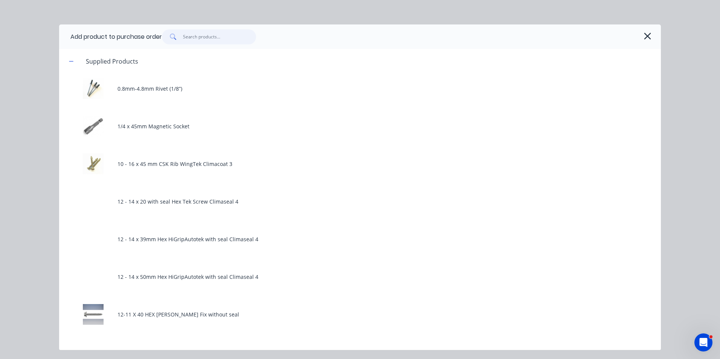
click at [212, 33] on input "text" at bounding box center [219, 36] width 73 height 15
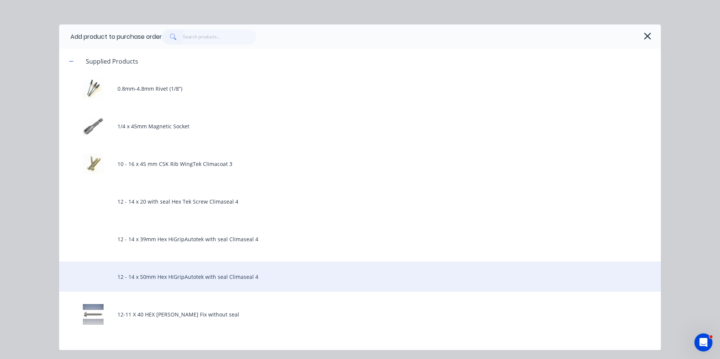
click at [182, 270] on div "12 - 14 x 50mm Hex HiGripAutotek with seal Climaseal 4" at bounding box center [360, 277] width 602 height 30
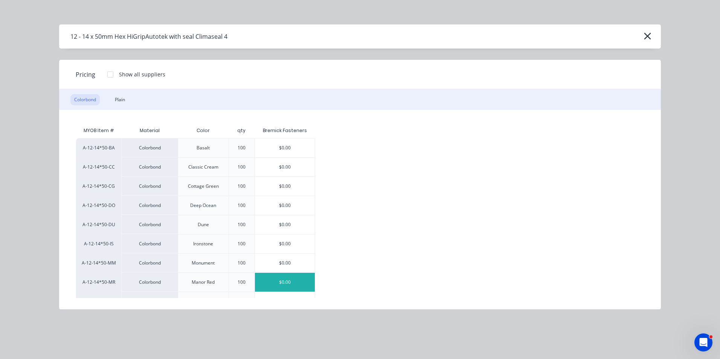
click at [288, 280] on div "$0.00" at bounding box center [285, 282] width 60 height 19
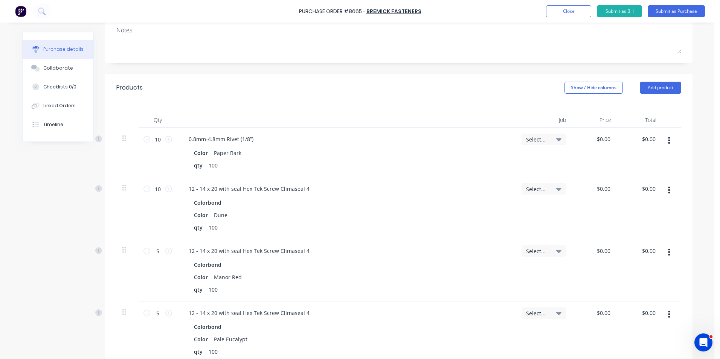
scroll to position [264, 0]
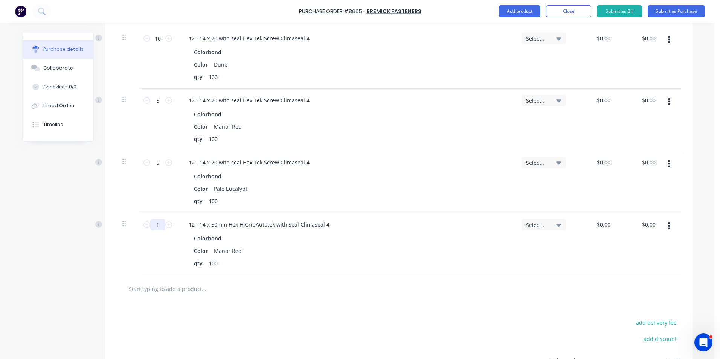
click at [155, 226] on input "1" at bounding box center [157, 224] width 15 height 11
type input "10"
click at [152, 247] on div "10 10" at bounding box center [158, 244] width 38 height 62
click at [519, 16] on button "Add product" at bounding box center [519, 11] width 41 height 12
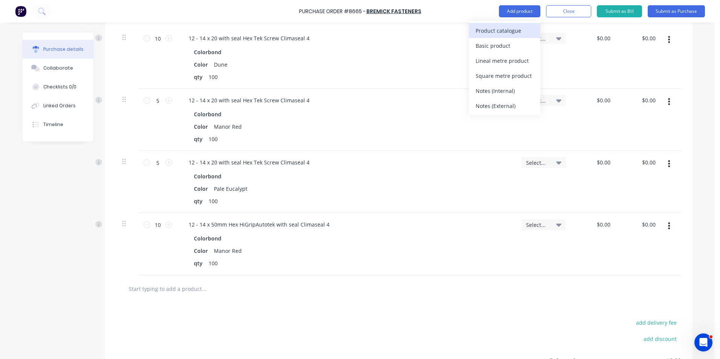
click at [514, 25] on div "Product catalogue" at bounding box center [505, 30] width 58 height 11
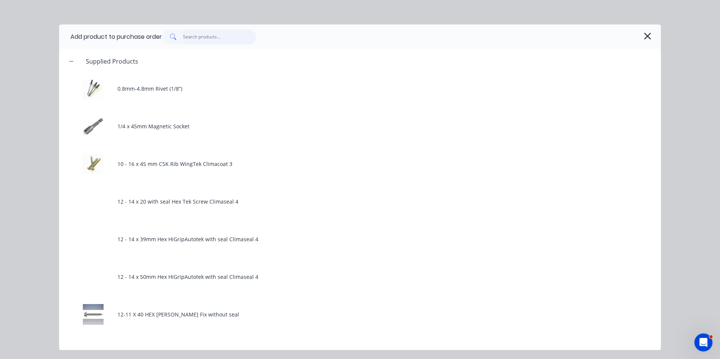
click at [213, 42] on input "text" at bounding box center [219, 36] width 73 height 15
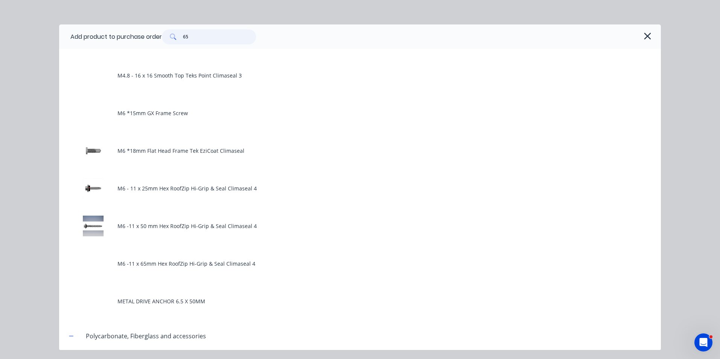
scroll to position [979, 0]
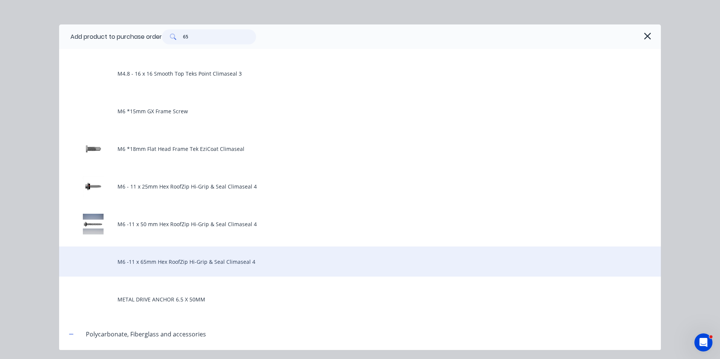
type input "65"
click at [259, 258] on div "M6 -11 x 65mm Hex RoofZip Hi-Grip & Seal Climaseal 4" at bounding box center [360, 262] width 602 height 30
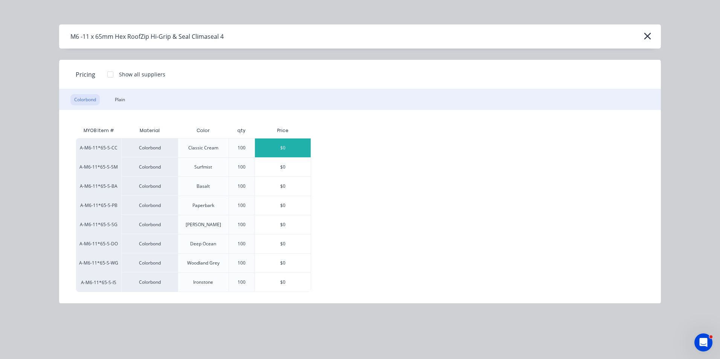
click at [282, 148] on div "$0" at bounding box center [283, 148] width 56 height 19
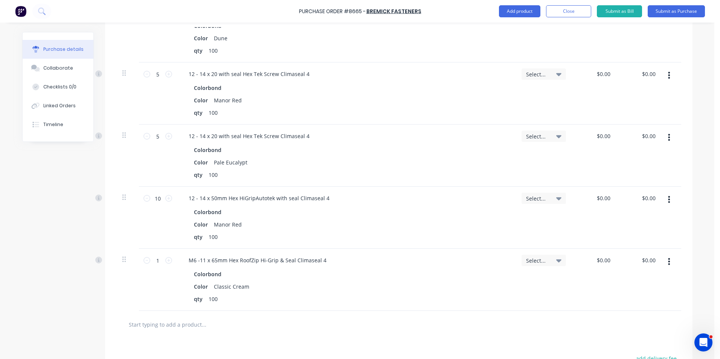
scroll to position [301, 0]
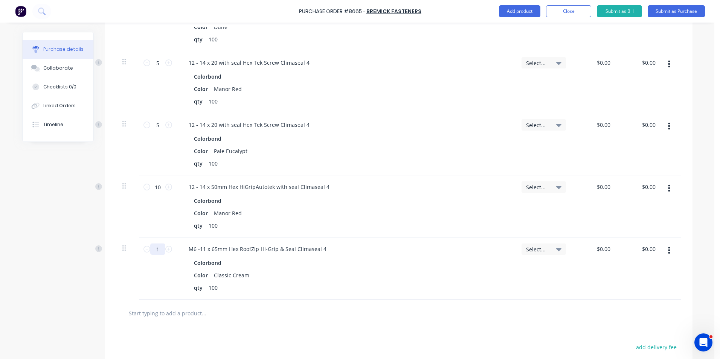
click at [155, 247] on input "1" at bounding box center [157, 249] width 15 height 11
type input "5"
click at [340, 282] on div "Colorbond Color Classic Cream qty 100" at bounding box center [346, 276] width 327 height 36
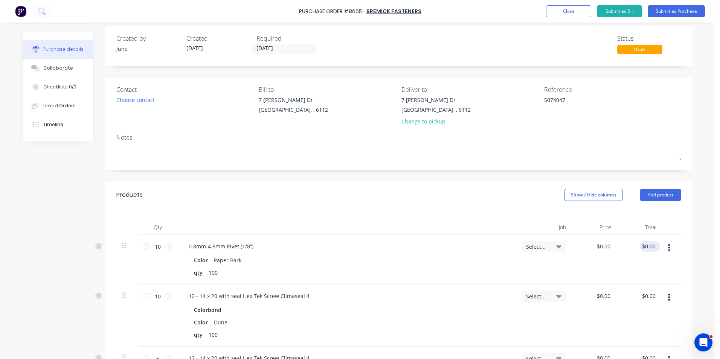
scroll to position [0, 0]
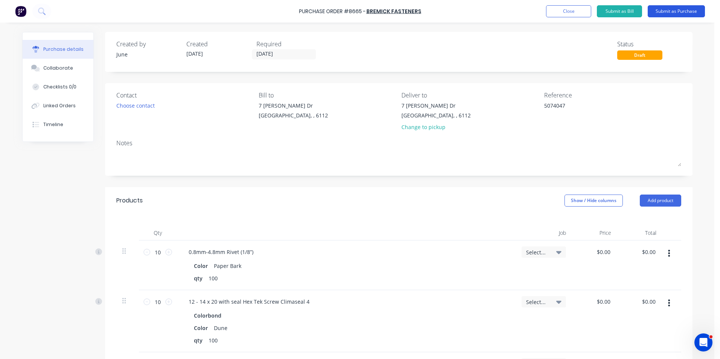
click at [675, 14] on button "Submit as Purchase" at bounding box center [676, 11] width 57 height 12
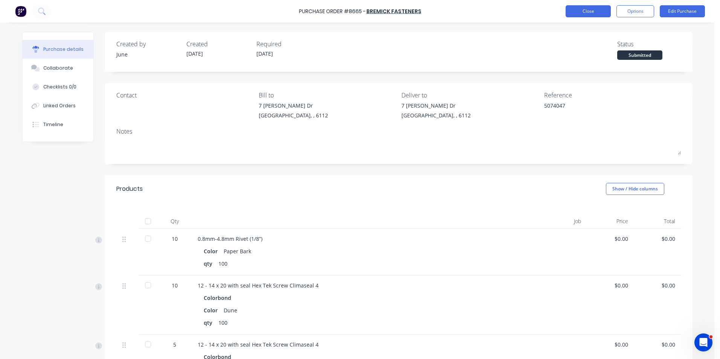
click at [588, 15] on button "Close" at bounding box center [587, 11] width 45 height 12
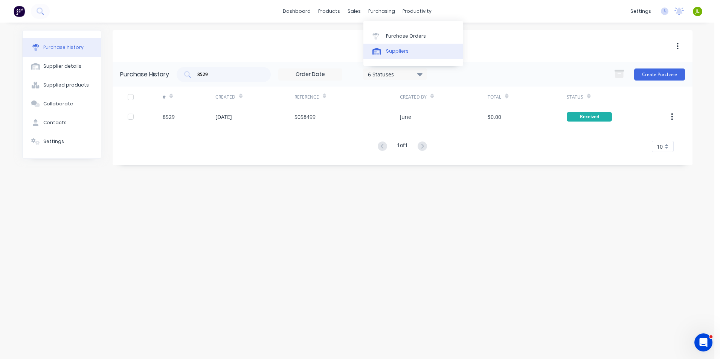
click at [398, 51] on div "Suppliers" at bounding box center [397, 51] width 23 height 7
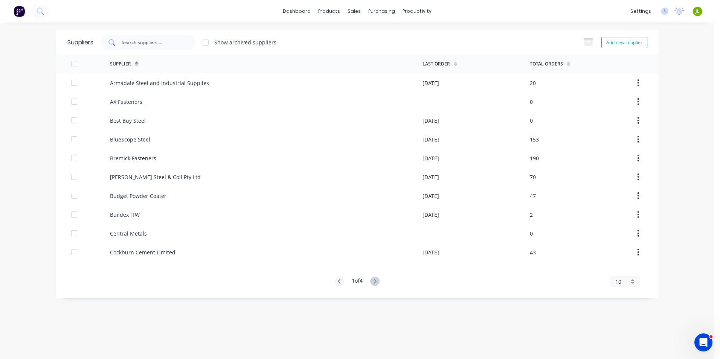
click at [183, 41] on div at bounding box center [148, 42] width 94 height 15
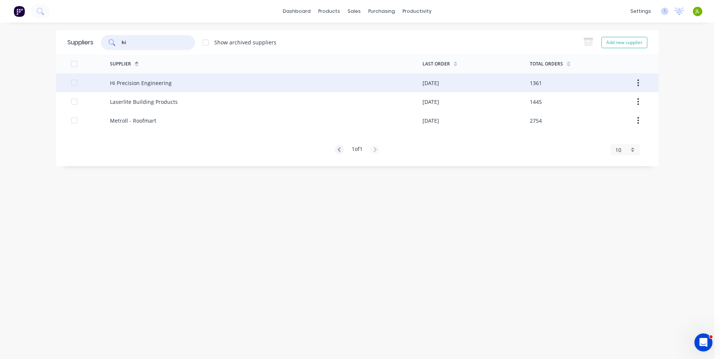
type input "hi"
click at [180, 82] on div "Hi Precision Engineering" at bounding box center [266, 82] width 312 height 19
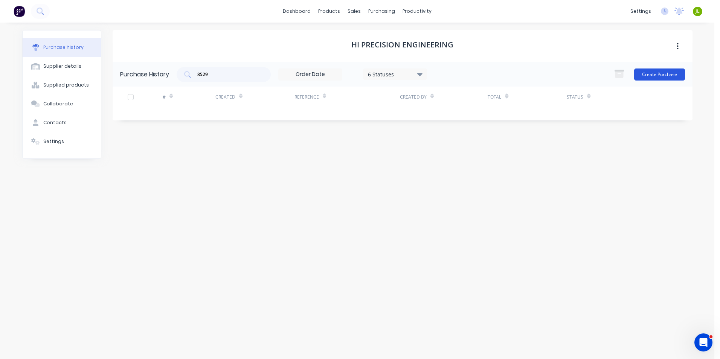
click at [666, 77] on button "Create Purchase" at bounding box center [659, 75] width 51 height 12
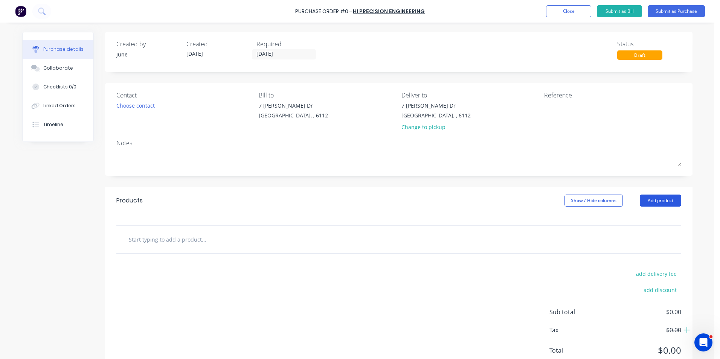
click at [663, 202] on button "Add product" at bounding box center [660, 201] width 41 height 12
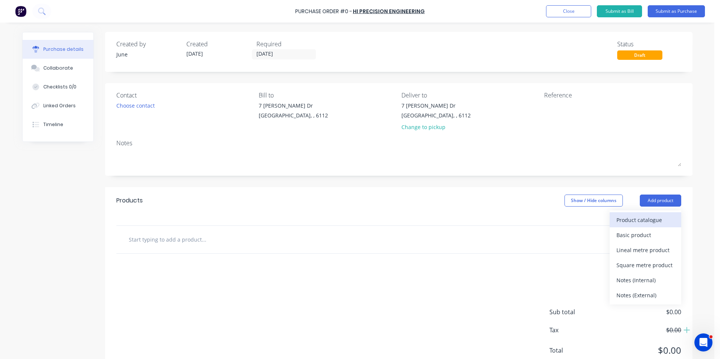
click at [639, 220] on div "Product catalogue" at bounding box center [645, 220] width 58 height 11
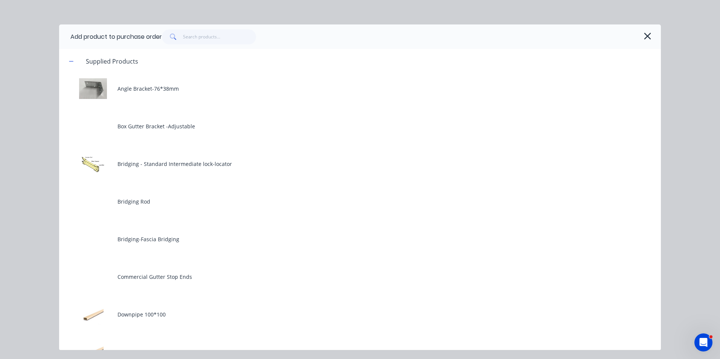
click at [213, 45] on div "Add product to purchase order" at bounding box center [360, 36] width 602 height 24
click at [214, 41] on input "text" at bounding box center [219, 36] width 73 height 15
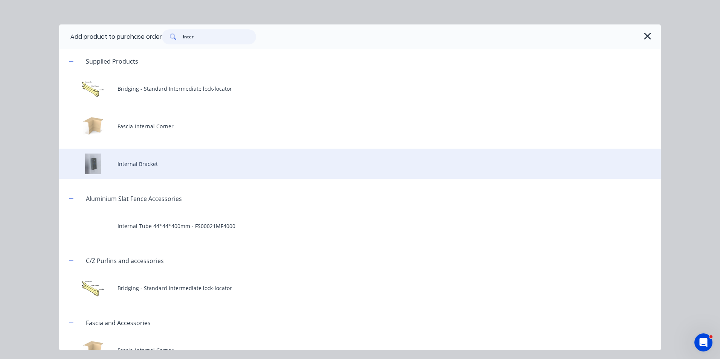
type input "inter"
click at [180, 172] on div "Internal Bracket" at bounding box center [360, 164] width 602 height 30
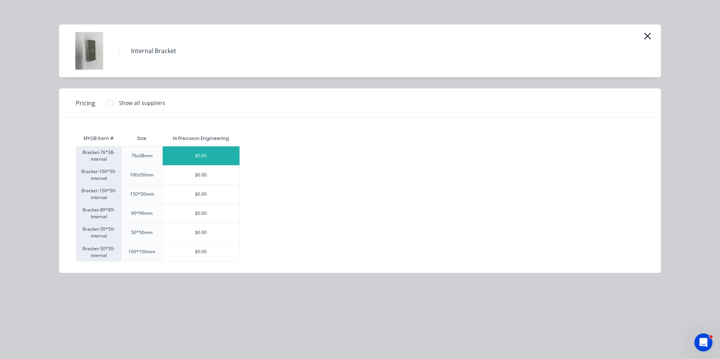
click at [176, 151] on div "$0.00" at bounding box center [201, 155] width 77 height 19
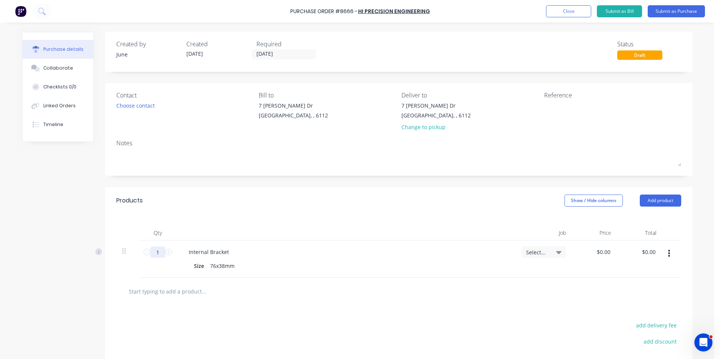
click at [156, 252] on input "1" at bounding box center [157, 252] width 15 height 11
type input "5"
type input "750"
drag, startPoint x: 672, startPoint y: 258, endPoint x: 669, endPoint y: 261, distance: 4.8
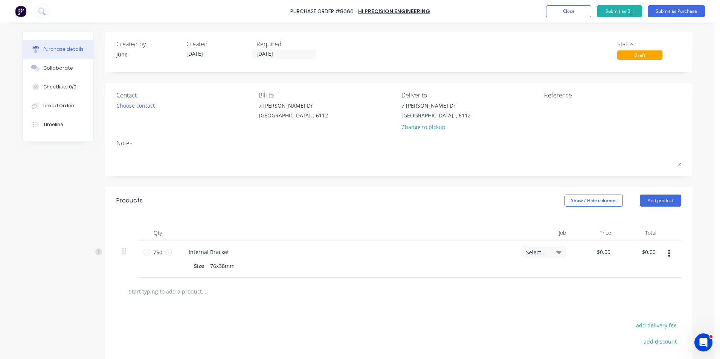
click at [672, 258] on button "button" at bounding box center [669, 254] width 18 height 14
click at [659, 290] on button "Duplicate" at bounding box center [646, 288] width 64 height 15
click at [664, 303] on div at bounding box center [671, 296] width 19 height 37
click at [668, 289] on button "button" at bounding box center [669, 291] width 18 height 14
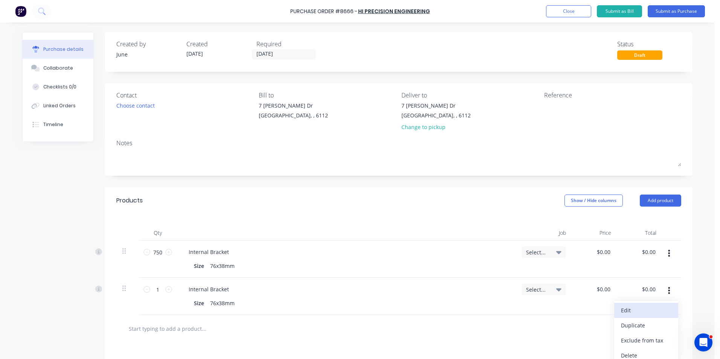
click at [654, 314] on button "Edit" at bounding box center [646, 310] width 64 height 15
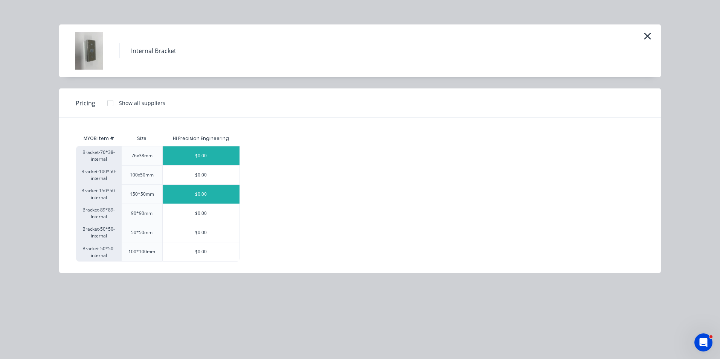
click at [181, 187] on div "$0.00" at bounding box center [201, 194] width 77 height 19
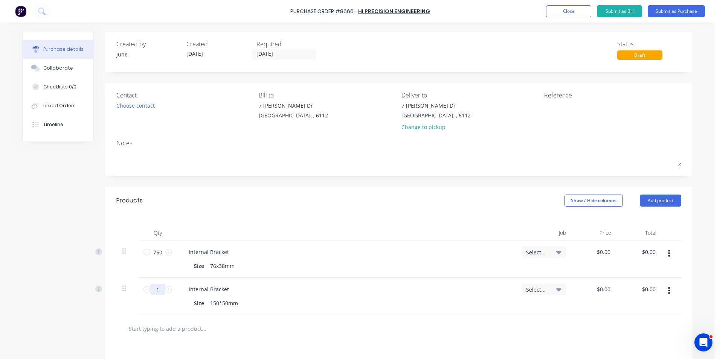
click at [154, 292] on input "1" at bounding box center [157, 289] width 15 height 11
click at [305, 288] on div "Internal Bracket" at bounding box center [346, 289] width 327 height 11
drag, startPoint x: 162, startPoint y: 288, endPoint x: 142, endPoint y: 290, distance: 19.7
click at [145, 290] on div "200 200" at bounding box center [158, 289] width 26 height 11
type input "100"
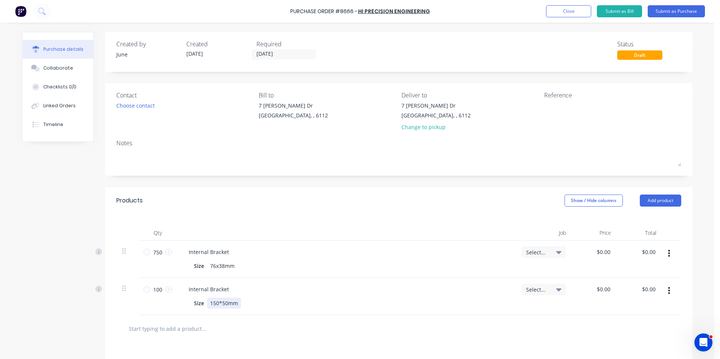
click at [323, 304] on div "Size 150*50mm" at bounding box center [344, 303] width 307 height 11
click at [657, 202] on button "Add product" at bounding box center [660, 201] width 41 height 12
click at [633, 220] on div "Product catalogue" at bounding box center [645, 220] width 58 height 11
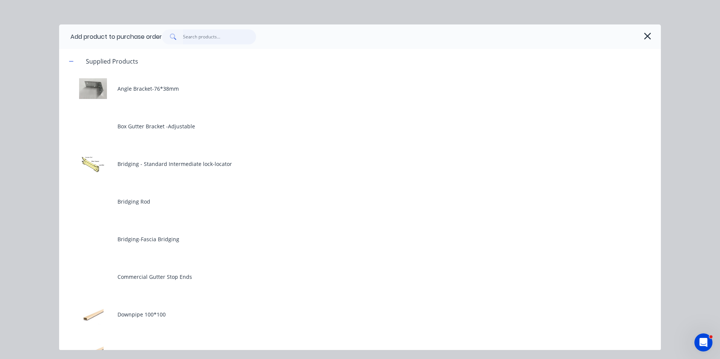
click at [205, 35] on input "text" at bounding box center [219, 36] width 73 height 15
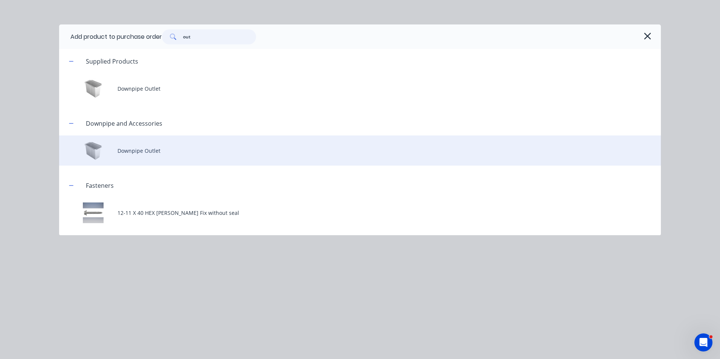
type input "out"
click at [135, 157] on div "Downpipe Outlet" at bounding box center [360, 151] width 602 height 30
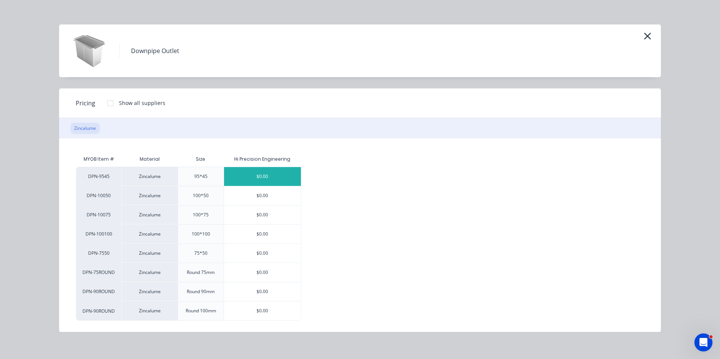
click at [270, 181] on div "$0.00" at bounding box center [262, 176] width 77 height 19
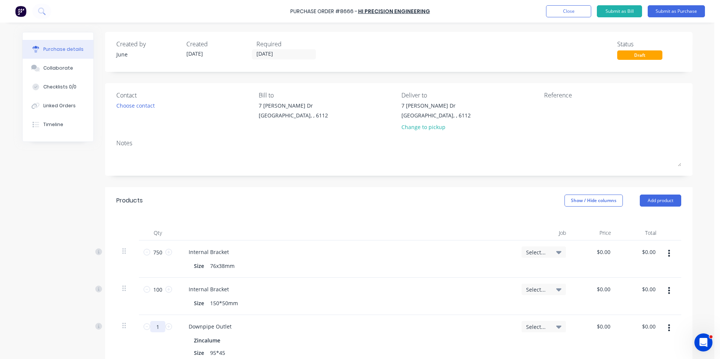
click at [155, 324] on input "1" at bounding box center [157, 326] width 15 height 11
type input "100"
click at [316, 330] on div "Downpipe Outlet" at bounding box center [346, 326] width 327 height 11
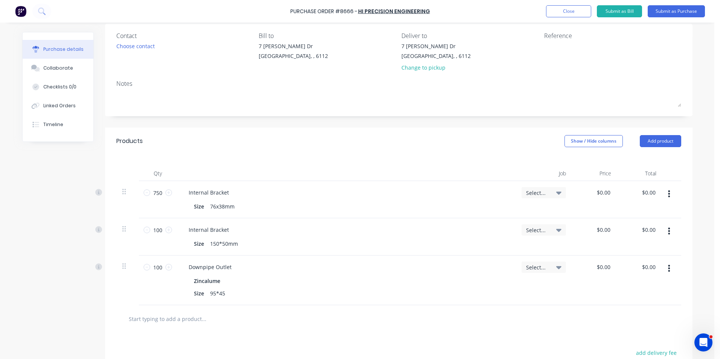
scroll to position [113, 0]
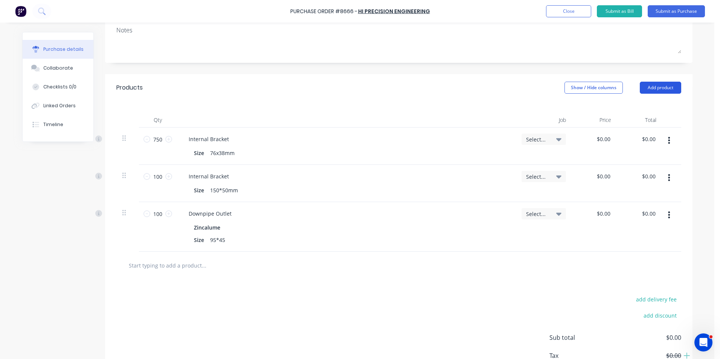
click at [653, 85] on button "Add product" at bounding box center [660, 88] width 41 height 12
click at [640, 102] on div "Product catalogue" at bounding box center [645, 107] width 58 height 11
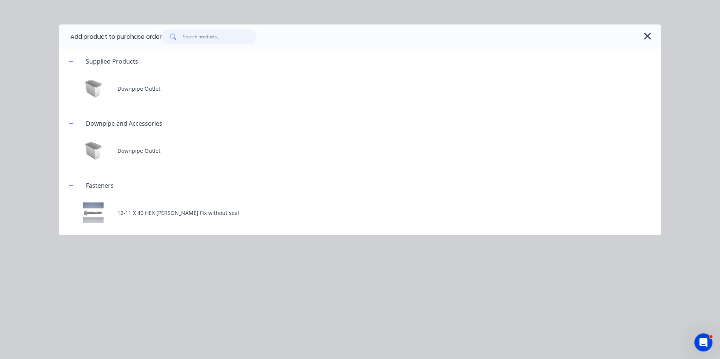
click at [204, 38] on input "text" at bounding box center [219, 36] width 73 height 15
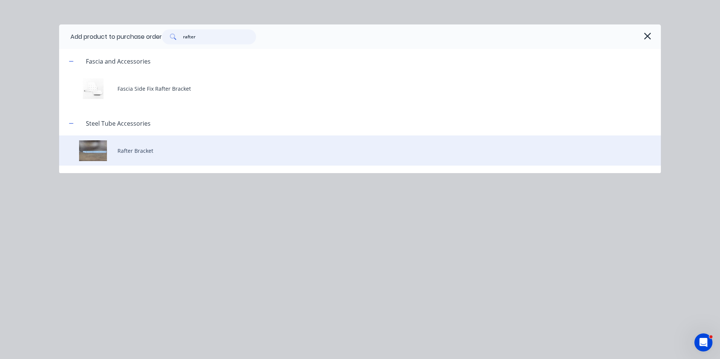
type input "rafter"
click at [178, 151] on div "Rafter Bracket" at bounding box center [360, 151] width 602 height 30
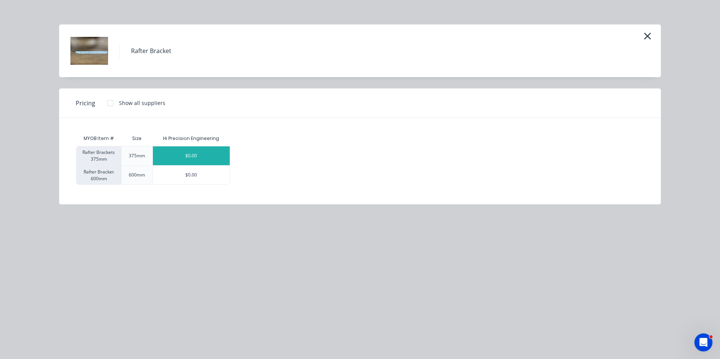
click at [187, 157] on div "$0.00" at bounding box center [191, 155] width 77 height 19
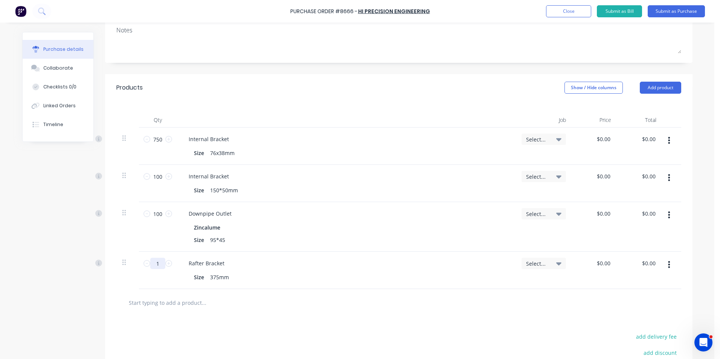
click at [162, 265] on input "1" at bounding box center [157, 263] width 15 height 11
type input "20"
click at [664, 90] on button "Add product" at bounding box center [660, 88] width 41 height 12
click at [647, 105] on div "Product catalogue" at bounding box center [645, 107] width 58 height 11
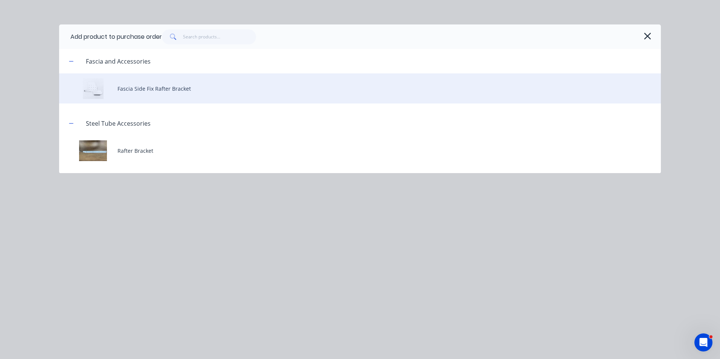
click at [187, 90] on div "Fascia Side Fix Rafter Bracket" at bounding box center [360, 88] width 602 height 30
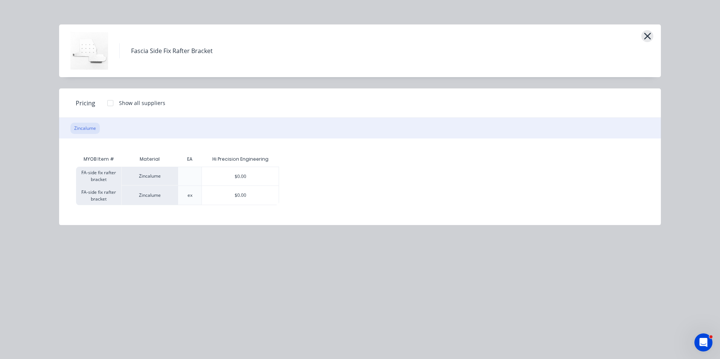
click at [646, 33] on icon "button" at bounding box center [647, 36] width 8 height 11
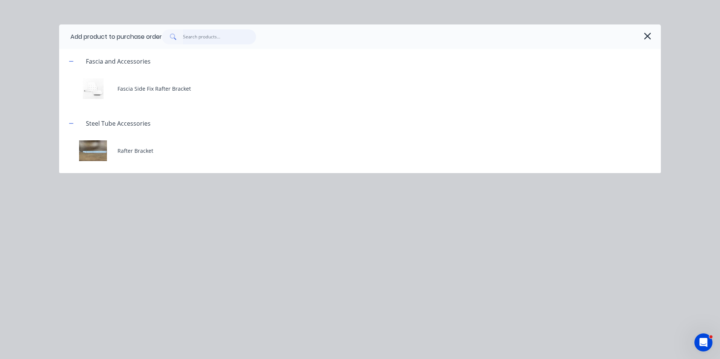
click at [198, 32] on input "text" at bounding box center [219, 36] width 73 height 15
type input "r"
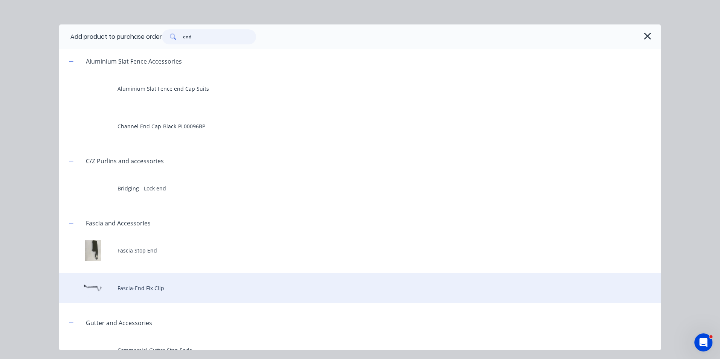
type input "end"
click at [179, 281] on div "Fascia-End Fix Clip" at bounding box center [360, 288] width 602 height 30
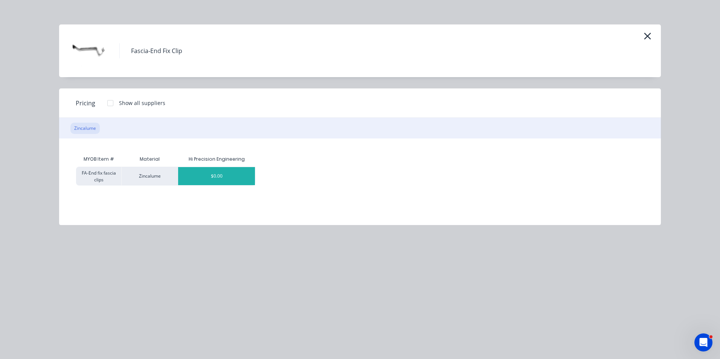
click at [208, 178] on div "$0.00" at bounding box center [216, 176] width 77 height 18
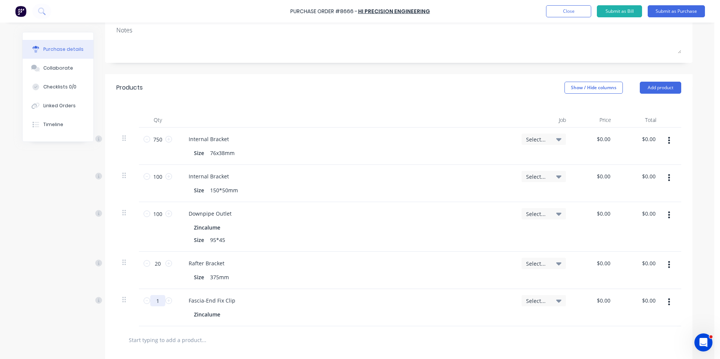
click at [152, 304] on input "1" at bounding box center [157, 300] width 15 height 11
type input "500"
click at [384, 305] on div "Fascia-End Fix Clip" at bounding box center [346, 300] width 327 height 11
click at [664, 82] on button "Add product" at bounding box center [660, 88] width 41 height 12
click at [650, 102] on div "Product catalogue" at bounding box center [645, 107] width 58 height 11
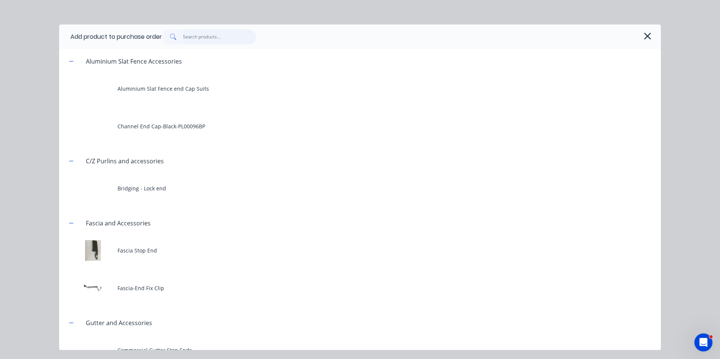
click at [196, 41] on input "text" at bounding box center [219, 36] width 73 height 15
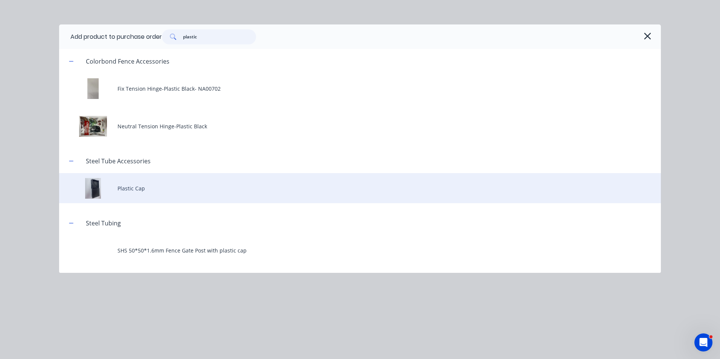
type input "plastic"
click at [128, 201] on div "Plastic Cap" at bounding box center [360, 188] width 602 height 30
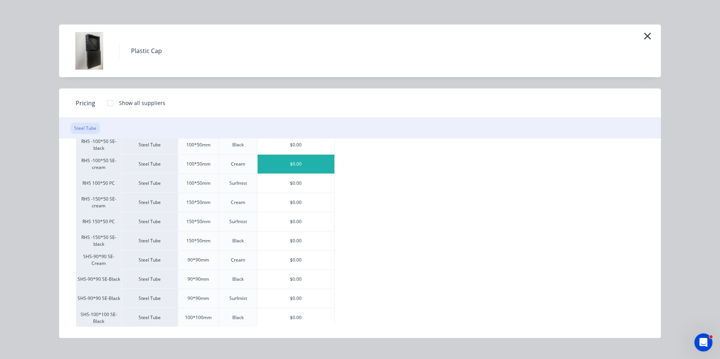
scroll to position [148, 0]
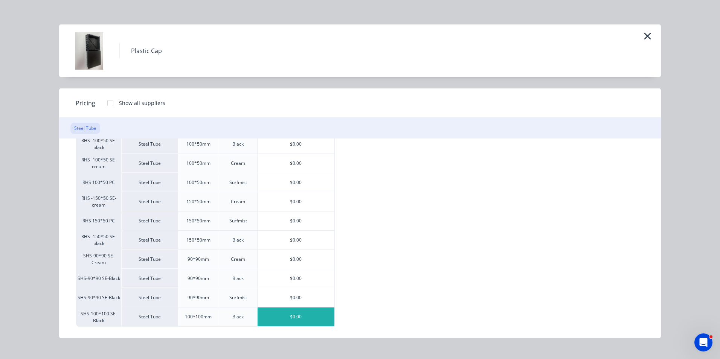
click at [296, 313] on div "$0.00" at bounding box center [296, 317] width 77 height 19
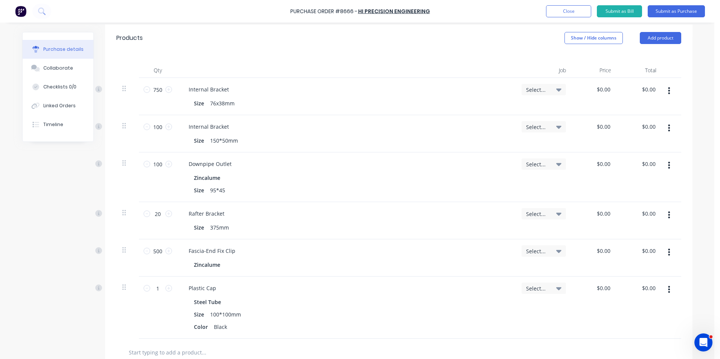
scroll to position [226, 0]
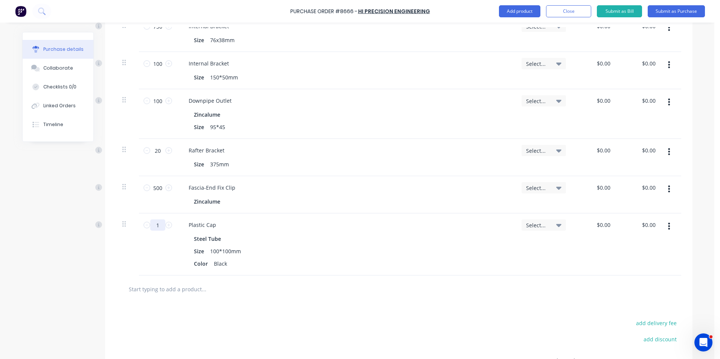
click at [159, 227] on input "1" at bounding box center [157, 224] width 15 height 11
type input "10"
click at [340, 274] on div "Plastic Cap Steel Tube Size 100*100mm Color Black" at bounding box center [346, 244] width 339 height 62
click at [352, 272] on div "Plastic Cap Steel Tube Size 100*100mm Color Black" at bounding box center [346, 244] width 339 height 62
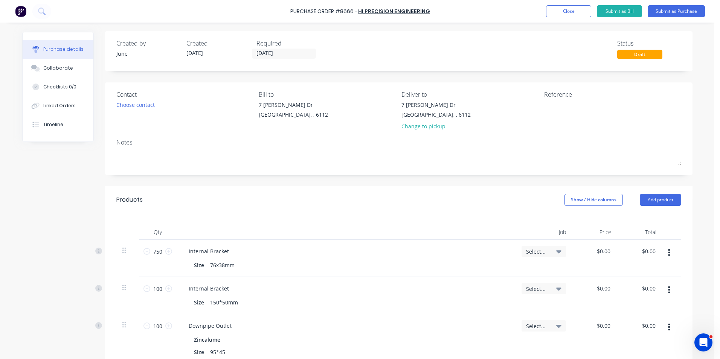
scroll to position [0, 0]
click at [419, 126] on div "Change to pickup" at bounding box center [435, 127] width 69 height 8
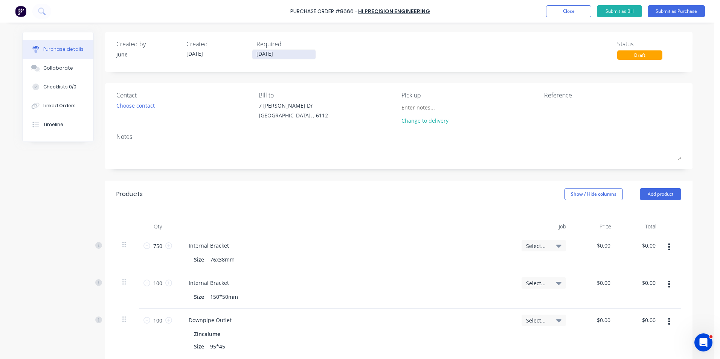
click at [280, 55] on input "[DATE]" at bounding box center [283, 54] width 63 height 9
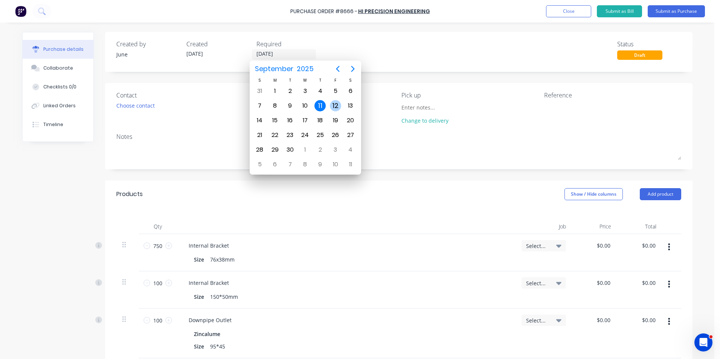
click at [334, 101] on div "12" at bounding box center [335, 105] width 11 height 11
type input "[DATE]"
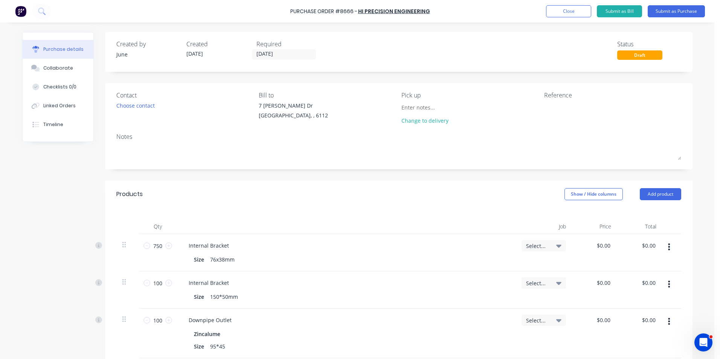
click at [440, 53] on div "Created by June Created [DATE] Required [DATE] Status Draft" at bounding box center [398, 50] width 565 height 20
click at [685, 14] on button "Submit as Purchase" at bounding box center [676, 11] width 57 height 12
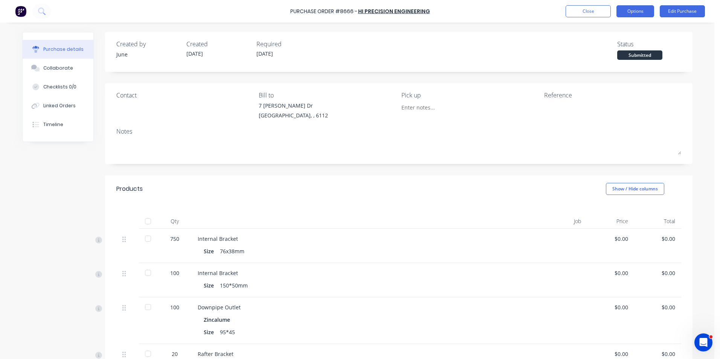
click at [637, 9] on button "Options" at bounding box center [635, 11] width 38 height 12
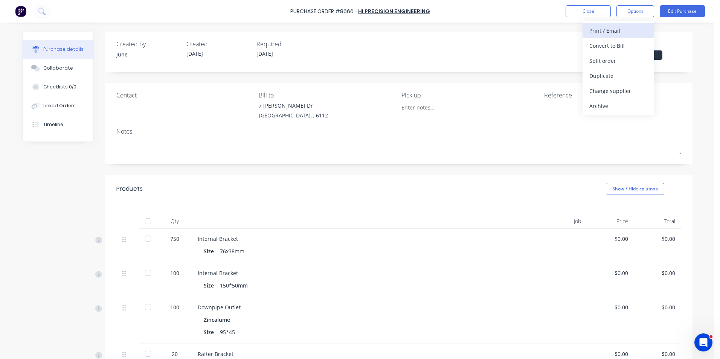
click at [631, 27] on div "Print / Email" at bounding box center [618, 30] width 58 height 11
click at [611, 62] on div "Without pricing" at bounding box center [618, 60] width 58 height 11
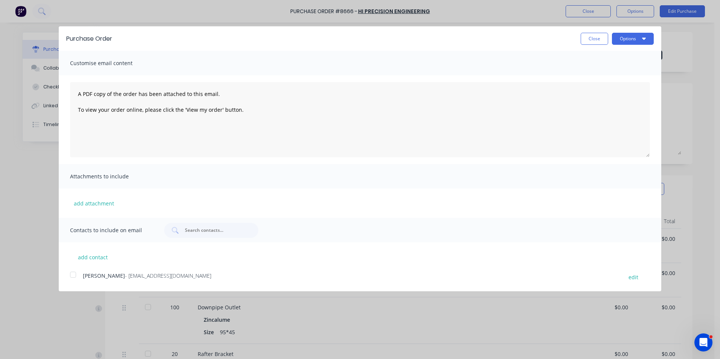
click at [66, 276] on div at bounding box center [73, 274] width 15 height 15
click at [626, 40] on button "Options" at bounding box center [633, 39] width 42 height 12
click at [593, 38] on button "Close" at bounding box center [594, 39] width 27 height 12
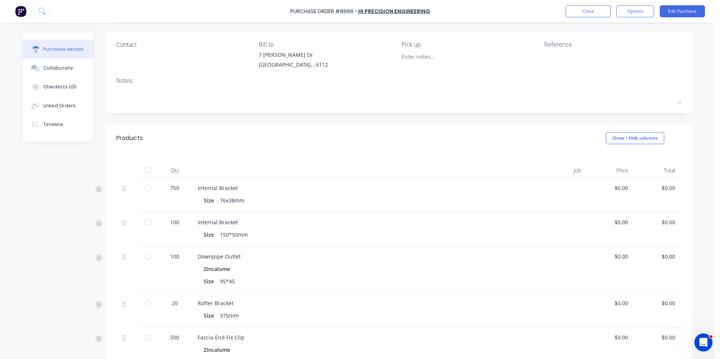
scroll to position [38, 0]
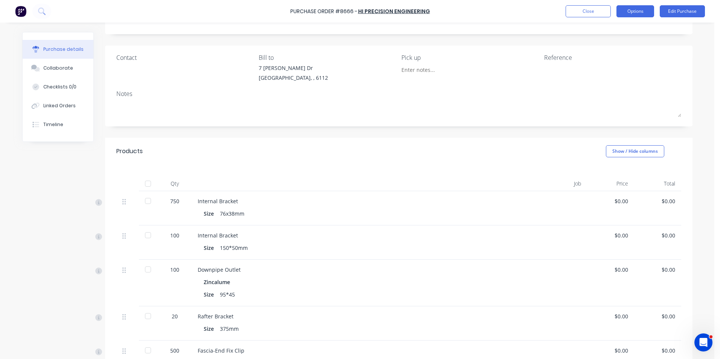
click at [640, 12] on button "Options" at bounding box center [635, 11] width 38 height 12
click at [621, 38] on button "Convert to Bill" at bounding box center [618, 45] width 72 height 15
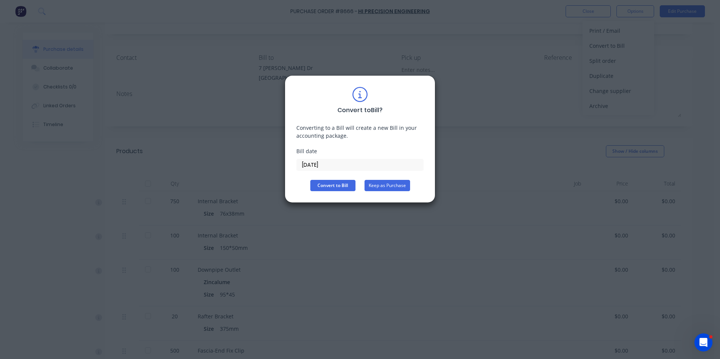
click at [400, 184] on button "Keep as Purchase" at bounding box center [387, 185] width 46 height 11
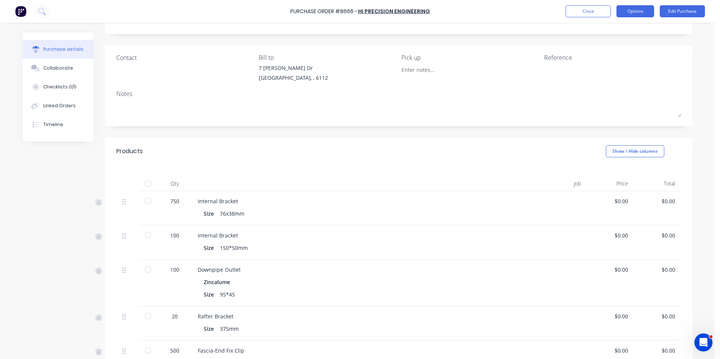
click at [642, 14] on button "Options" at bounding box center [635, 11] width 38 height 12
click at [616, 30] on div "Print / Email" at bounding box center [618, 30] width 58 height 11
click at [613, 60] on div "Without pricing" at bounding box center [618, 60] width 58 height 11
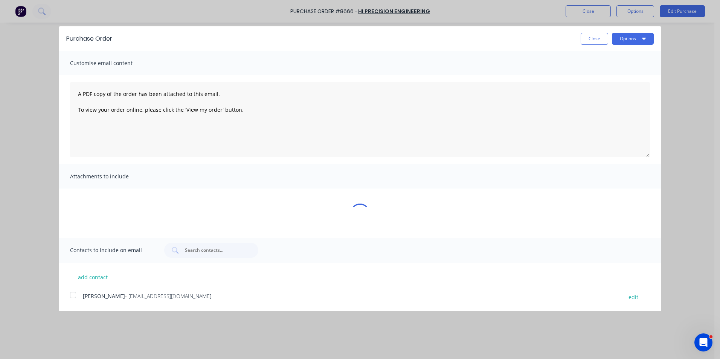
scroll to position [0, 0]
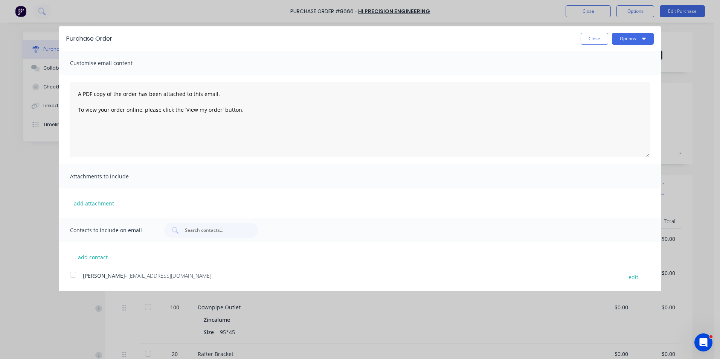
click at [72, 271] on div at bounding box center [73, 274] width 15 height 15
click at [648, 39] on button "Options" at bounding box center [633, 39] width 42 height 12
click at [609, 75] on div "Email" at bounding box center [618, 72] width 58 height 11
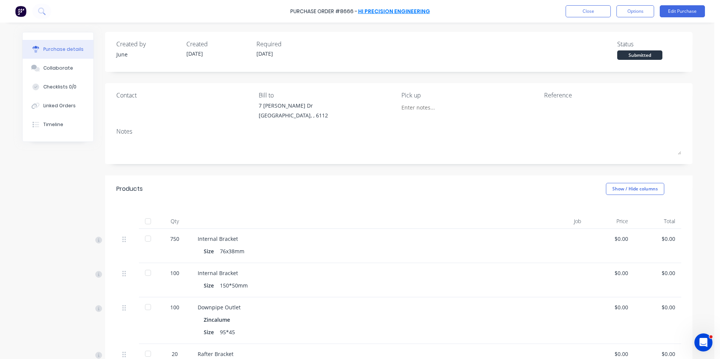
click at [404, 12] on link "Hi Precision Engineering" at bounding box center [394, 12] width 72 height 8
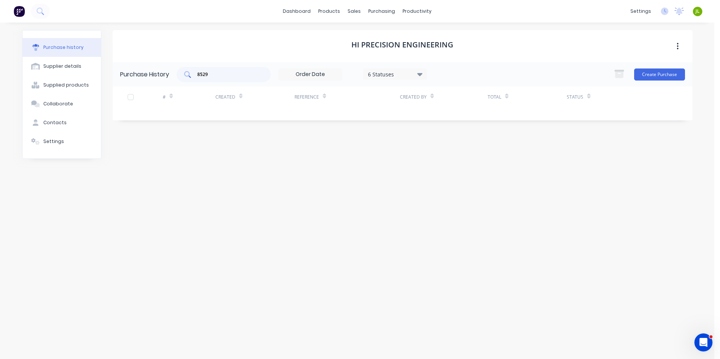
drag, startPoint x: 230, startPoint y: 79, endPoint x: 187, endPoint y: 79, distance: 42.2
click at [187, 79] on div "8529" at bounding box center [224, 74] width 94 height 15
type input "8"
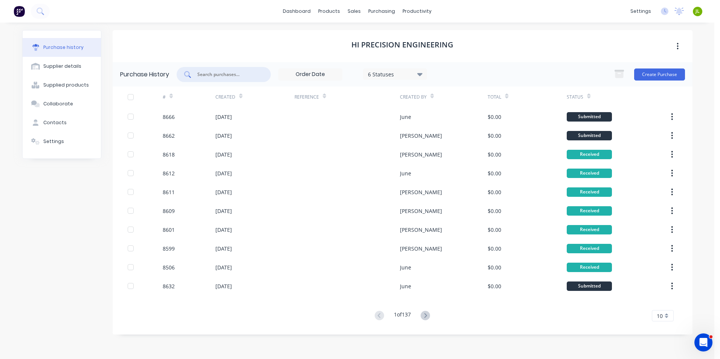
click at [378, 76] on div "6 Statuses" at bounding box center [395, 74] width 54 height 8
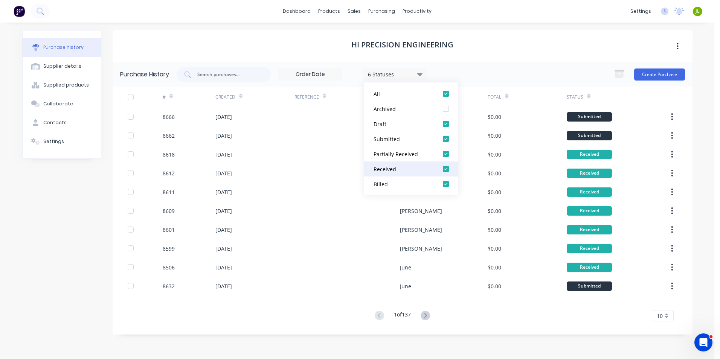
click at [385, 168] on div "Received" at bounding box center [403, 169] width 60 height 8
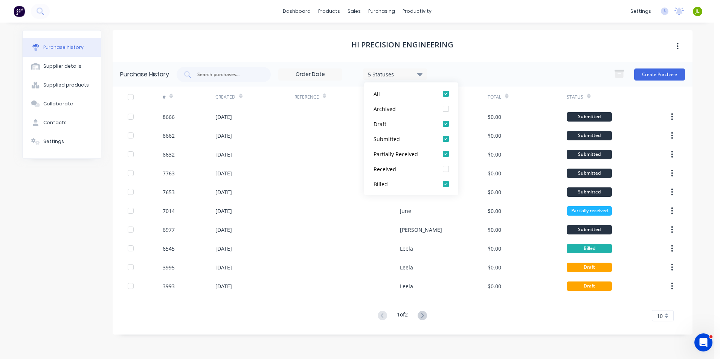
click at [21, 222] on div "Purchase history Supplier details Supplied products Collaborate Contacts Settin…" at bounding box center [357, 187] width 685 height 329
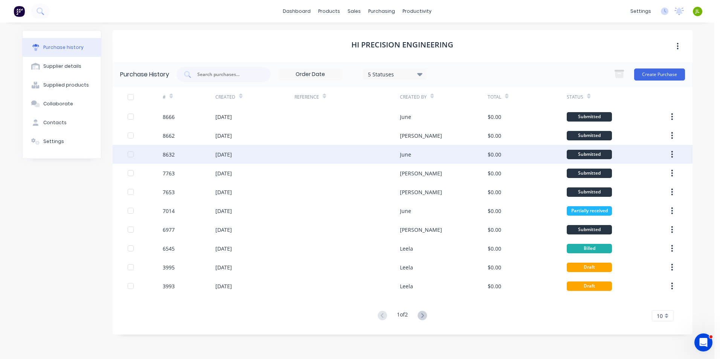
click at [330, 156] on div at bounding box center [346, 154] width 105 height 19
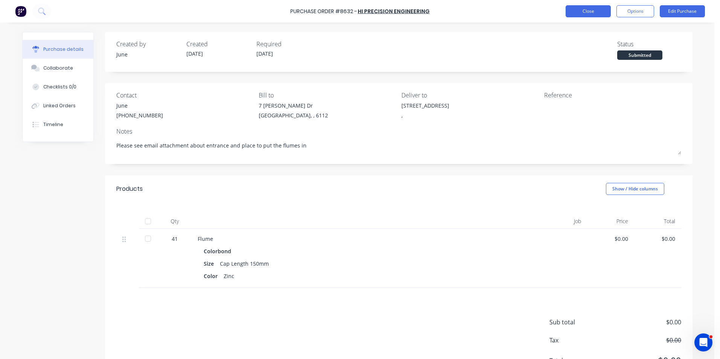
click at [574, 10] on button "Close" at bounding box center [587, 11] width 45 height 12
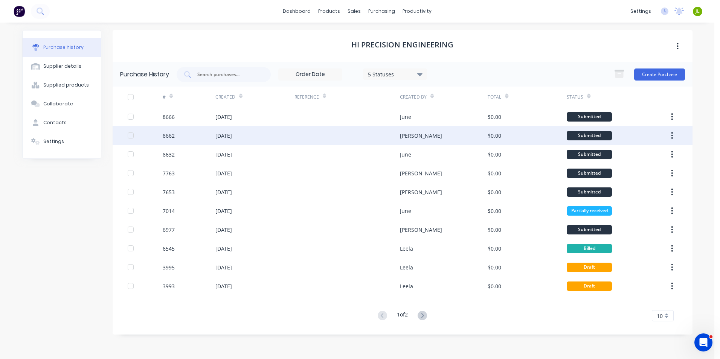
click at [389, 140] on div at bounding box center [346, 135] width 105 height 19
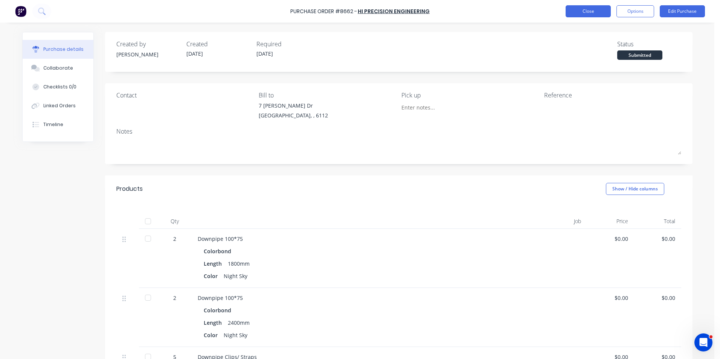
click at [582, 8] on button "Close" at bounding box center [587, 11] width 45 height 12
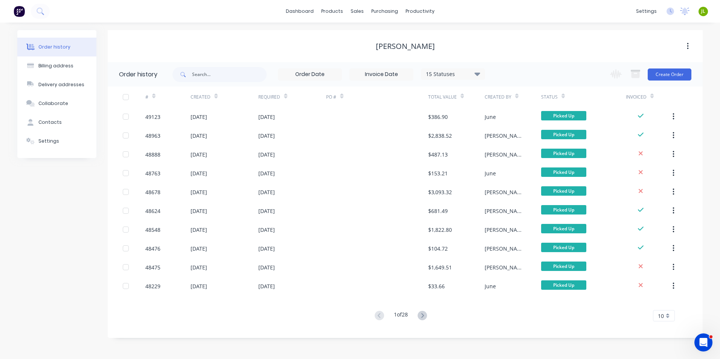
click at [211, 50] on div "[PERSON_NAME]" at bounding box center [405, 46] width 595 height 9
